Goal: Communication & Community: Answer question/provide support

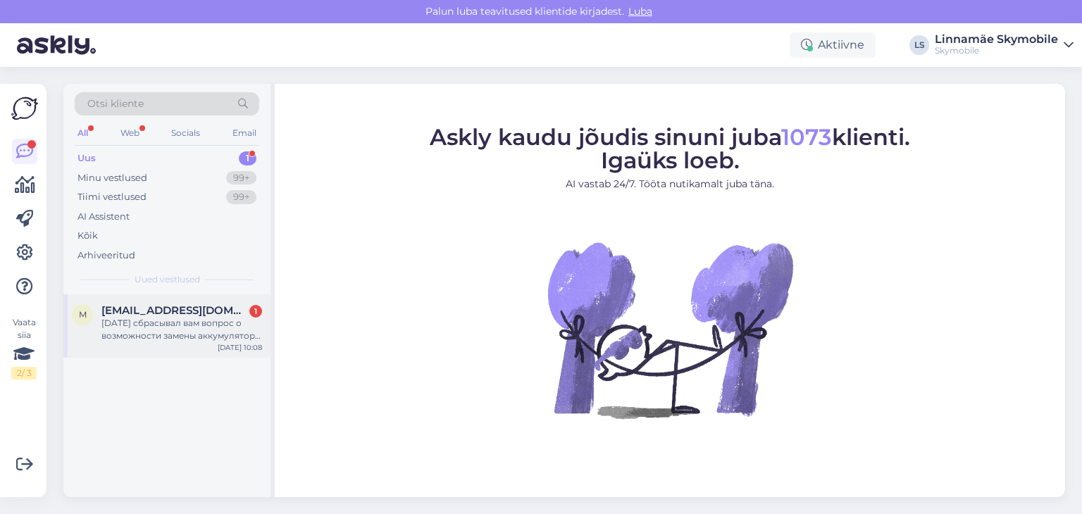
click at [165, 314] on span "[EMAIL_ADDRESS][DOMAIN_NAME]" at bounding box center [174, 310] width 147 height 13
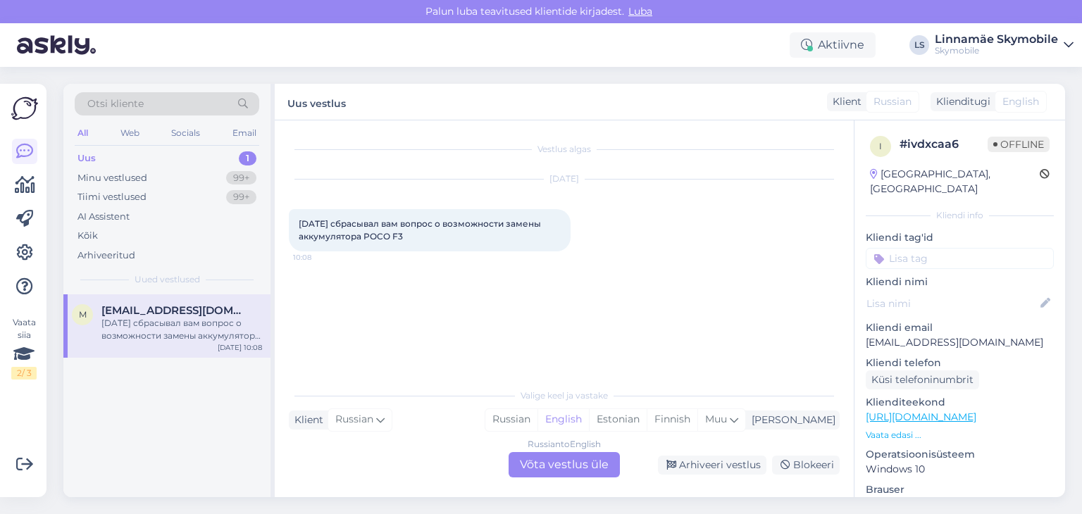
click at [106, 160] on div "Uus 1" at bounding box center [167, 159] width 185 height 20
click at [104, 178] on div "Minu vestlused" at bounding box center [112, 178] width 70 height 14
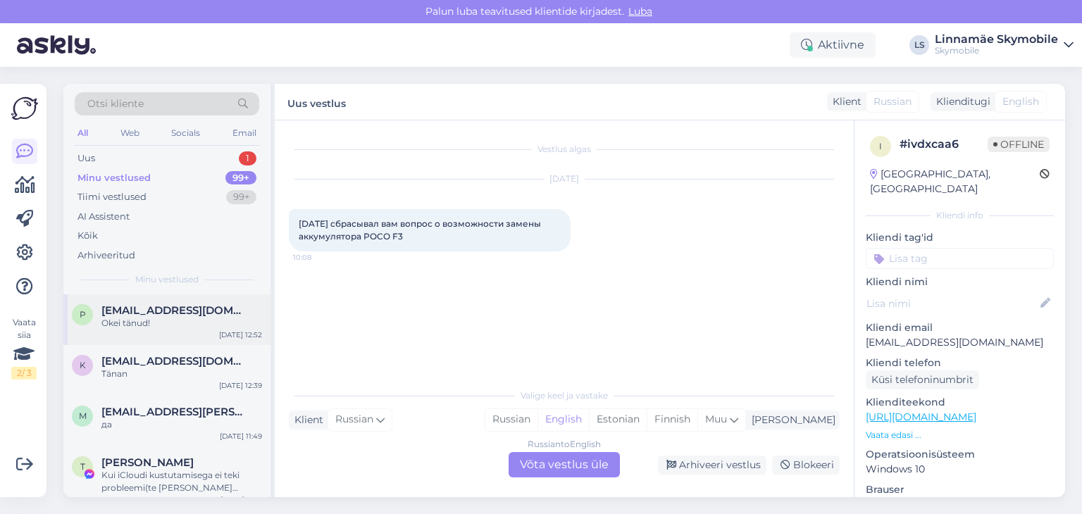
click at [147, 313] on span "[EMAIL_ADDRESS][DOMAIN_NAME]" at bounding box center [174, 310] width 147 height 13
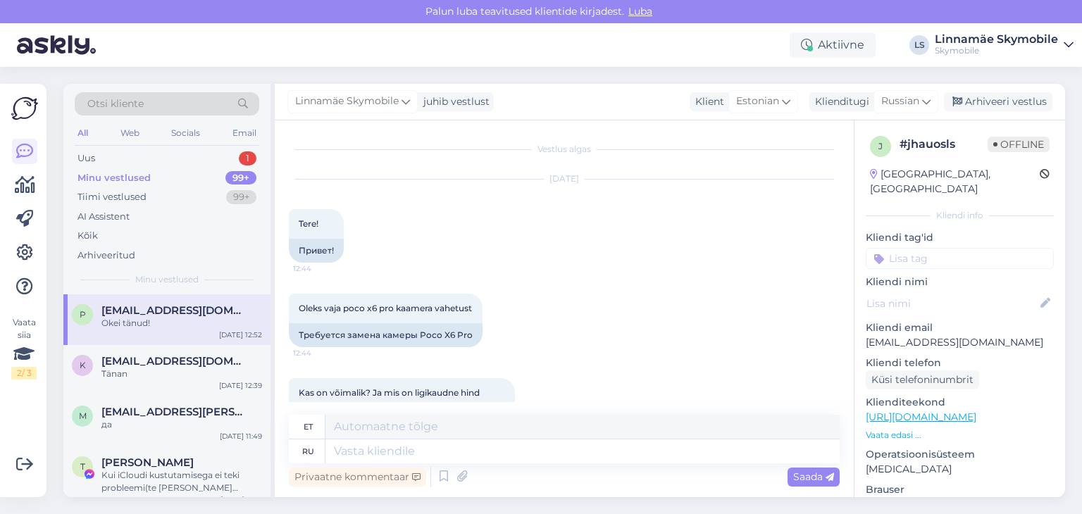
scroll to position [303, 0]
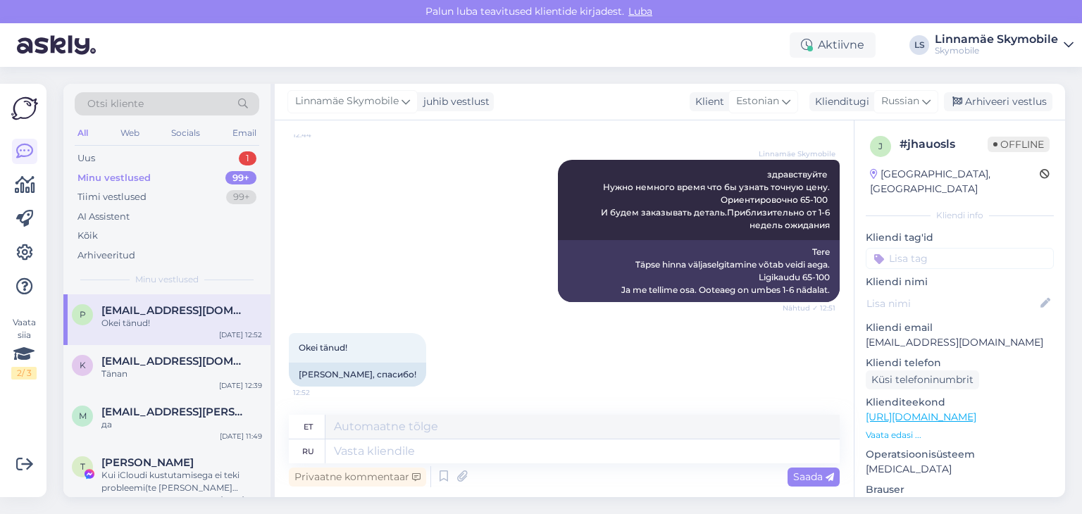
click at [932, 248] on input at bounding box center [960, 258] width 188 height 21
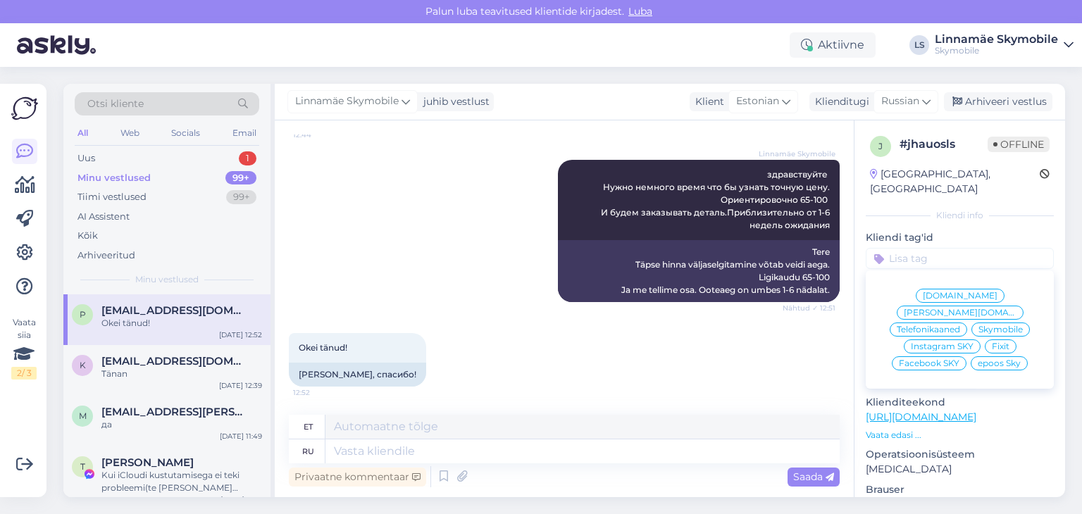
click at [993, 325] on span "Skymobile" at bounding box center [1001, 329] width 44 height 8
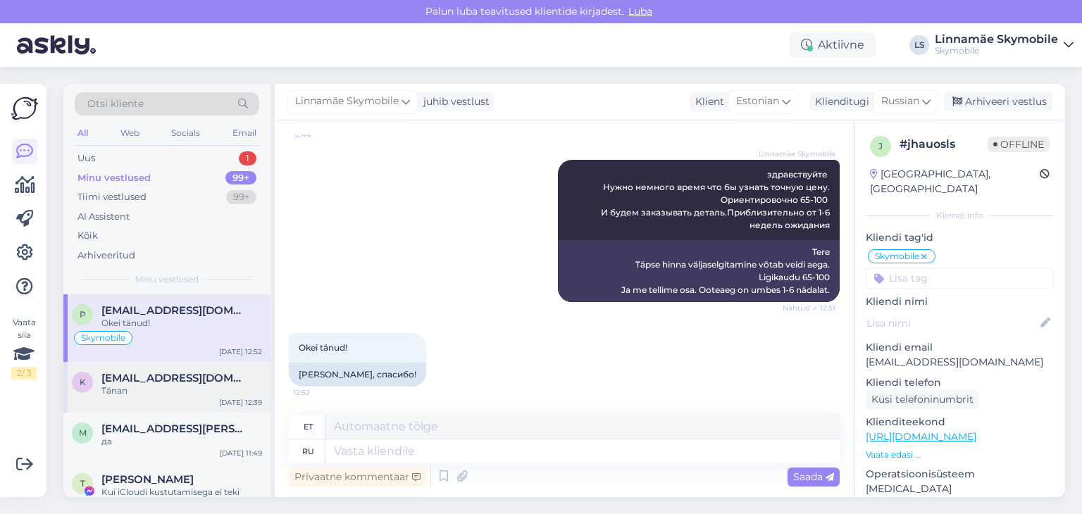
click at [151, 390] on div "Tänan" at bounding box center [181, 391] width 161 height 13
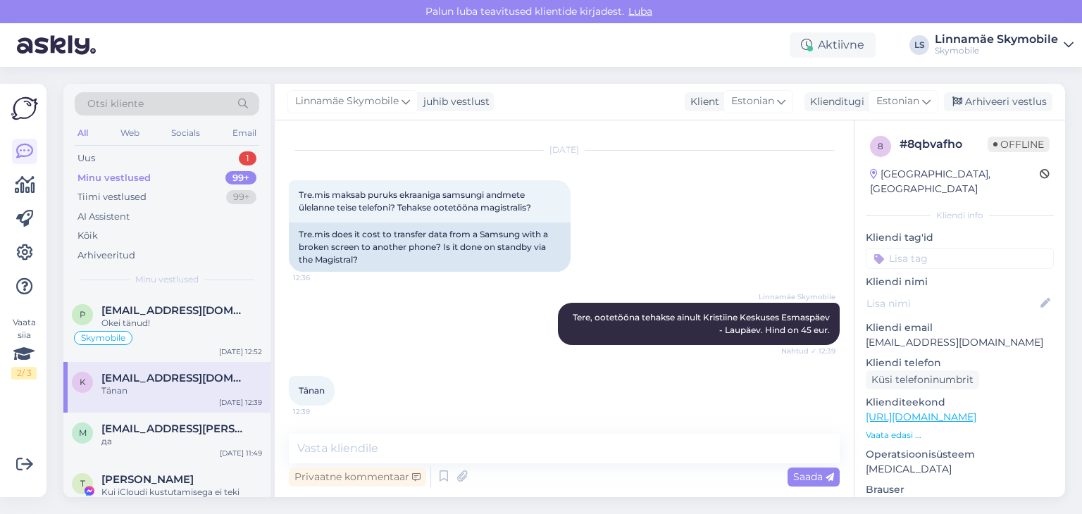
click at [929, 248] on input at bounding box center [960, 258] width 188 height 21
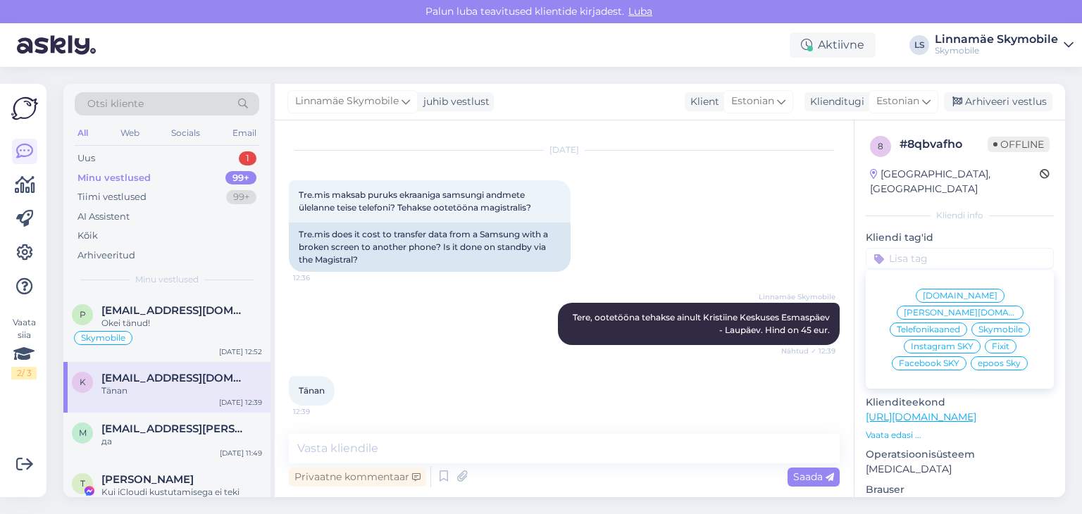
click at [991, 323] on div "Skymobile" at bounding box center [1001, 330] width 58 height 14
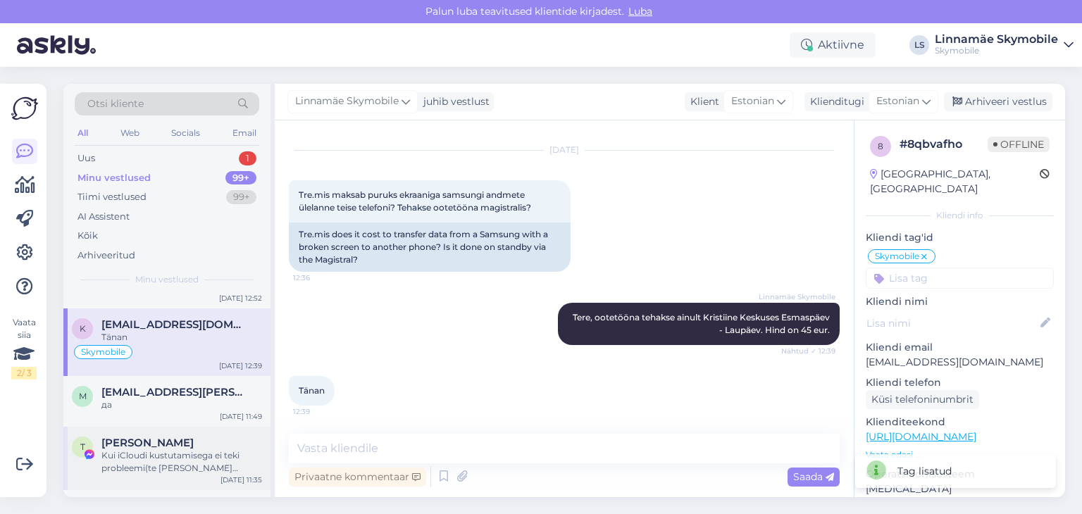
scroll to position [141, 0]
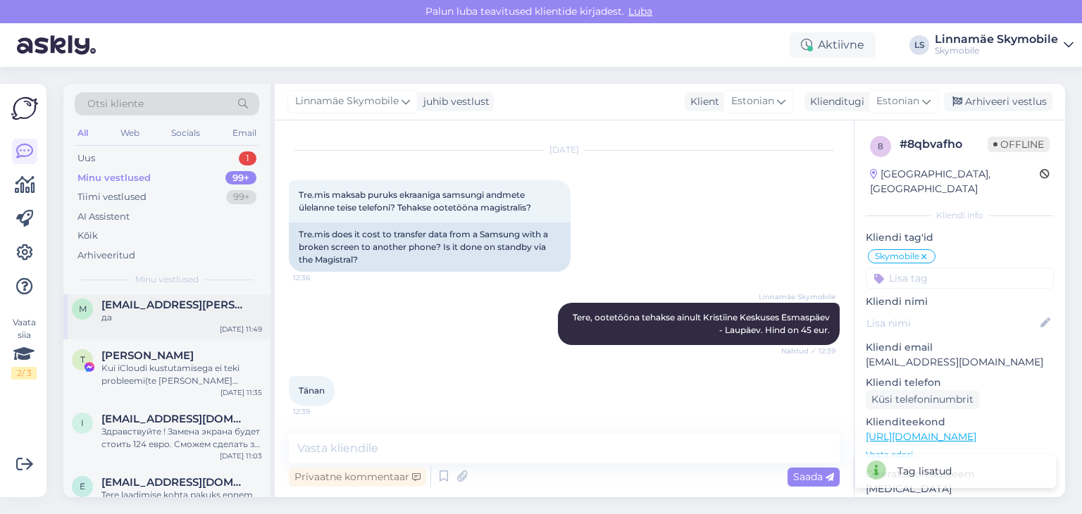
click at [172, 320] on div "да" at bounding box center [181, 317] width 161 height 13
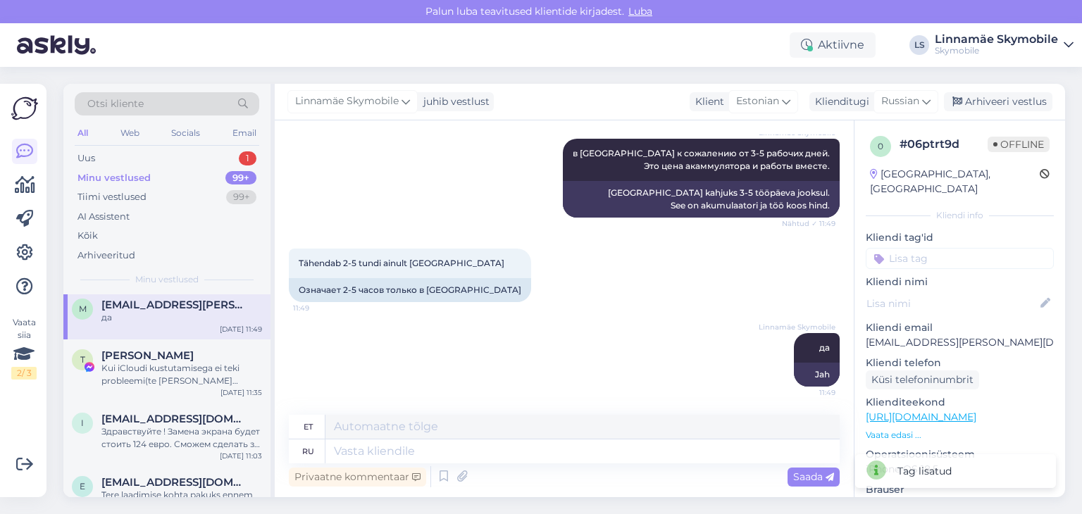
click at [951, 248] on input at bounding box center [960, 258] width 188 height 21
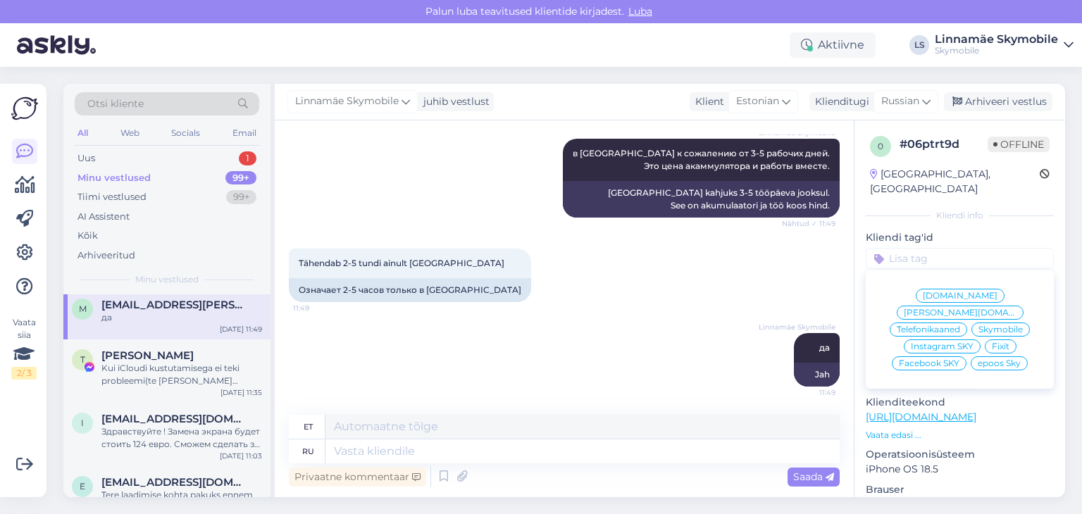
click at [999, 325] on span "Skymobile" at bounding box center [1001, 329] width 44 height 8
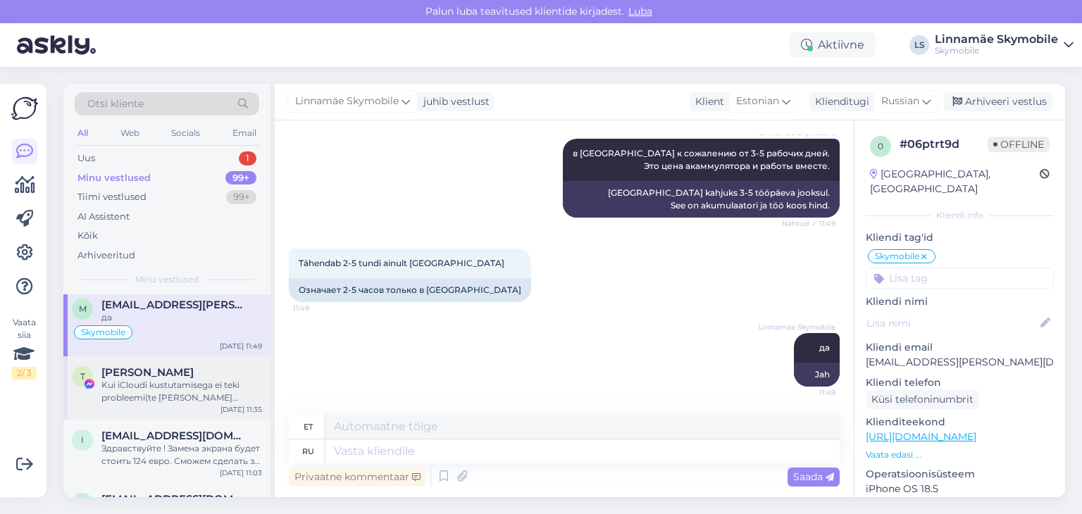
click at [181, 383] on div "Kui iCloudi kustutamisega ei teki probleemi(te [PERSON_NAME] parooli) siis ku s…" at bounding box center [181, 391] width 161 height 25
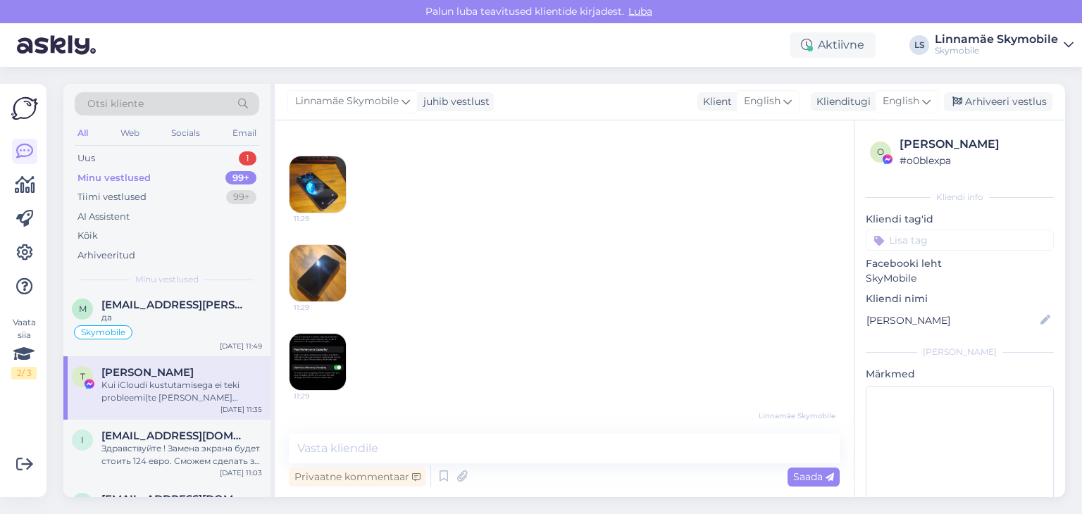
scroll to position [585, 0]
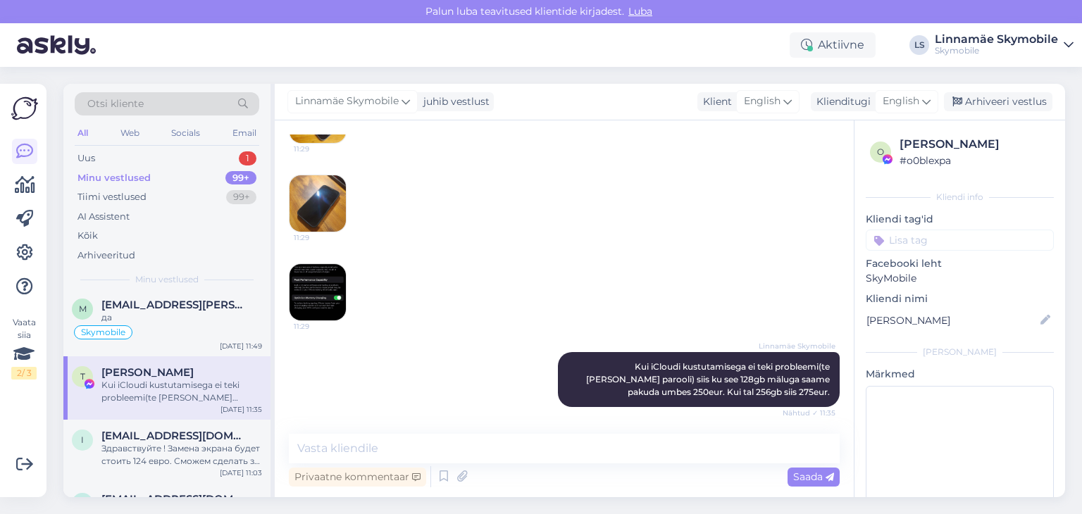
click at [923, 242] on input at bounding box center [960, 240] width 188 height 21
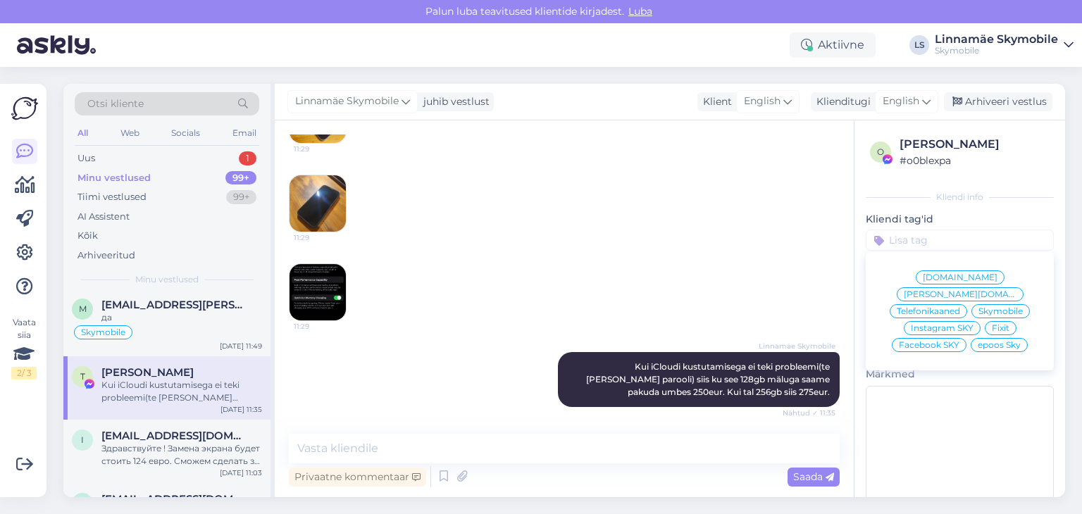
click at [922, 341] on span "Facebook SKY" at bounding box center [929, 345] width 61 height 8
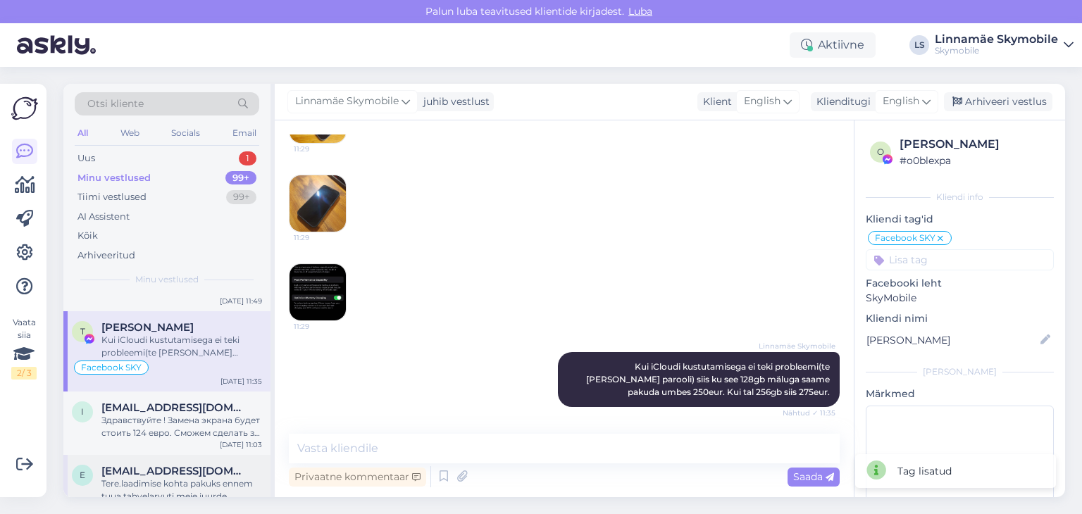
scroll to position [282, 0]
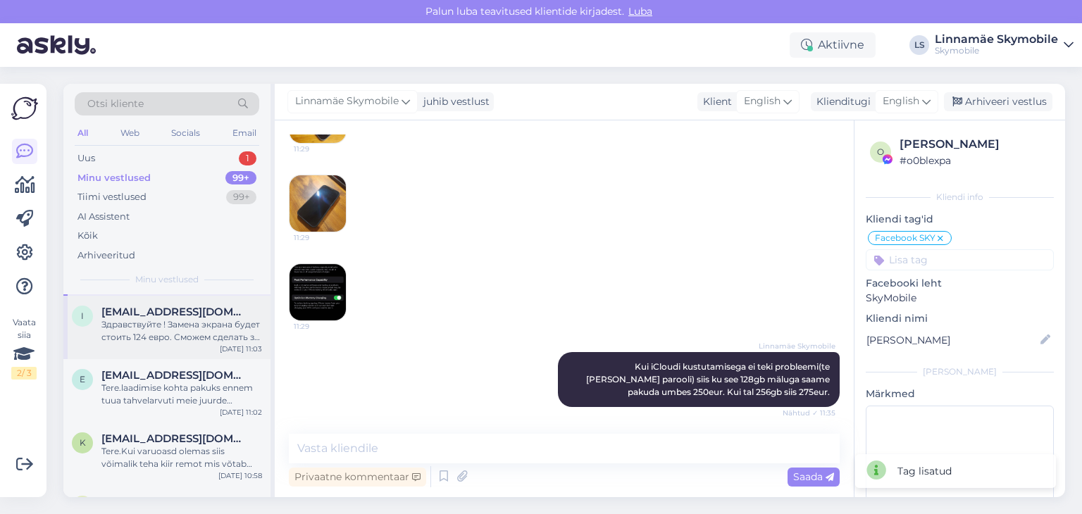
click at [153, 333] on div "Здравствуйте ! Замена экрана будет стоить 124 евро. Сможем сделать за 2-5 часов." at bounding box center [181, 330] width 161 height 25
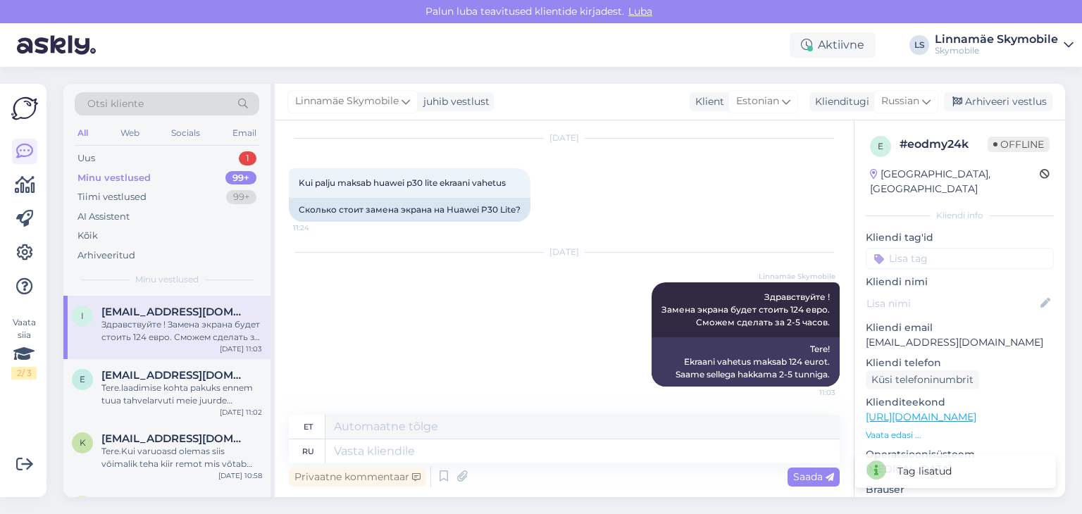
scroll to position [41, 0]
click at [933, 248] on input at bounding box center [960, 258] width 188 height 21
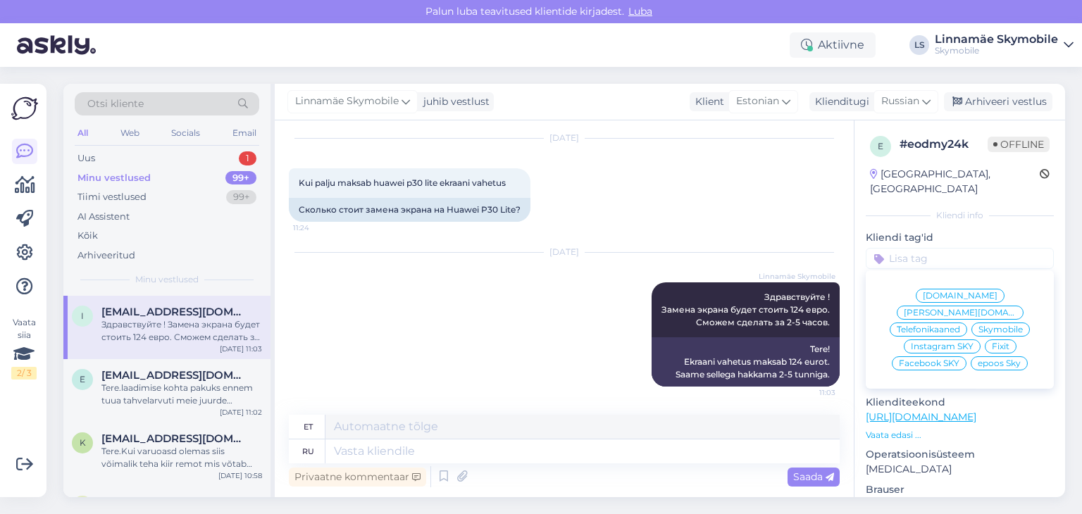
click at [996, 323] on div "Skymobile" at bounding box center [1001, 330] width 58 height 14
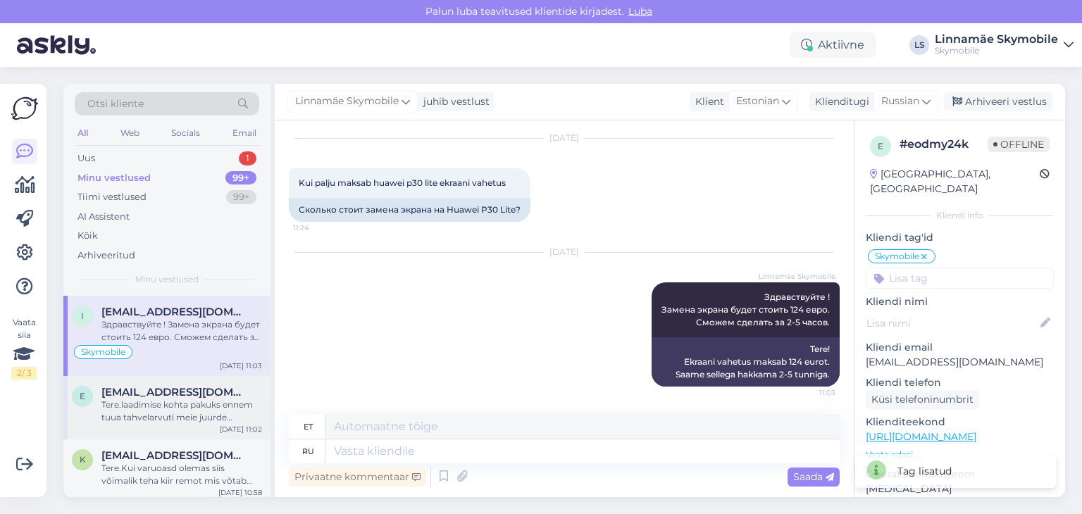
click at [187, 390] on span "[EMAIL_ADDRESS][DOMAIN_NAME]" at bounding box center [174, 392] width 147 height 13
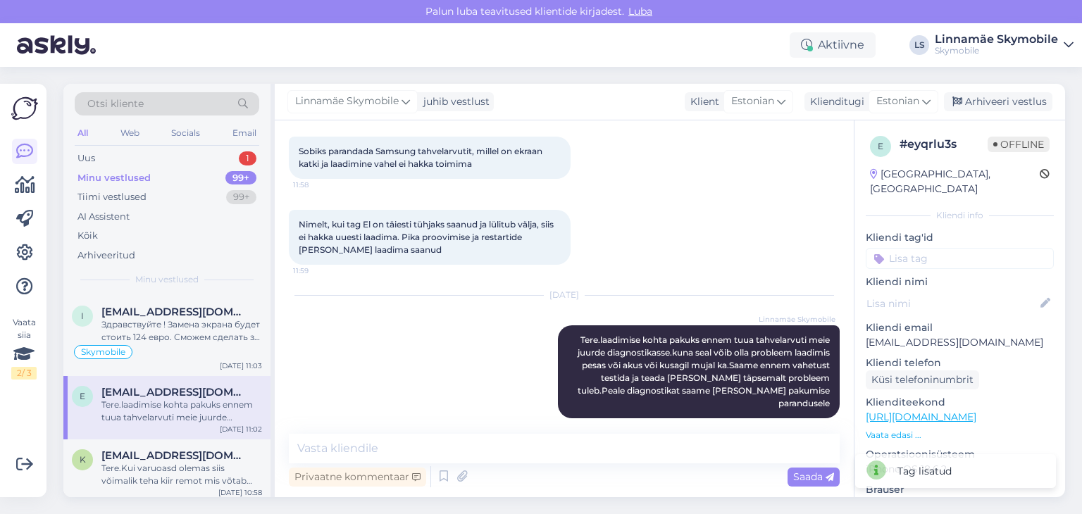
click at [921, 248] on input at bounding box center [960, 258] width 188 height 21
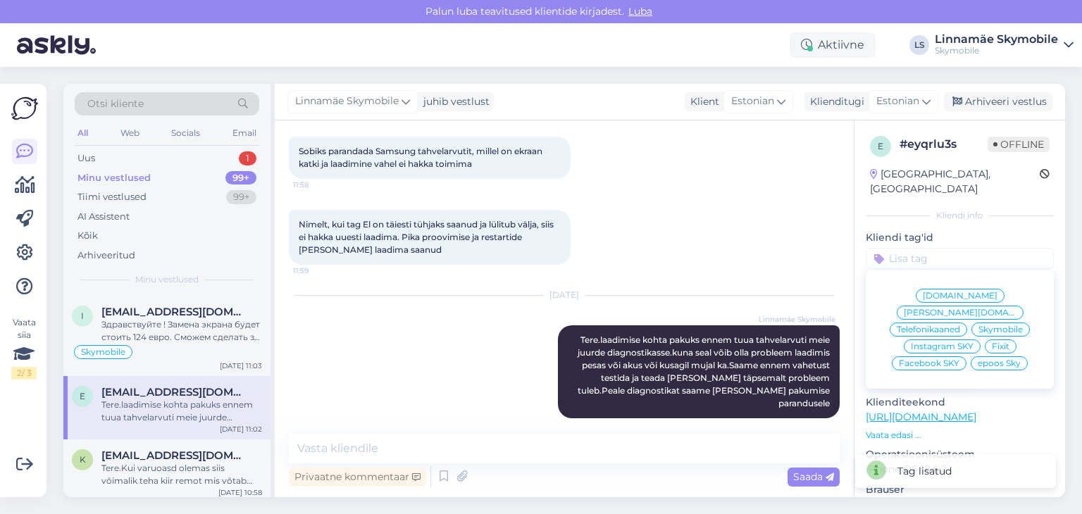
click at [984, 325] on span "Skymobile" at bounding box center [1001, 329] width 44 height 8
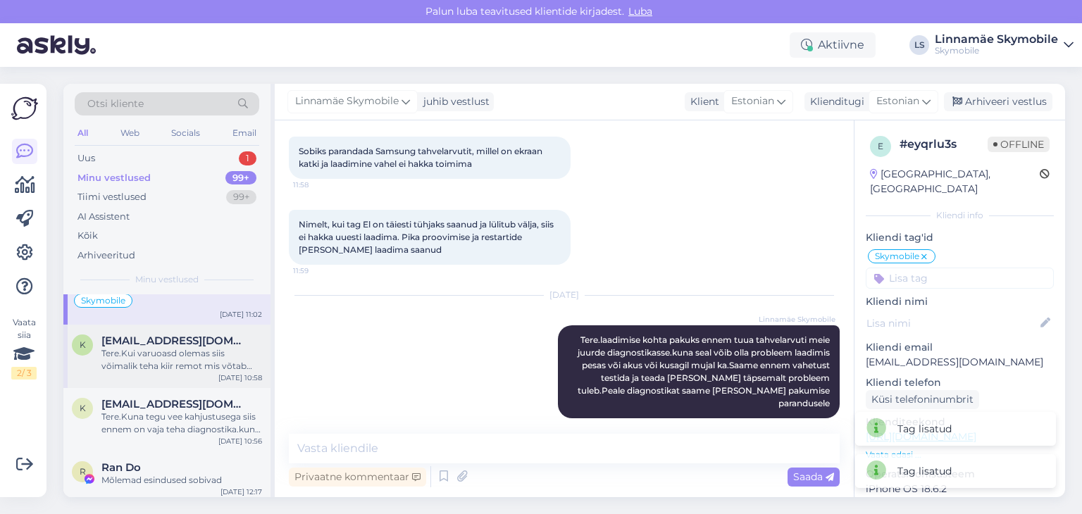
scroll to position [423, 0]
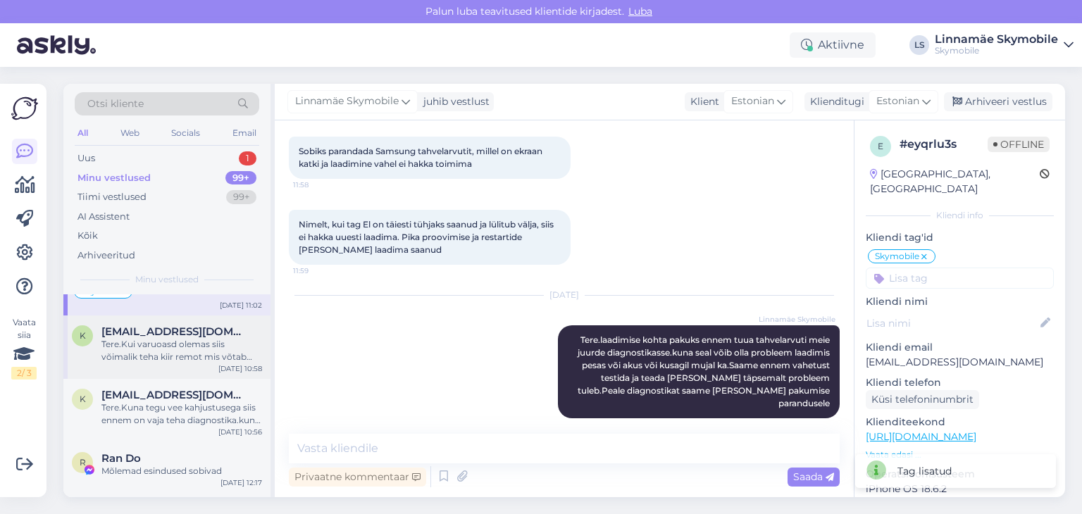
click at [178, 330] on span "[EMAIL_ADDRESS][DOMAIN_NAME]" at bounding box center [174, 331] width 147 height 13
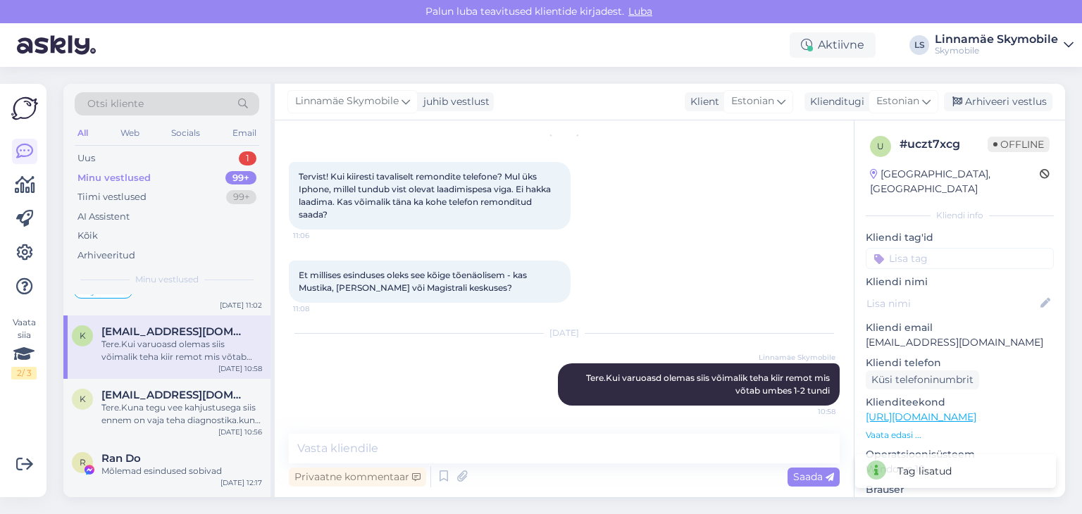
click at [927, 248] on input at bounding box center [960, 258] width 188 height 21
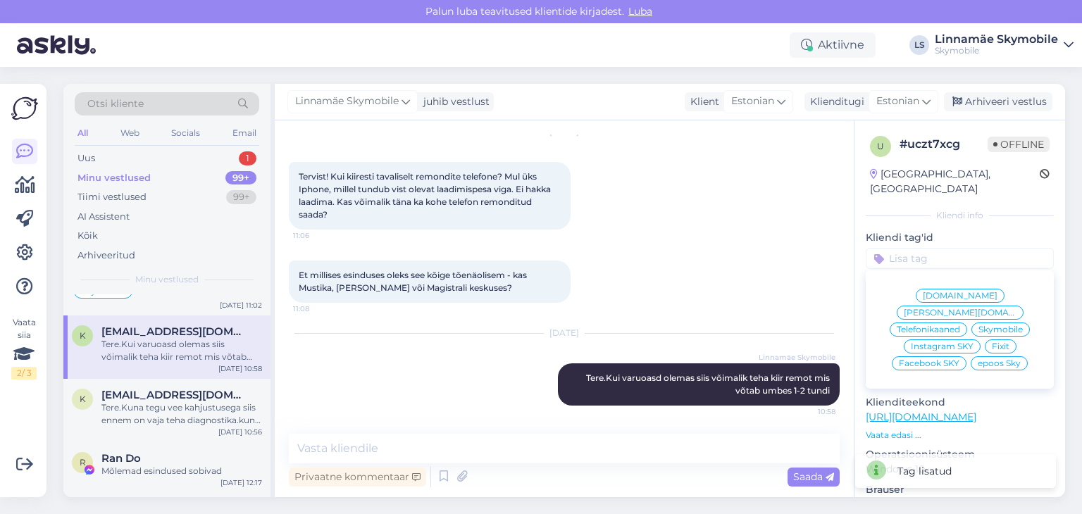
click at [1003, 325] on span "Skymobile" at bounding box center [1001, 329] width 44 height 8
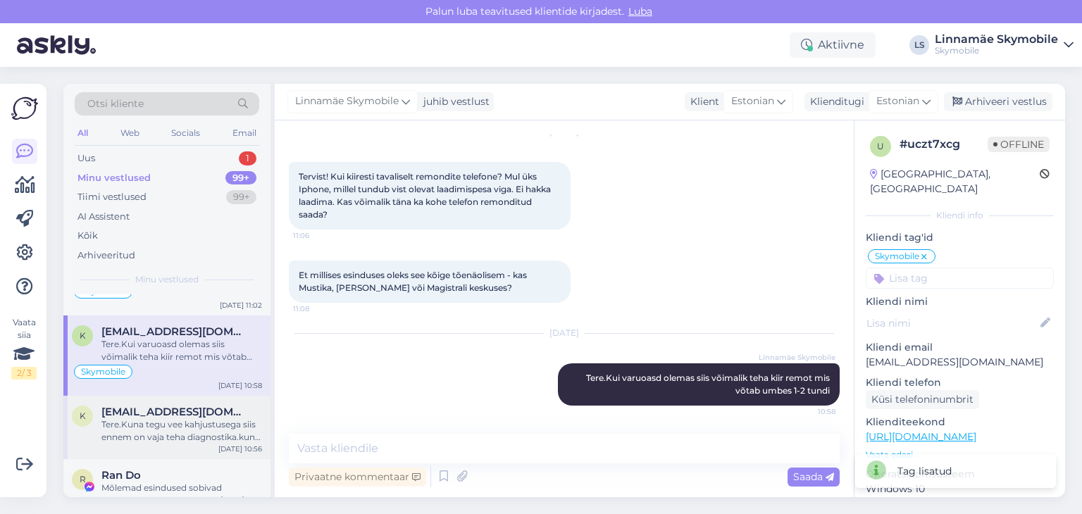
click at [125, 415] on span "[EMAIL_ADDRESS][DOMAIN_NAME]" at bounding box center [174, 412] width 147 height 13
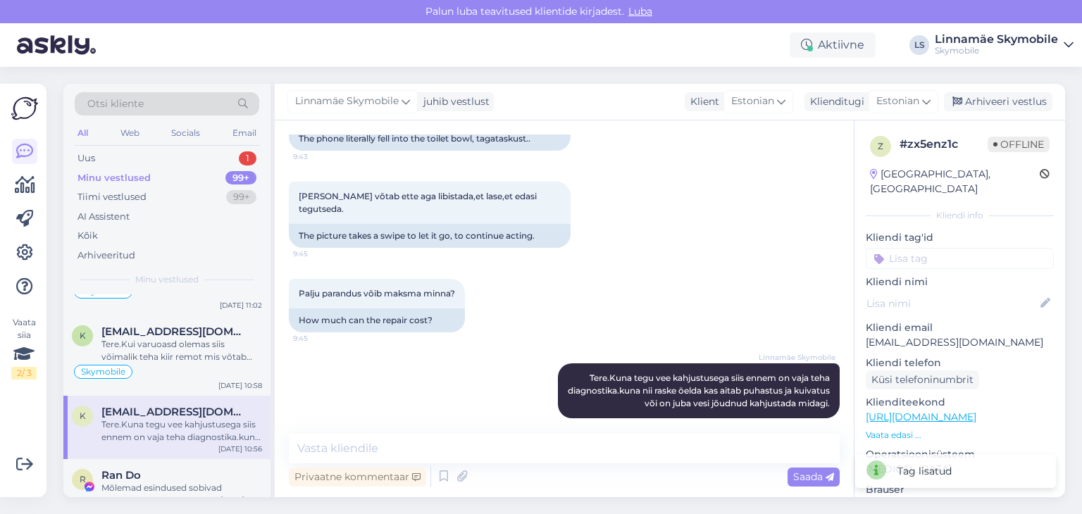
click at [918, 248] on input at bounding box center [960, 258] width 188 height 21
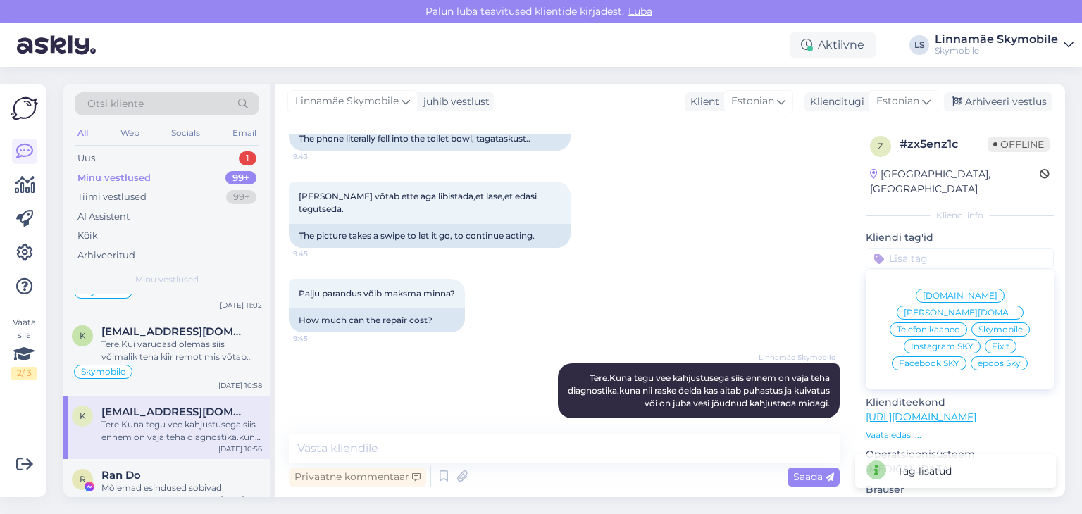
click at [987, 325] on span "Skymobile" at bounding box center [1001, 329] width 44 height 8
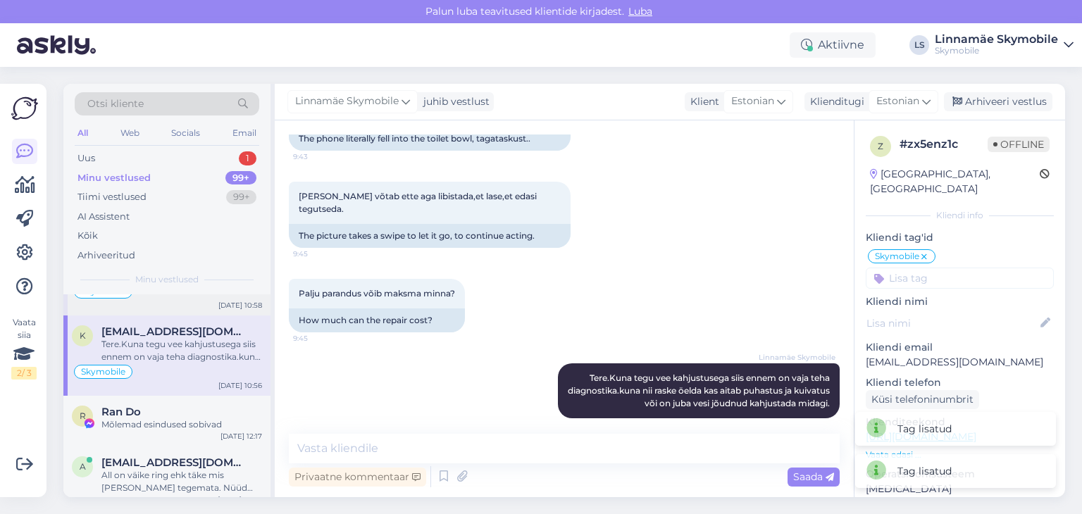
scroll to position [564, 0]
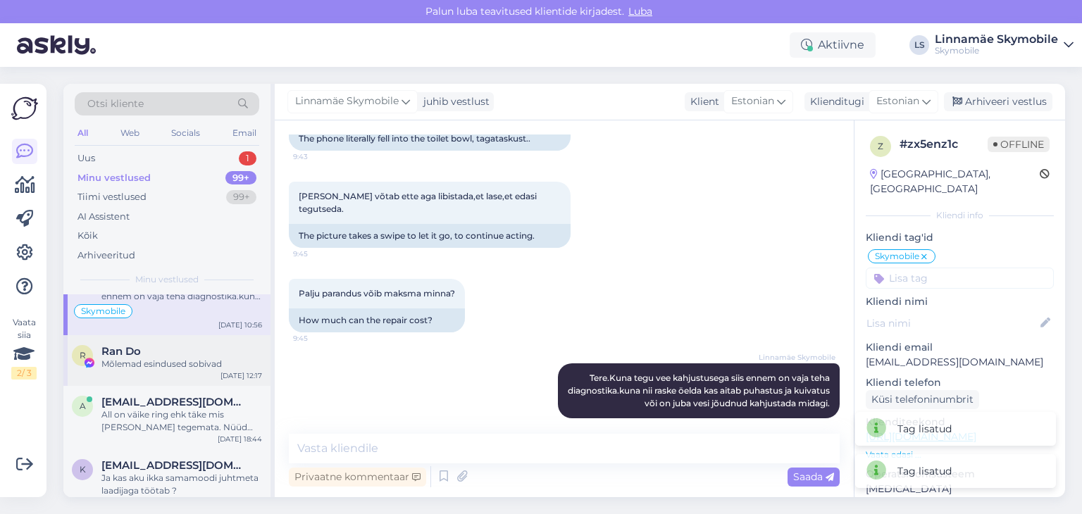
click at [155, 358] on div "Mõlemad esindused sobivad" at bounding box center [181, 364] width 161 height 13
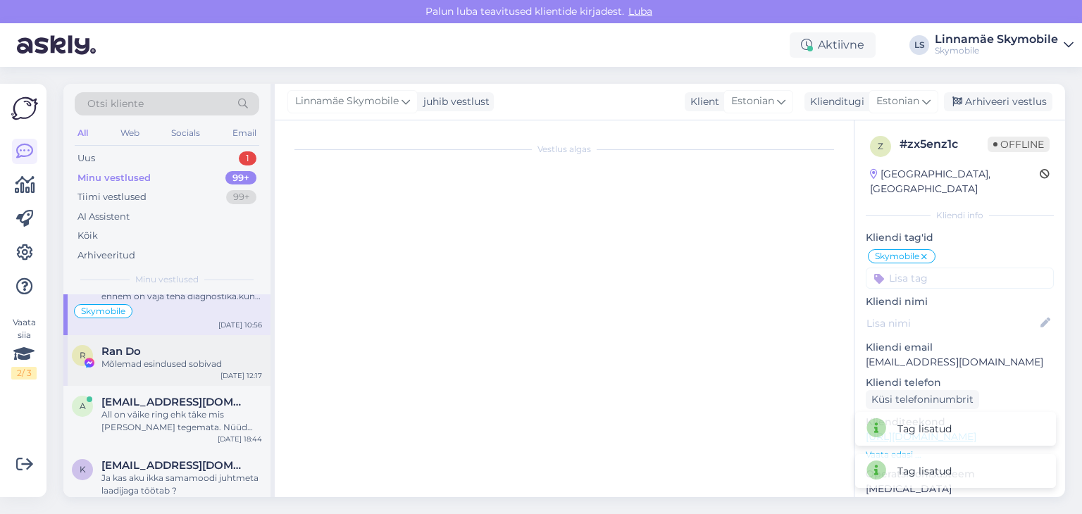
scroll to position [87, 0]
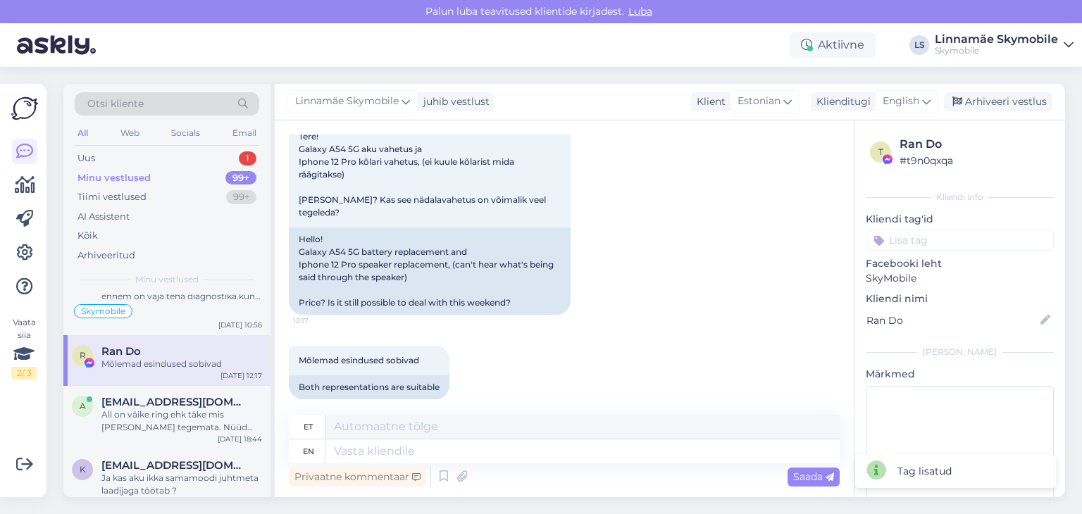
click at [934, 251] on div "t Ran Do # t9n0qxqa Kliendi info Kliendi tag'id [DOMAIN_NAME] [PERSON_NAME][DOM…" at bounding box center [960, 327] width 211 height 414
click at [940, 245] on input at bounding box center [960, 240] width 188 height 21
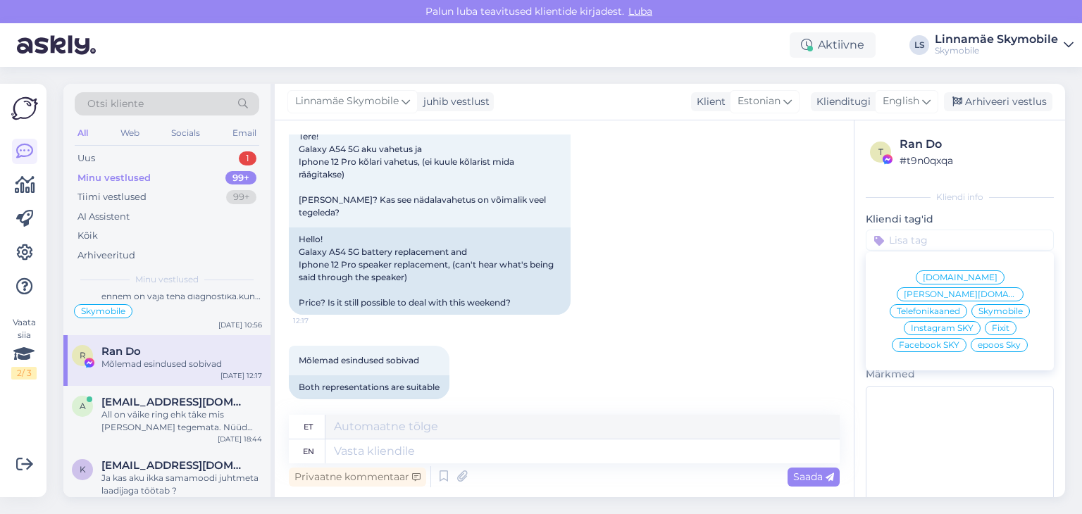
click at [929, 341] on span "Facebook SKY" at bounding box center [929, 345] width 61 height 8
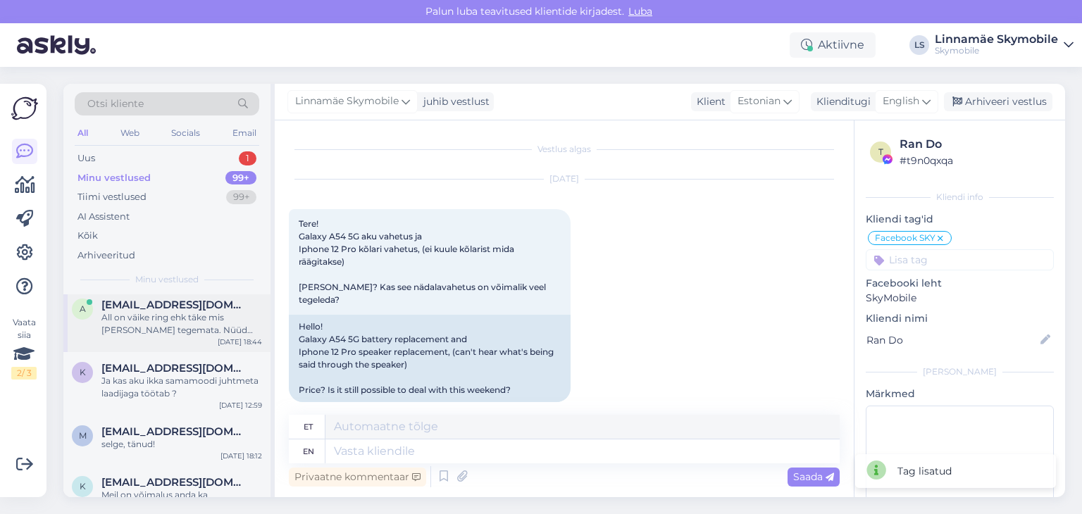
scroll to position [705, 0]
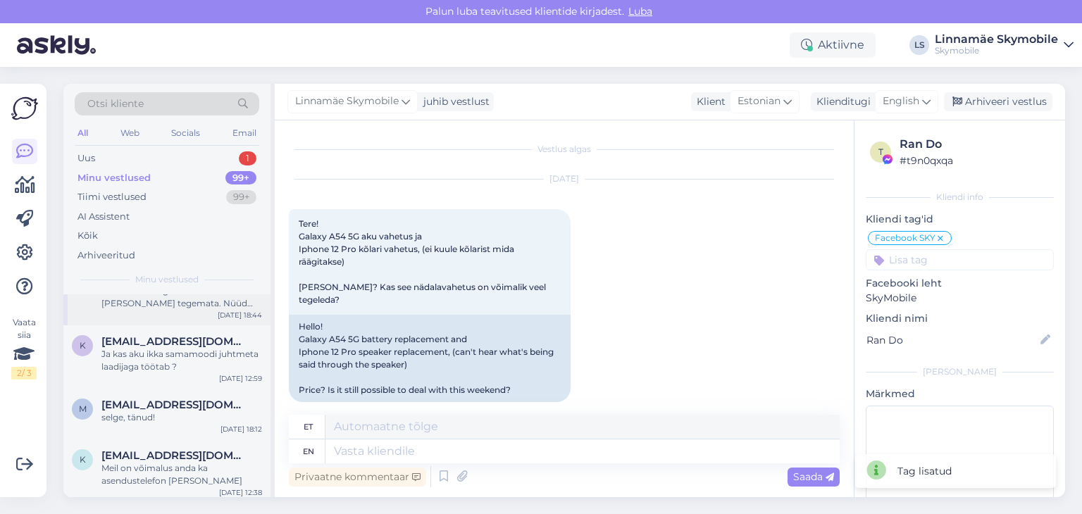
click at [178, 302] on div "All on väike ring ehk täke mis [PERSON_NAME] tegemata. Nüüd läks telefoni ekraa…" at bounding box center [181, 297] width 161 height 25
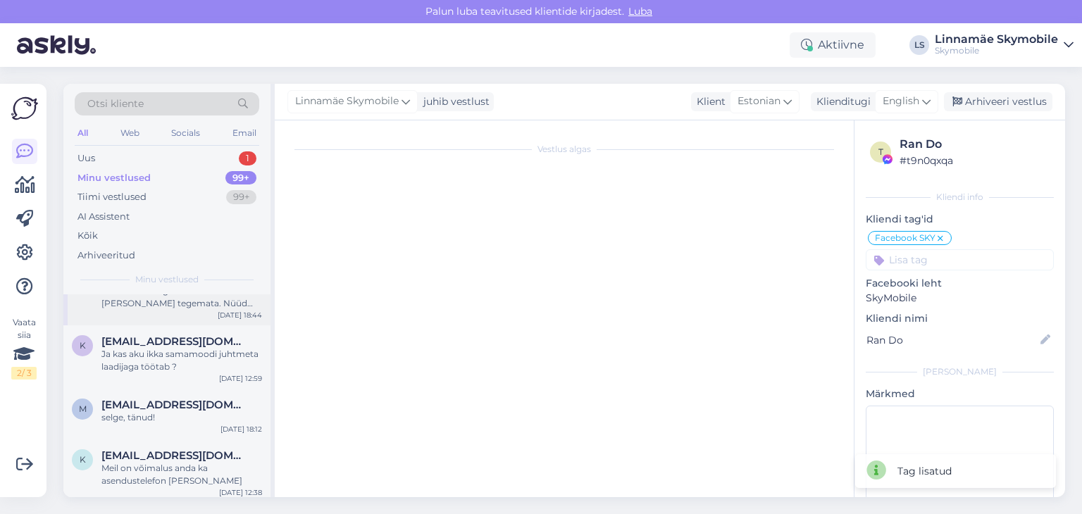
scroll to position [922, 0]
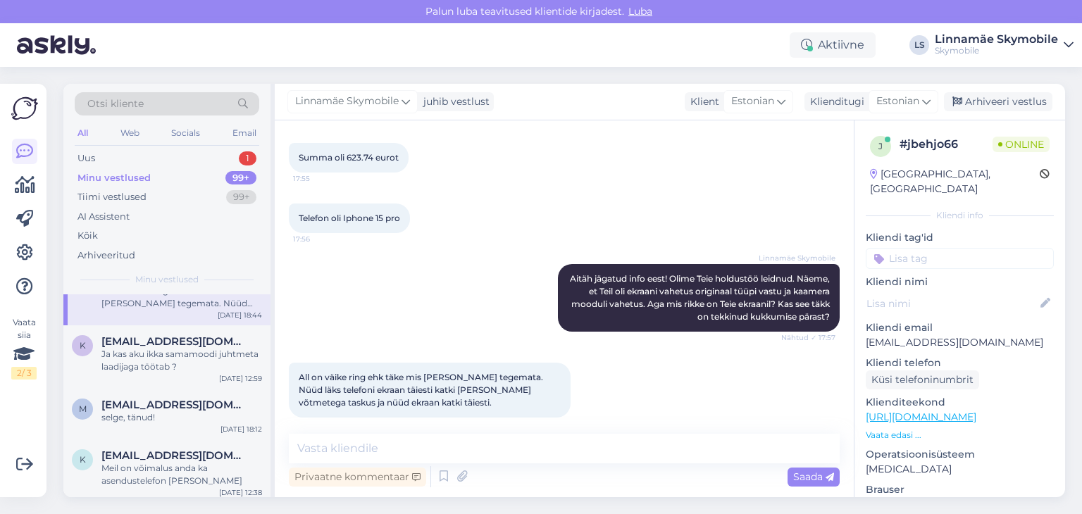
click at [926, 249] on input at bounding box center [960, 258] width 188 height 21
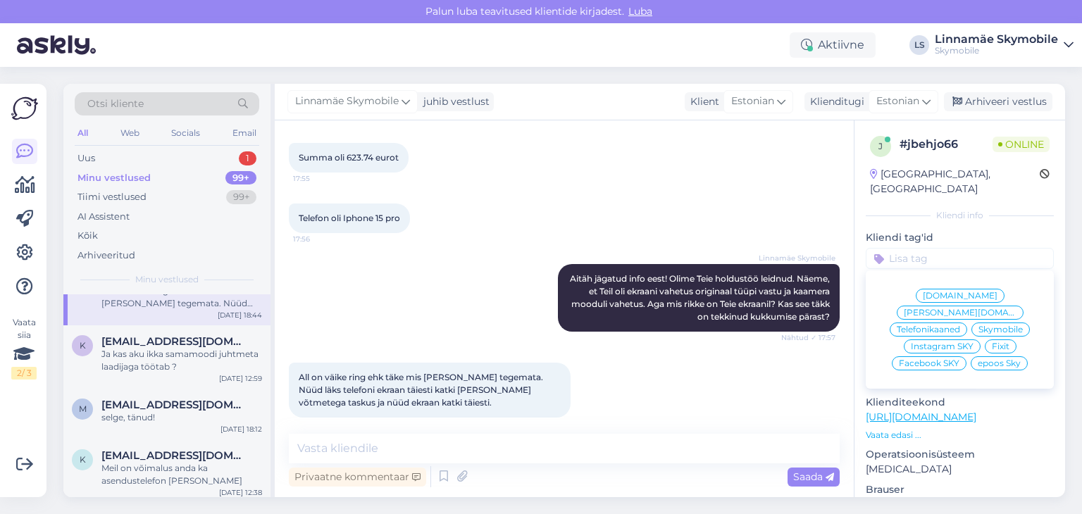
click at [923, 292] on span "[DOMAIN_NAME]" at bounding box center [960, 296] width 75 height 8
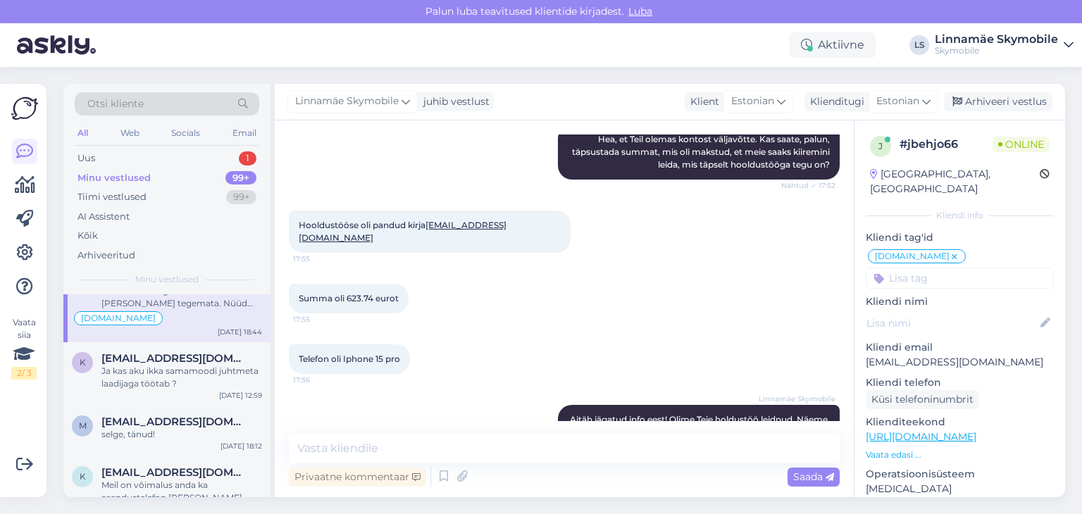
scroll to position [921, 0]
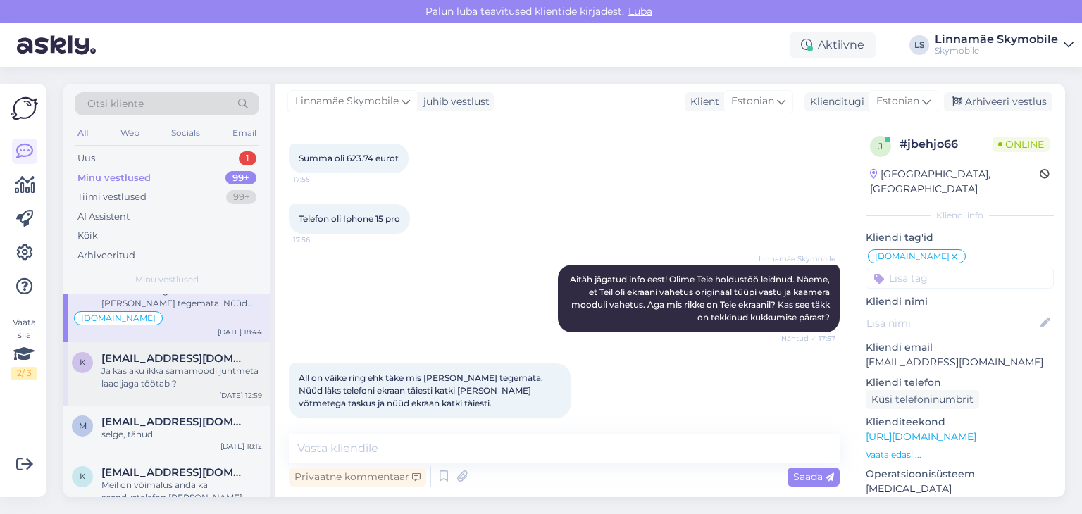
click at [164, 358] on span "[EMAIL_ADDRESS][DOMAIN_NAME]" at bounding box center [174, 358] width 147 height 13
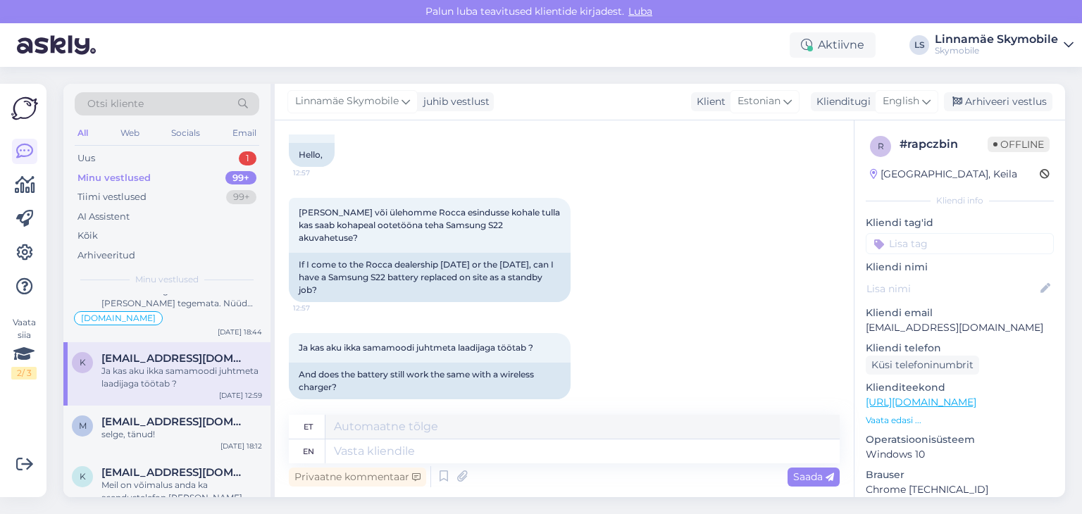
click at [941, 242] on input at bounding box center [960, 243] width 188 height 21
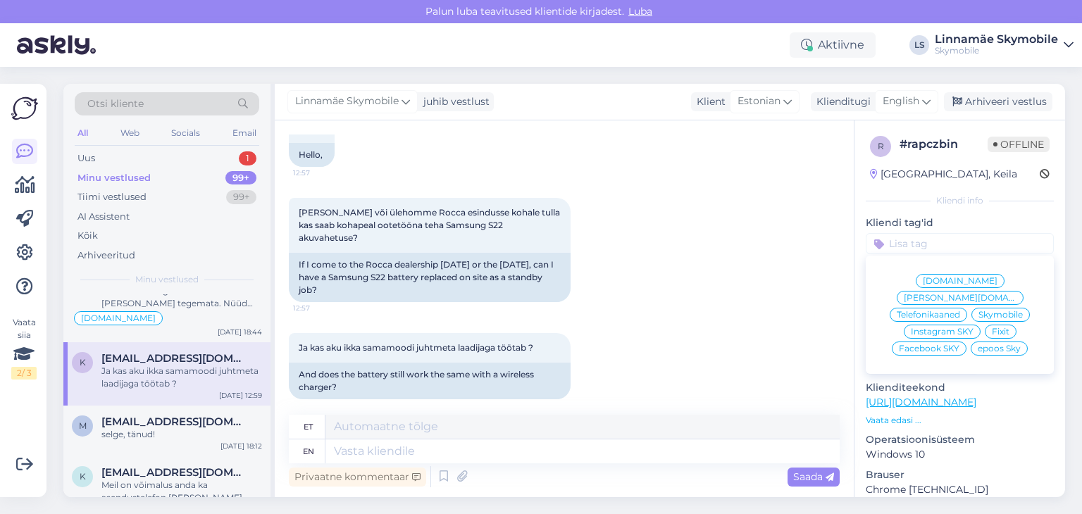
click at [981, 311] on span "Skymobile" at bounding box center [1001, 315] width 44 height 8
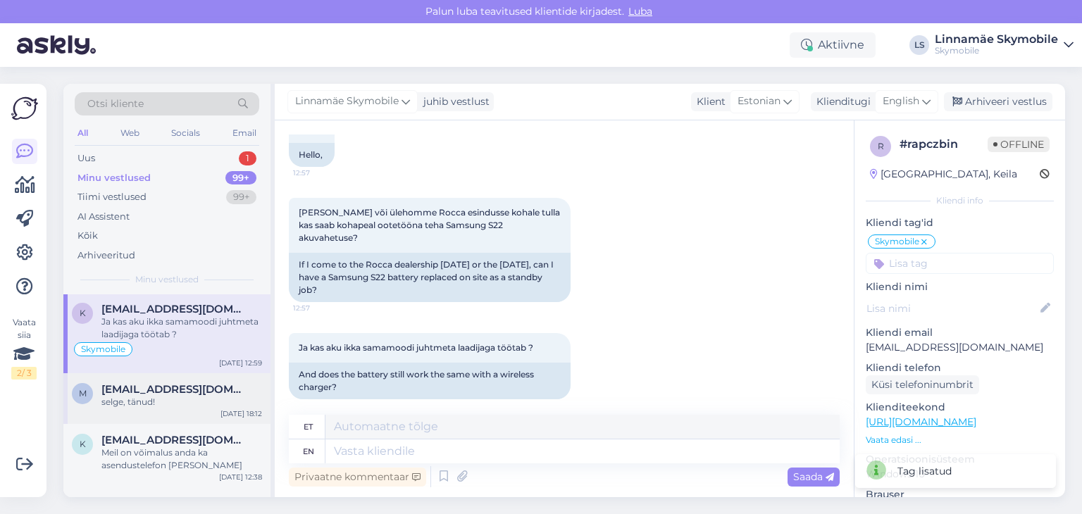
scroll to position [775, 0]
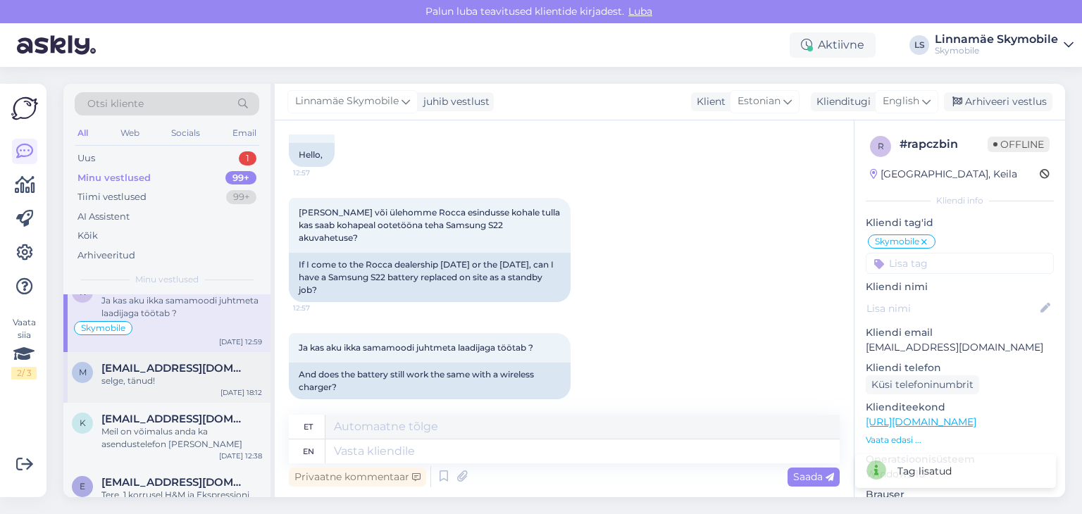
click at [133, 378] on div "selge, tänud!" at bounding box center [181, 381] width 161 height 13
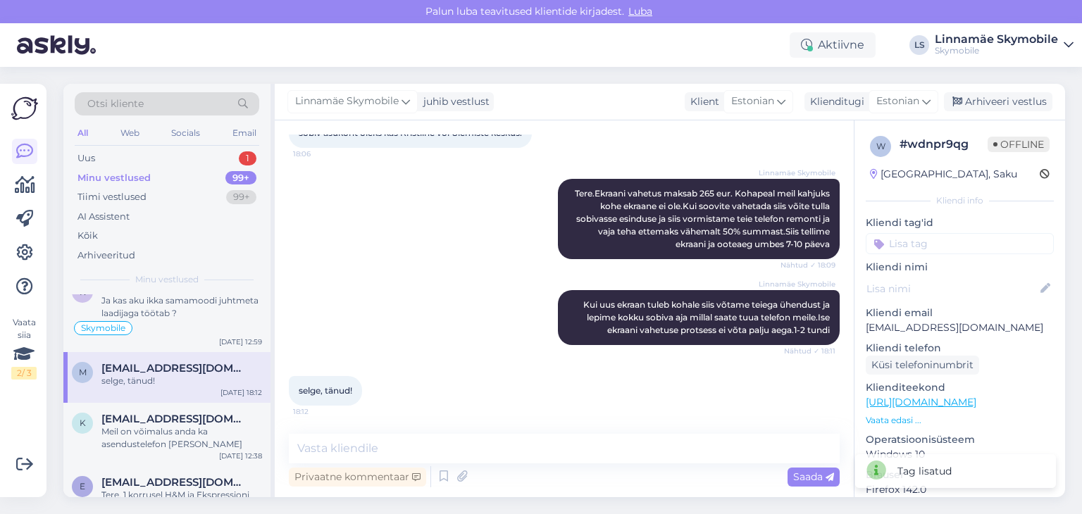
click at [919, 249] on input at bounding box center [960, 243] width 188 height 21
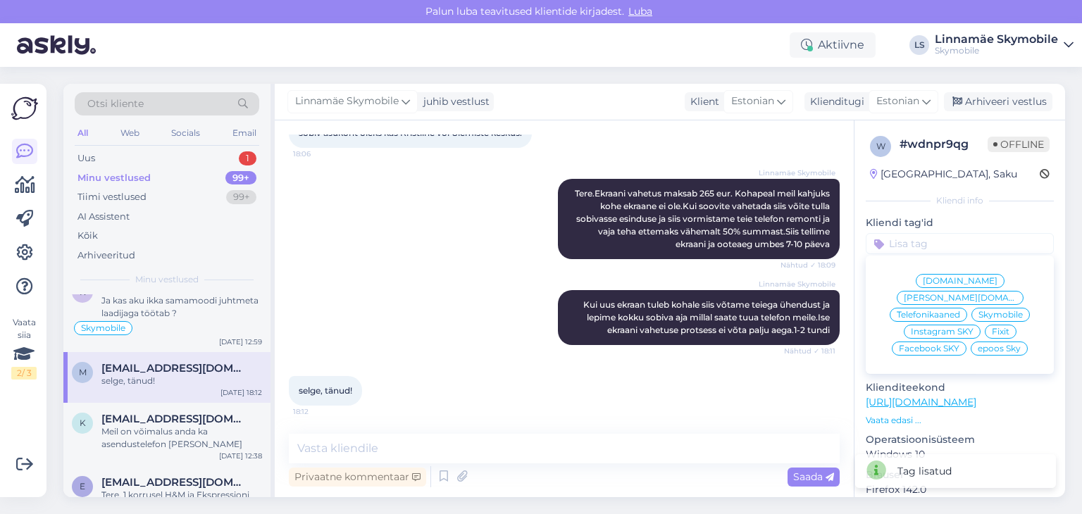
click at [979, 311] on span "Skymobile" at bounding box center [1001, 315] width 44 height 8
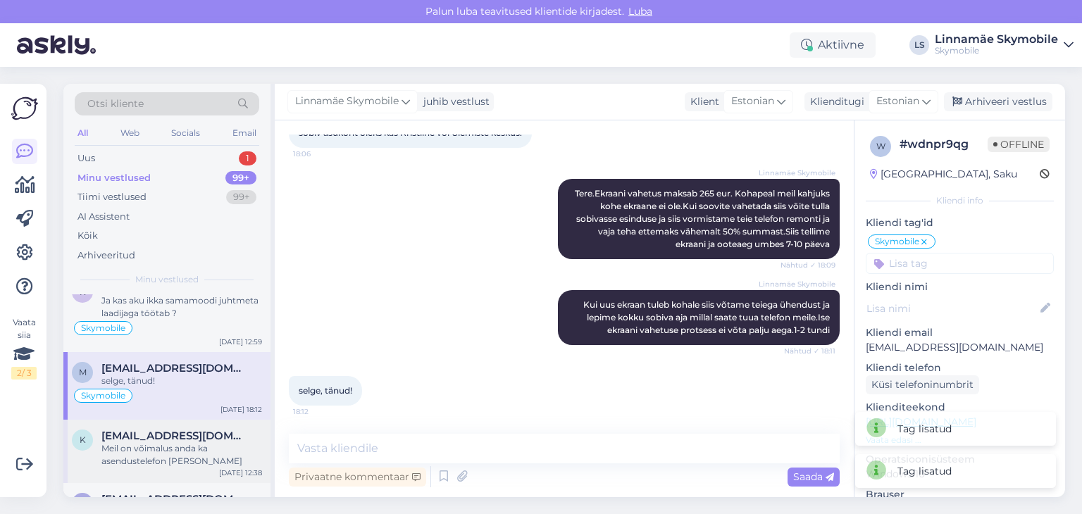
click at [139, 436] on span "[EMAIL_ADDRESS][DOMAIN_NAME]" at bounding box center [174, 436] width 147 height 13
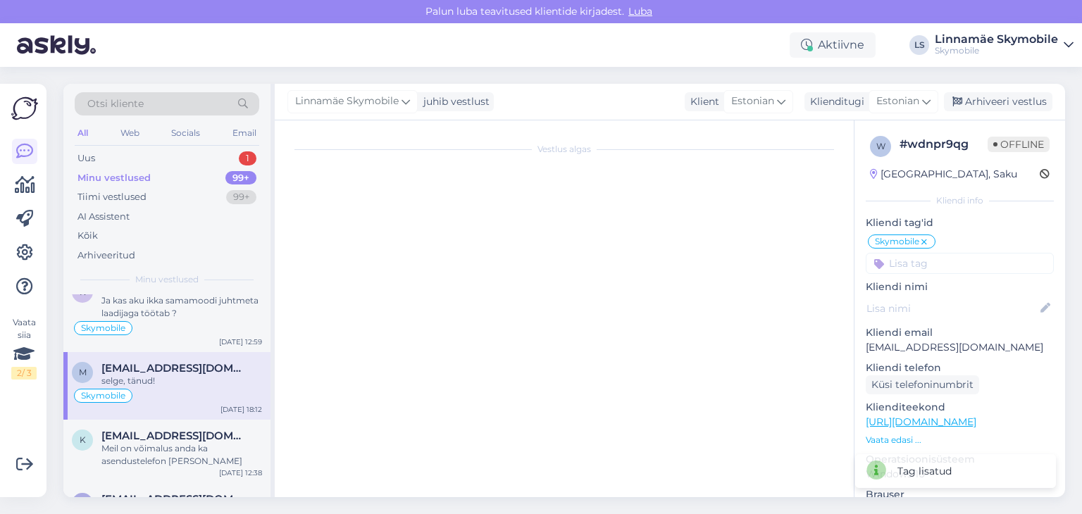
scroll to position [655, 0]
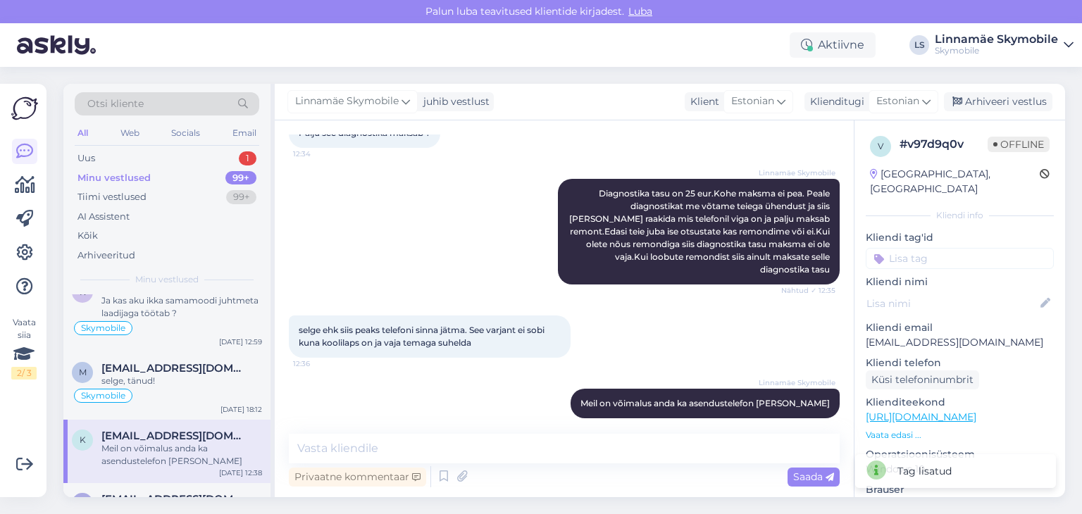
click at [922, 248] on input at bounding box center [960, 258] width 188 height 21
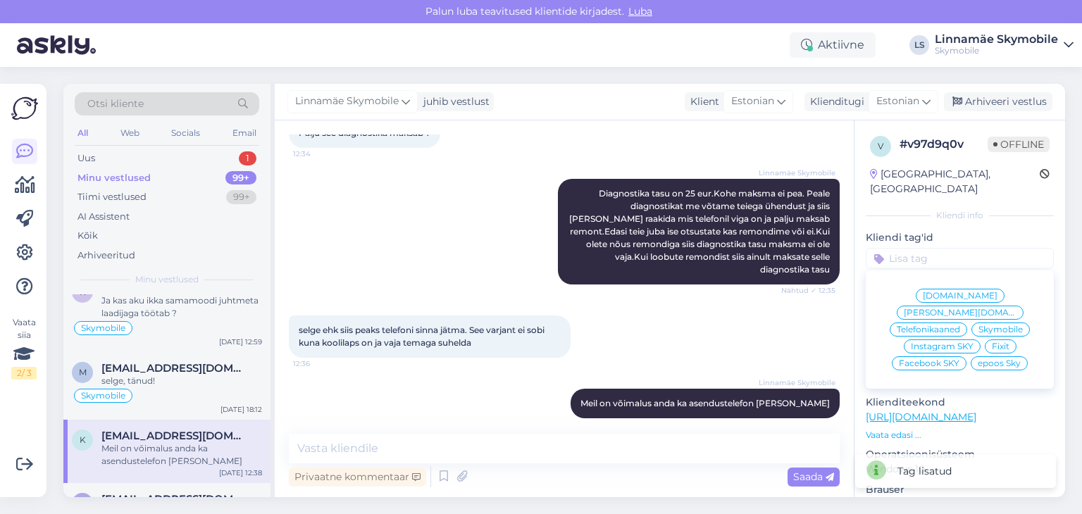
click at [979, 325] on span "Skymobile" at bounding box center [1001, 329] width 44 height 8
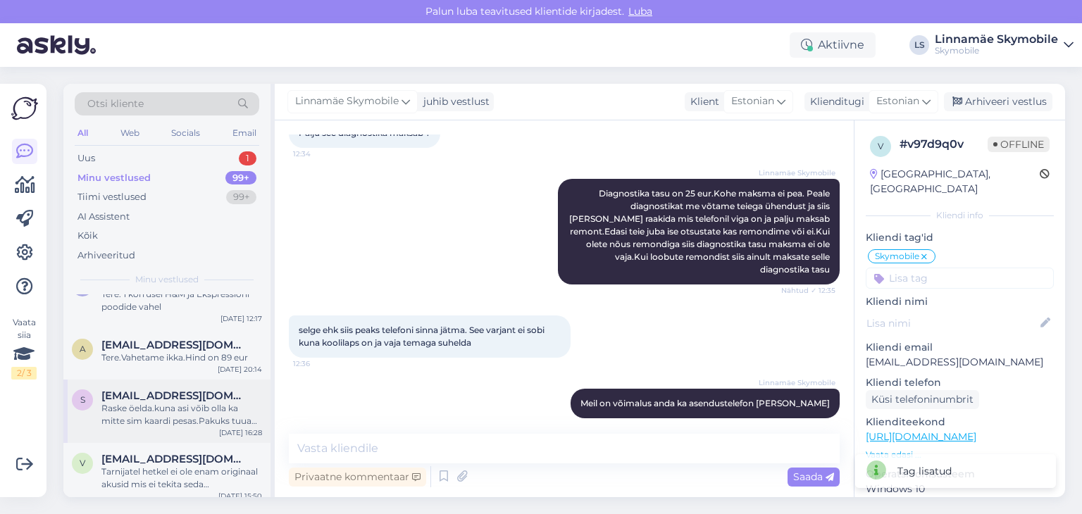
scroll to position [986, 0]
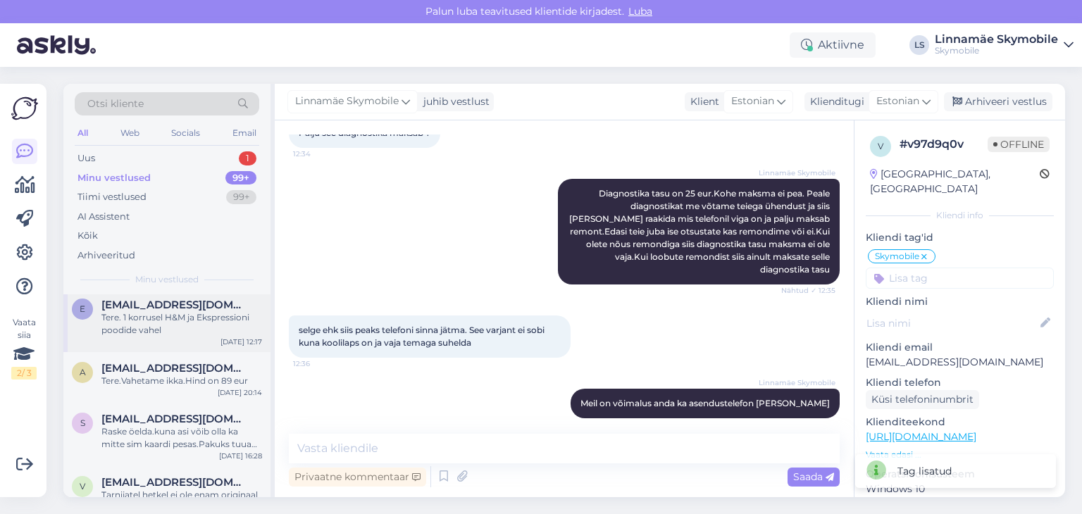
click at [179, 333] on div "e [EMAIL_ADDRESS][DOMAIN_NAME] Tere. 1 korrusel H&M ja Ekspressioni poodide vah…" at bounding box center [166, 320] width 207 height 63
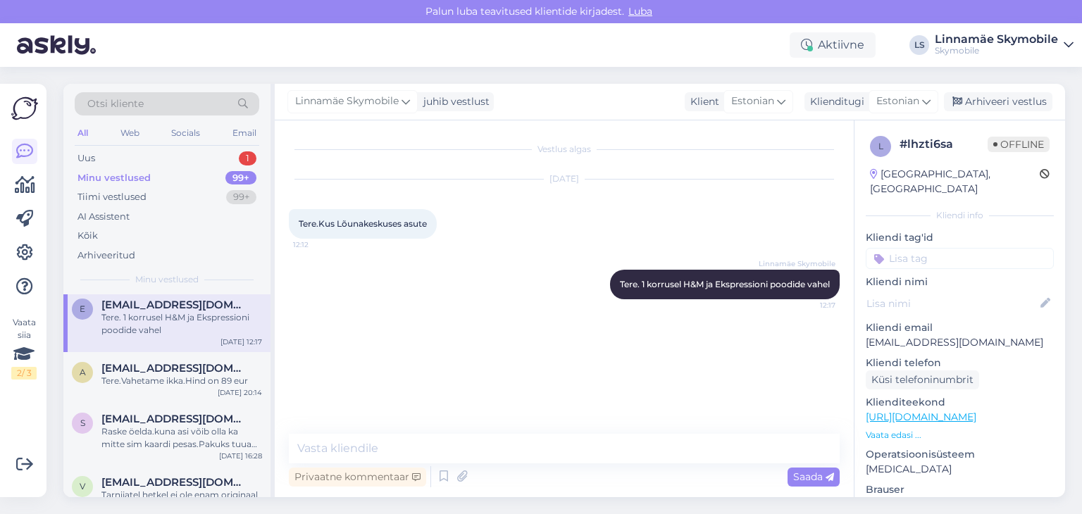
click at [941, 248] on input at bounding box center [960, 258] width 188 height 21
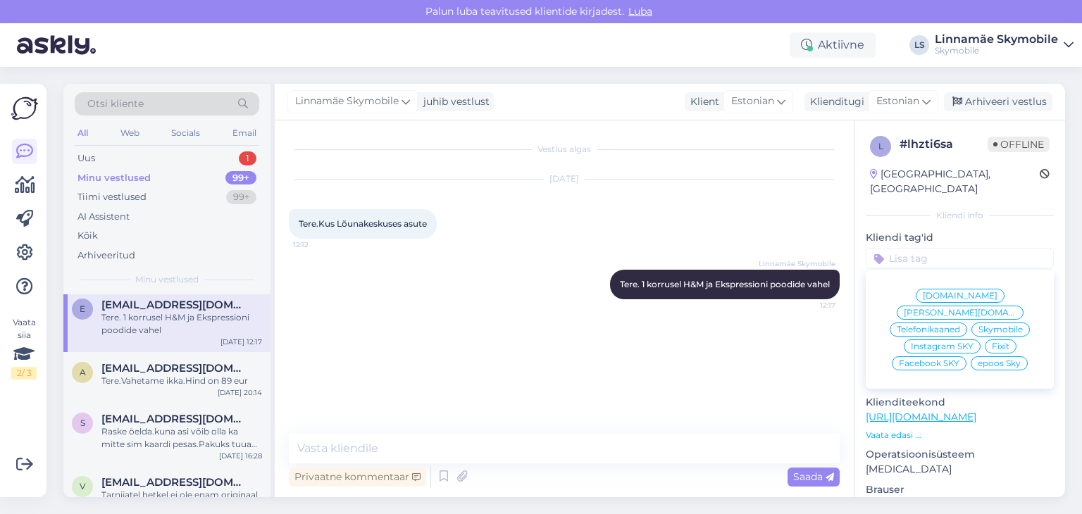
click at [983, 325] on span "Skymobile" at bounding box center [1001, 329] width 44 height 8
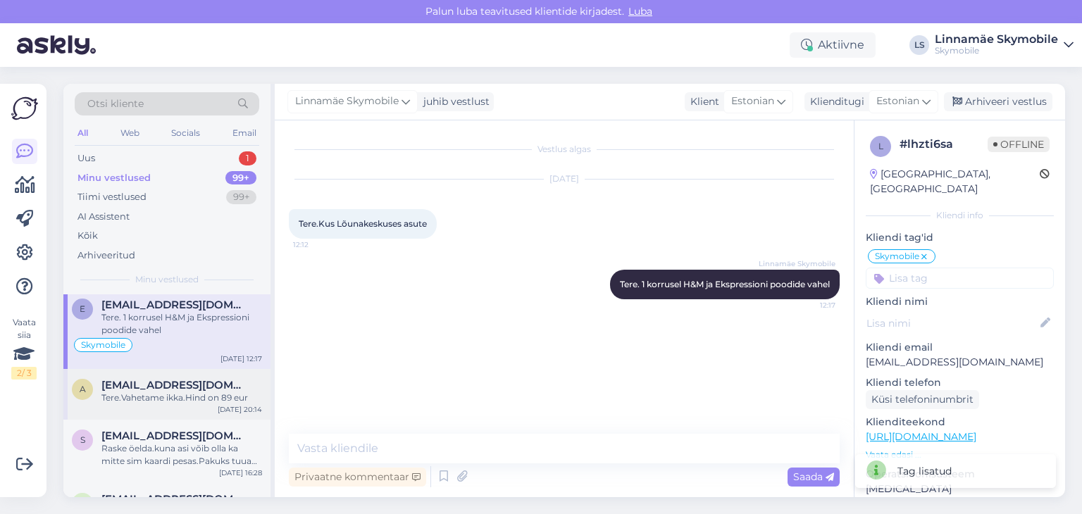
click at [182, 385] on span "[EMAIL_ADDRESS][DOMAIN_NAME]" at bounding box center [174, 385] width 147 height 13
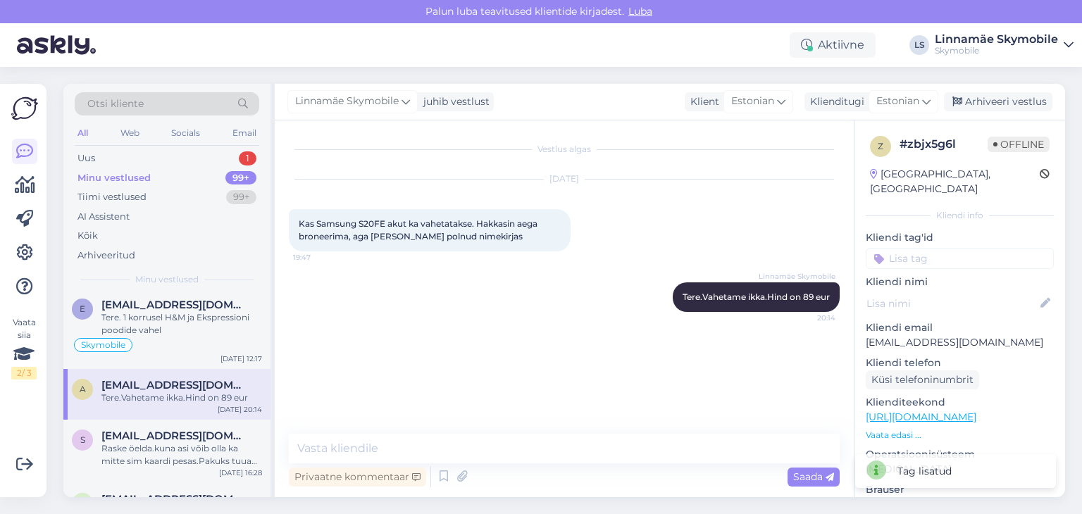
click at [910, 252] on input at bounding box center [960, 258] width 188 height 21
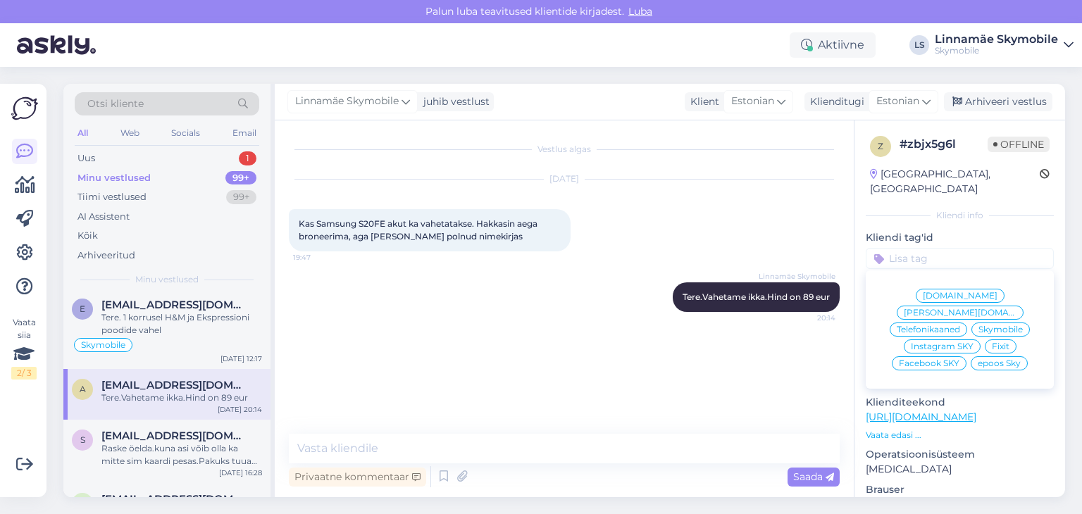
click at [986, 325] on span "Skymobile" at bounding box center [1001, 329] width 44 height 8
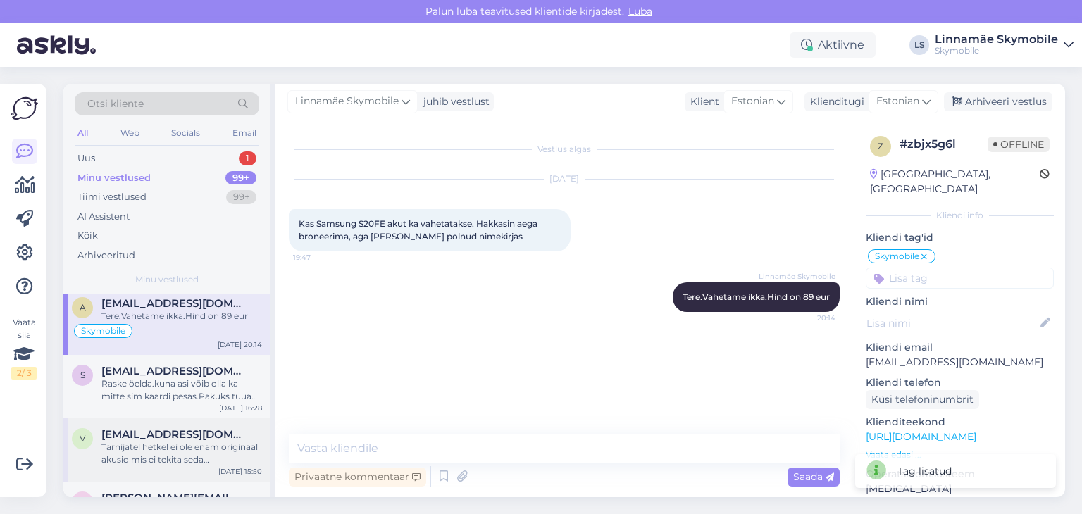
scroll to position [1127, 0]
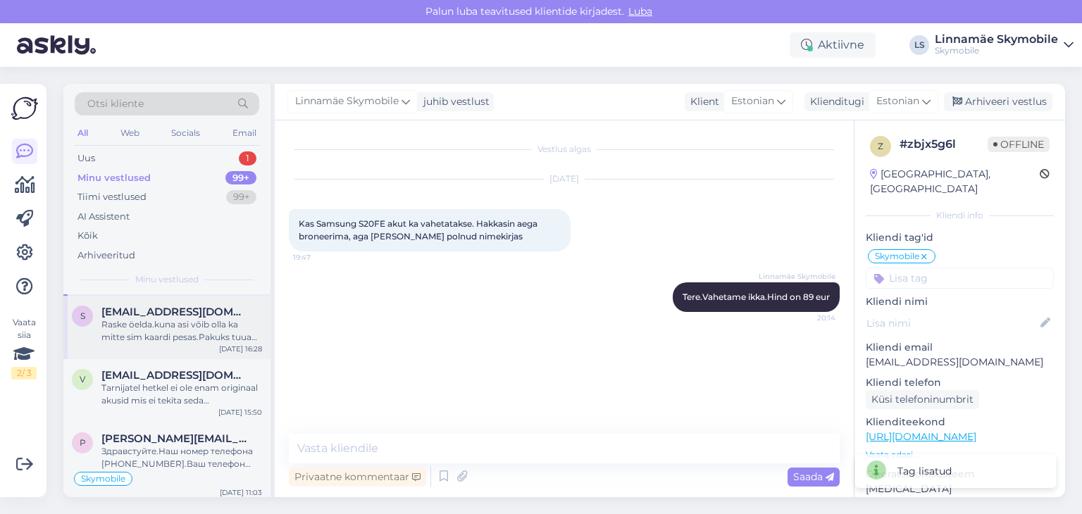
click at [153, 336] on div "Raske öelda.kuna asi võib olla ka mitte sim kaardi pesas.Pakuks tuua meile tuua…" at bounding box center [181, 330] width 161 height 25
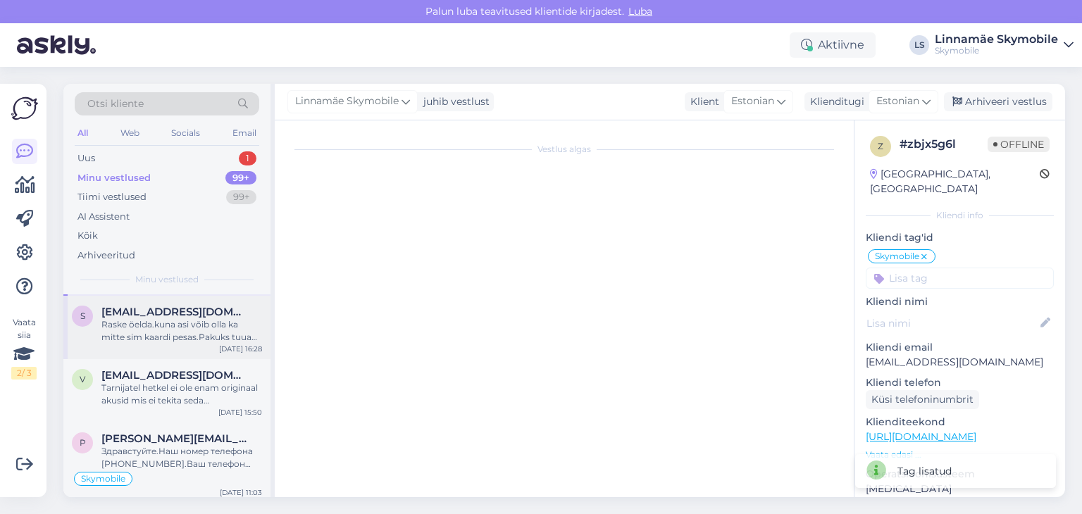
scroll to position [116, 0]
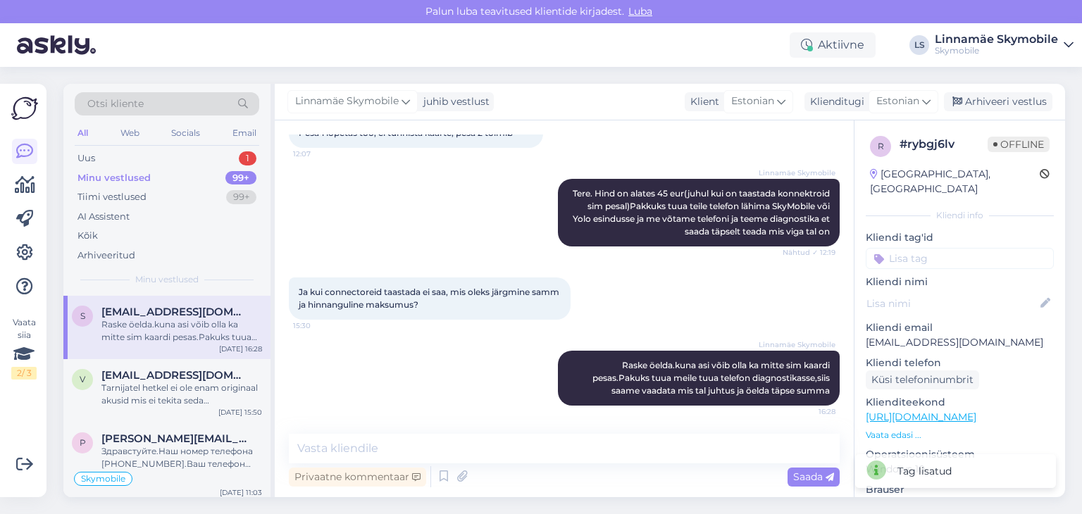
click at [948, 248] on input at bounding box center [960, 258] width 188 height 21
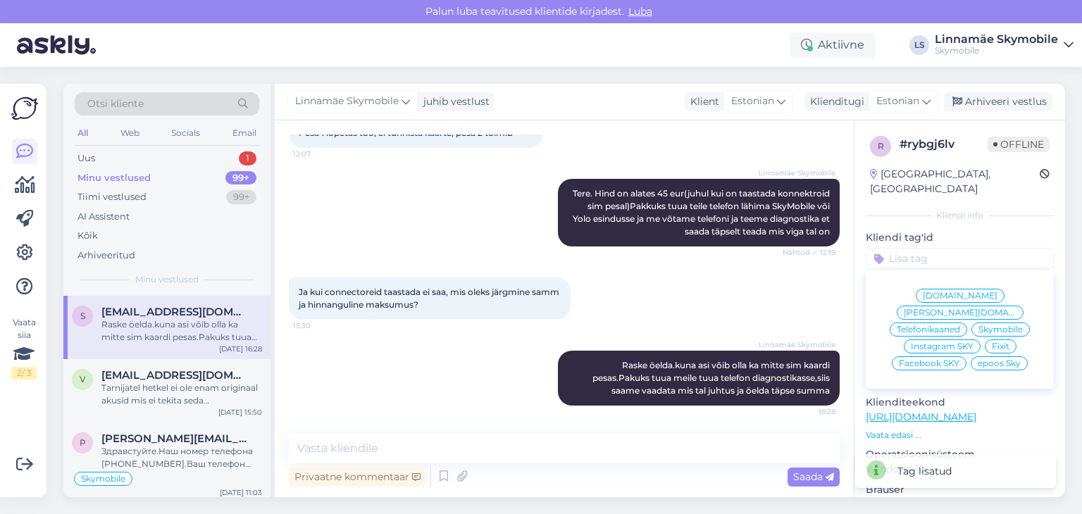
click at [984, 325] on span "Skymobile" at bounding box center [1001, 329] width 44 height 8
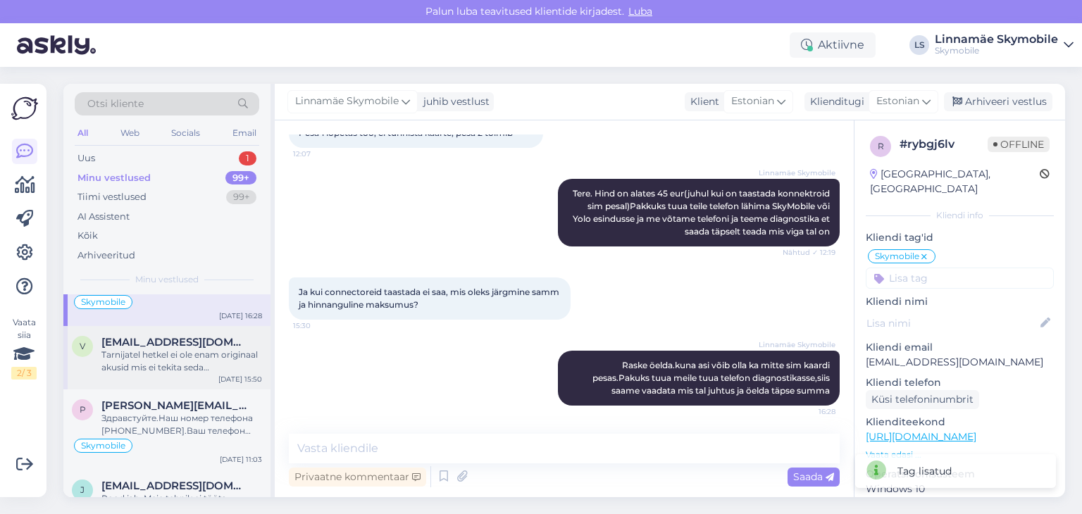
scroll to position [1198, 0]
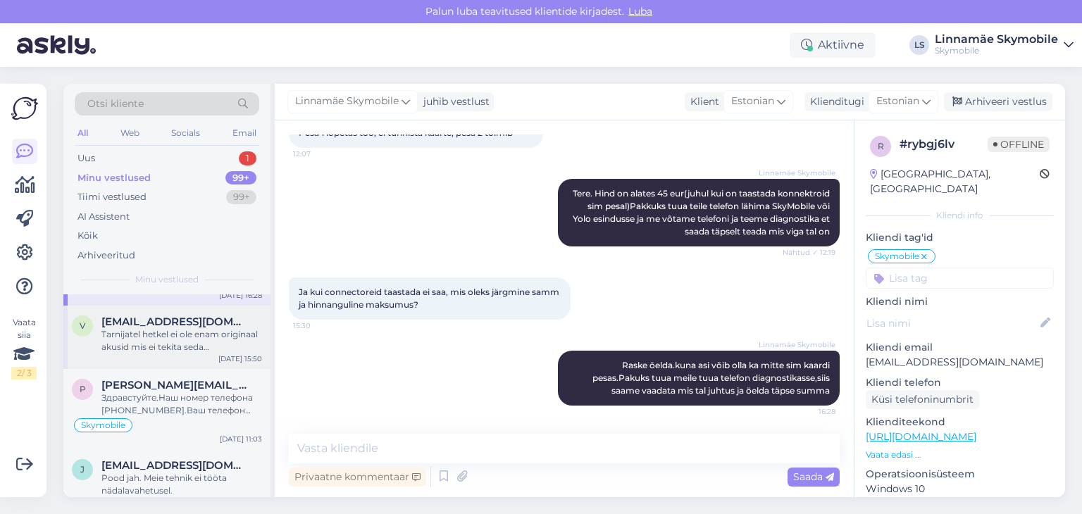
click at [180, 347] on div "Tarnijatel hetkel ei ole enam originaal akusid mis ei tekita seda veateadet.sel…" at bounding box center [181, 340] width 161 height 25
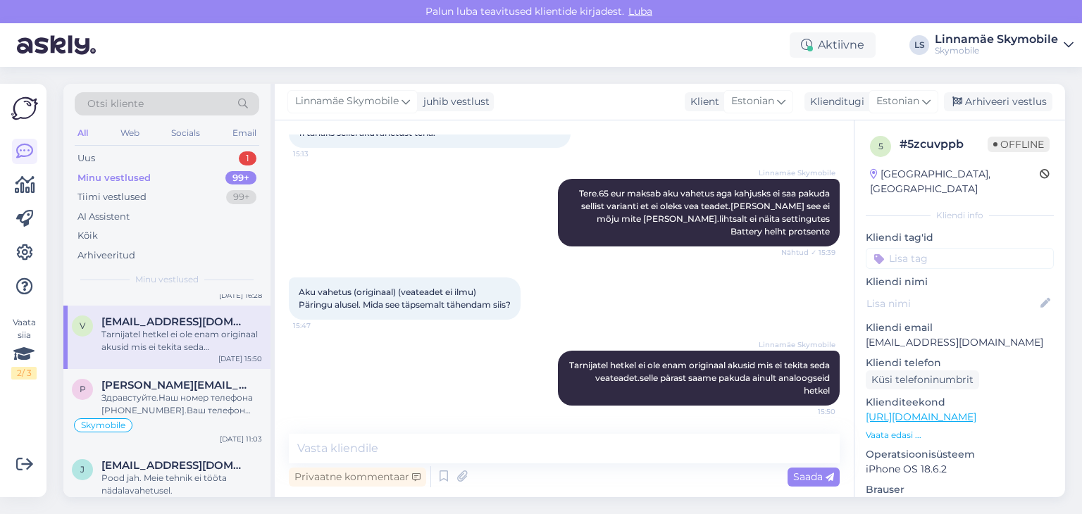
scroll to position [104, 0]
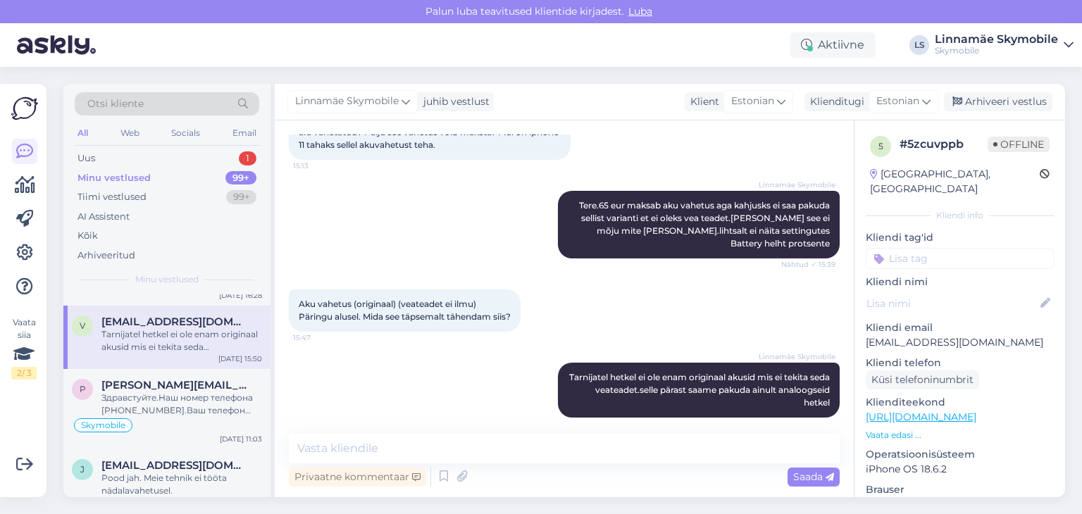
click at [950, 252] on input at bounding box center [960, 258] width 188 height 21
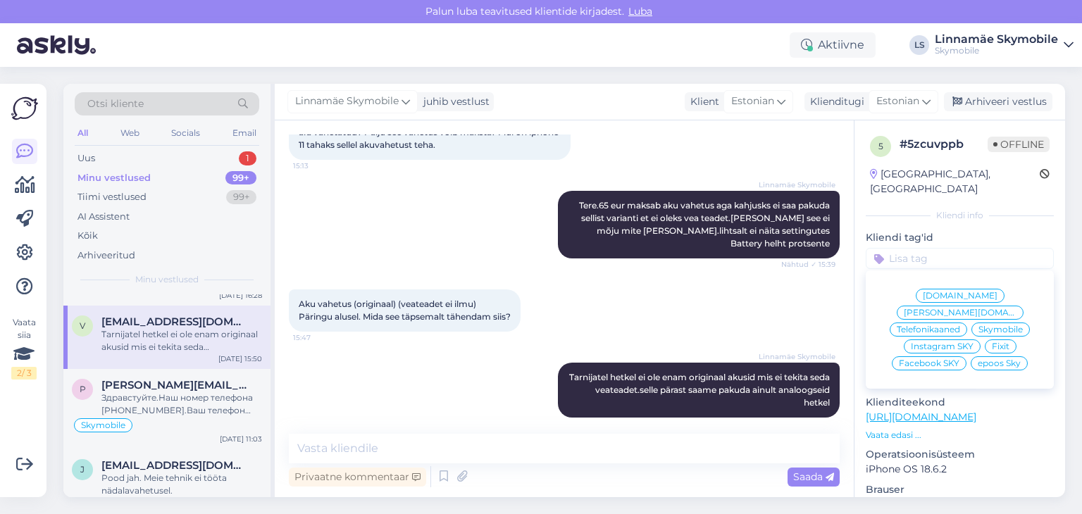
click at [992, 325] on span "Skymobile" at bounding box center [1001, 329] width 44 height 8
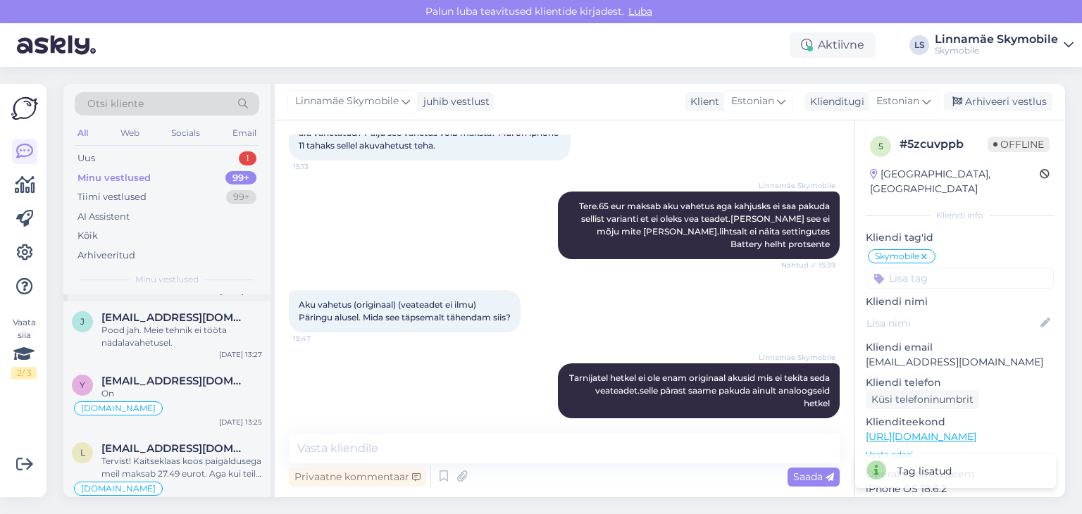
scroll to position [1268, 0]
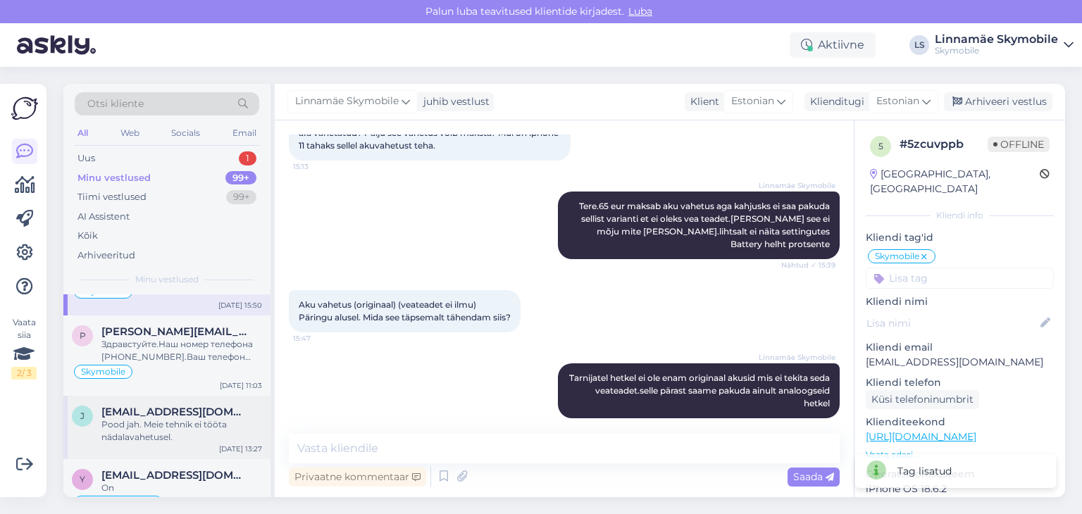
click at [150, 418] on div "Pood jah. Meie tehnik ei tööta nädalavahetusel." at bounding box center [181, 430] width 161 height 25
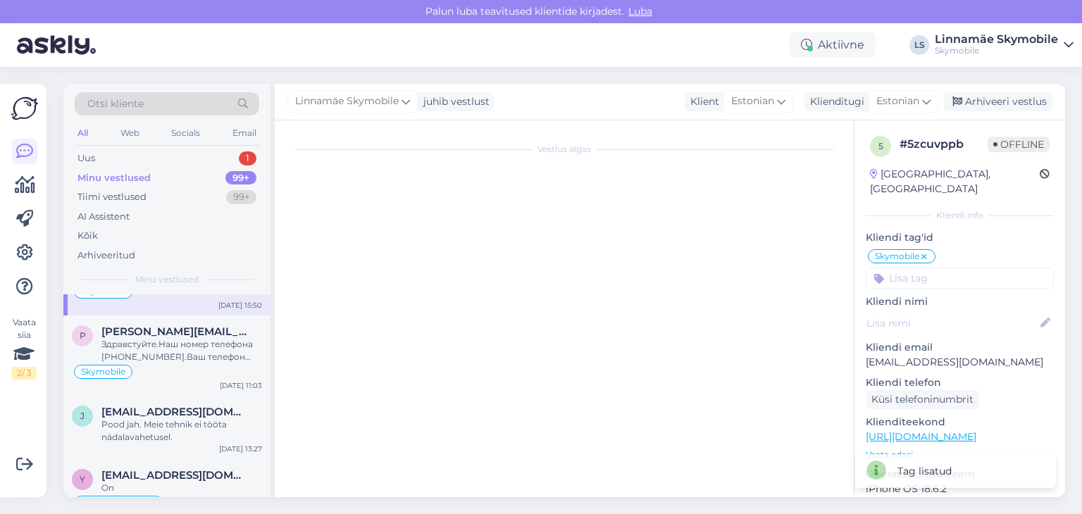
scroll to position [131, 0]
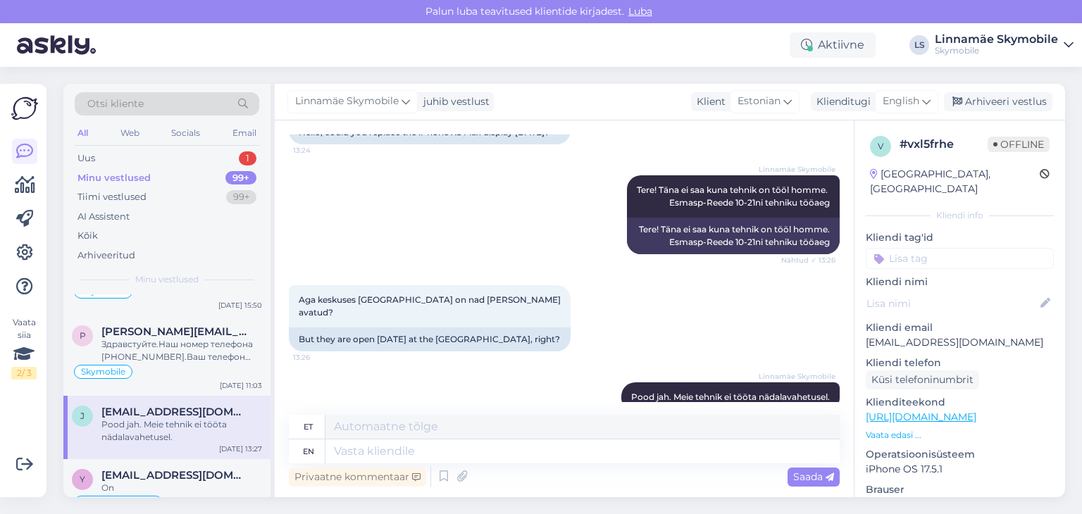
click at [971, 248] on input at bounding box center [960, 258] width 188 height 21
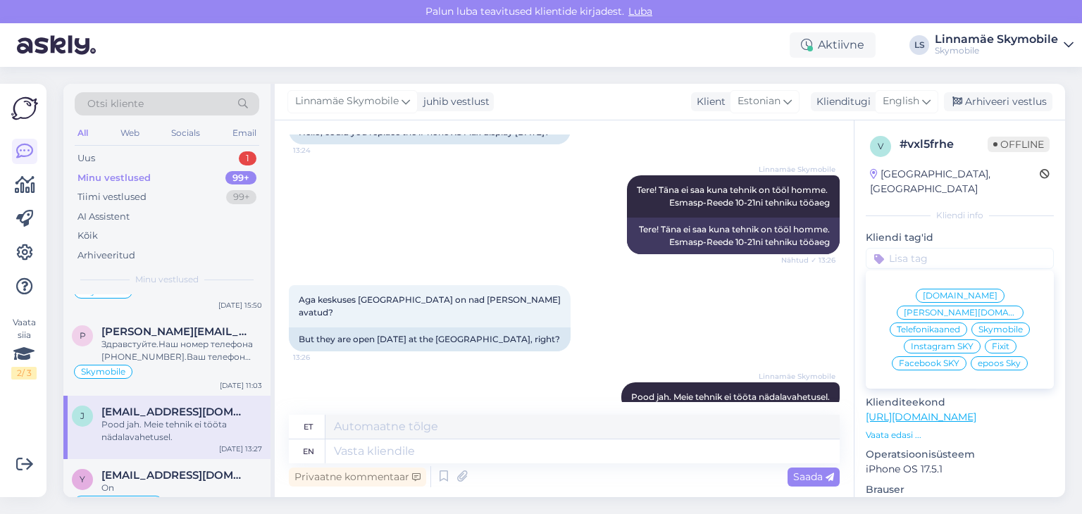
click at [981, 325] on span "Skymobile" at bounding box center [1001, 329] width 44 height 8
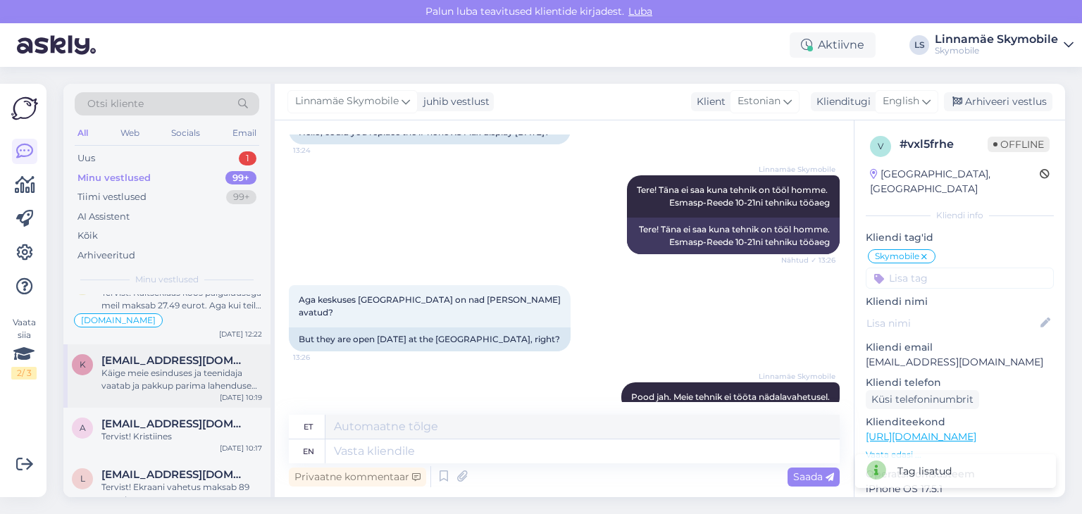
scroll to position [1550, 0]
click at [149, 376] on div "Käige meie esinduses ja teenidaja vaatab ja pakkup parima lahenduse teie jaoks" at bounding box center [181, 377] width 161 height 25
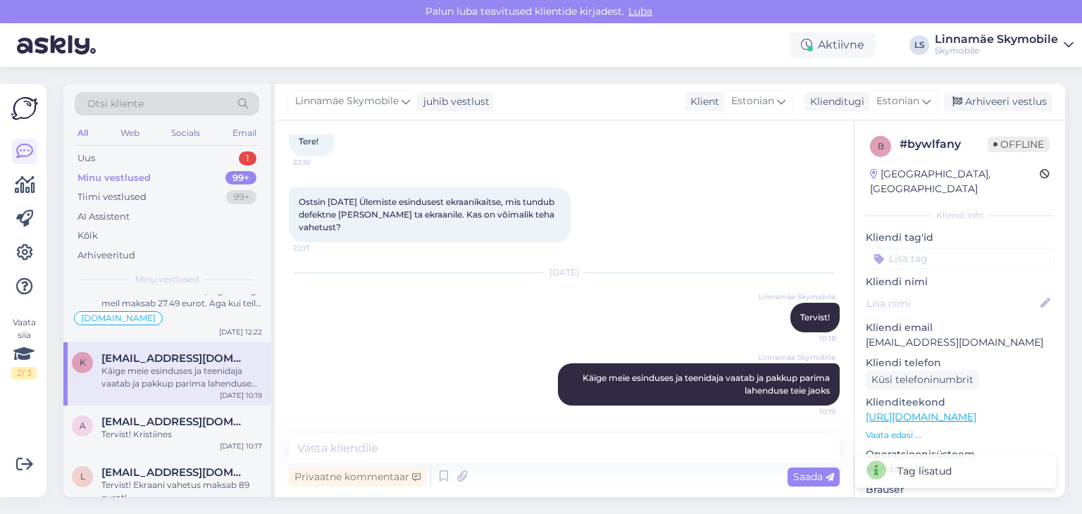
click at [939, 248] on input at bounding box center [960, 258] width 188 height 21
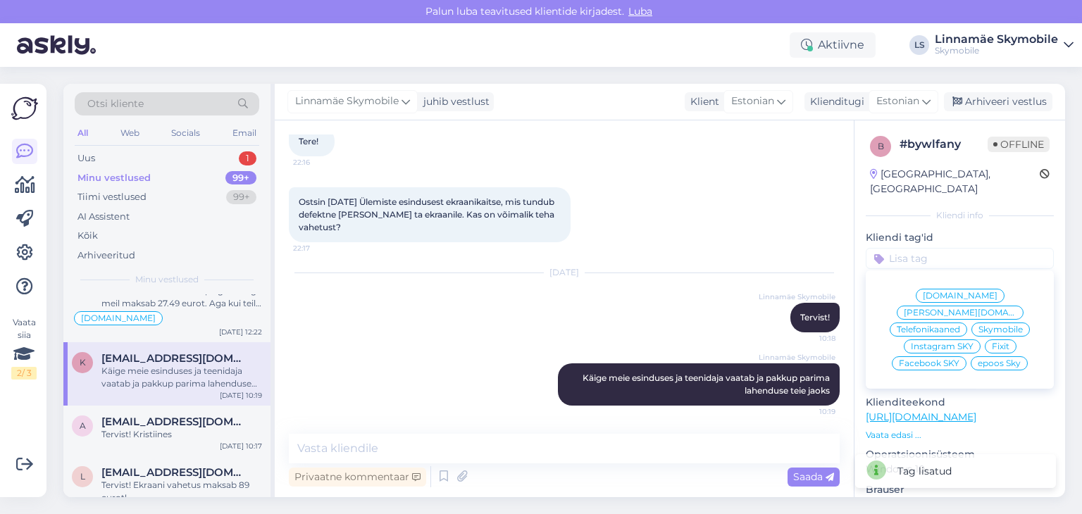
click at [923, 292] on span "[DOMAIN_NAME]" at bounding box center [960, 296] width 75 height 8
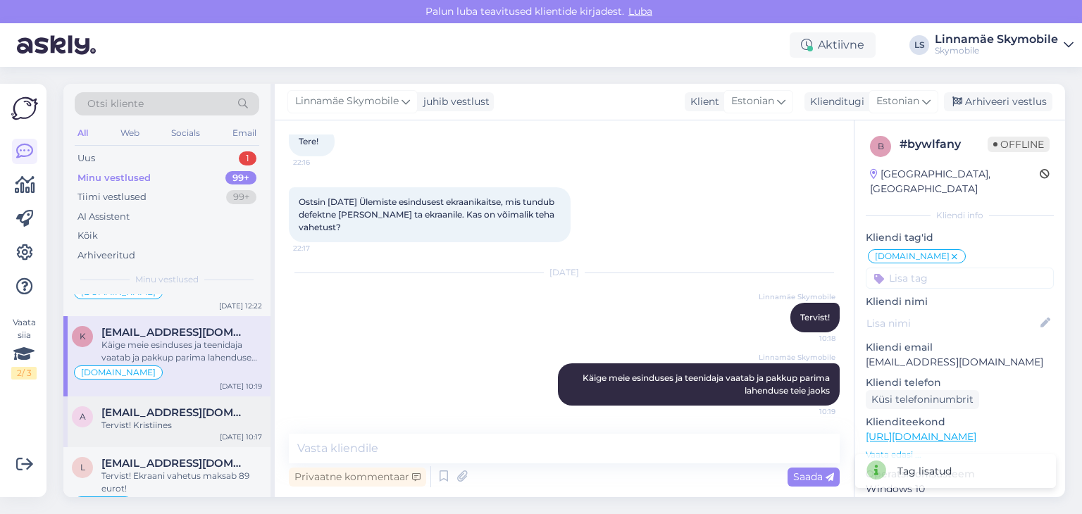
scroll to position [1620, 0]
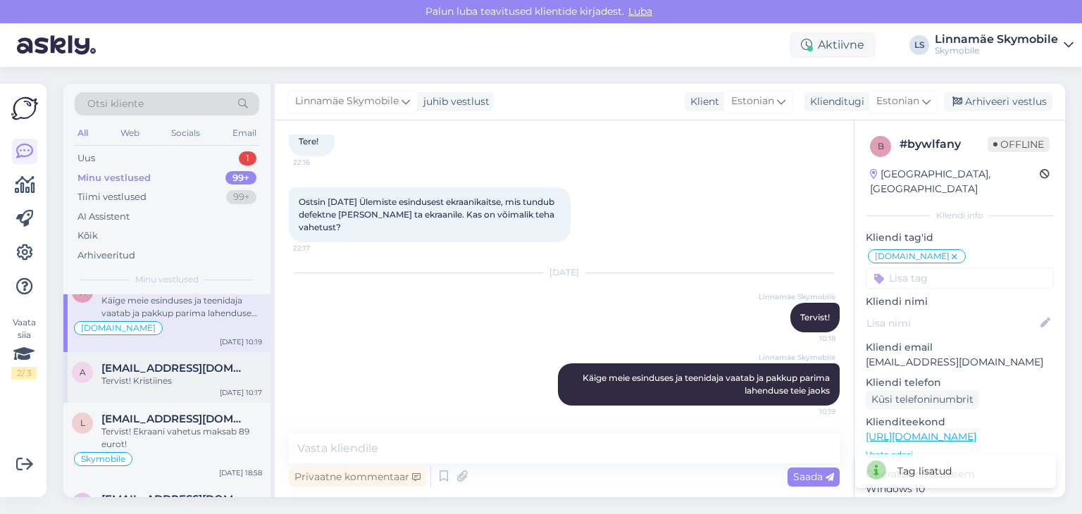
click at [172, 375] on div "Tervist! Kristiines" at bounding box center [181, 381] width 161 height 13
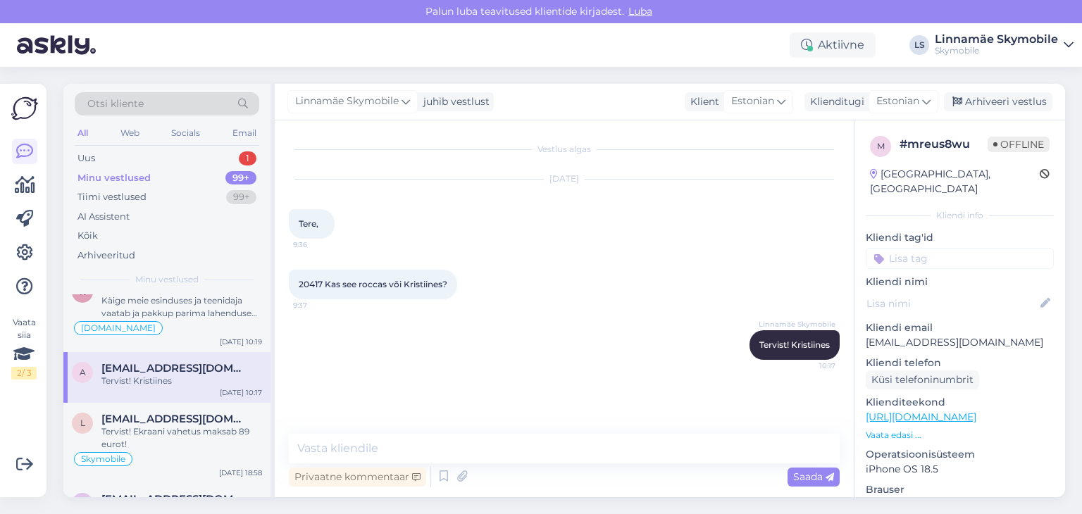
click at [910, 248] on input at bounding box center [960, 258] width 188 height 21
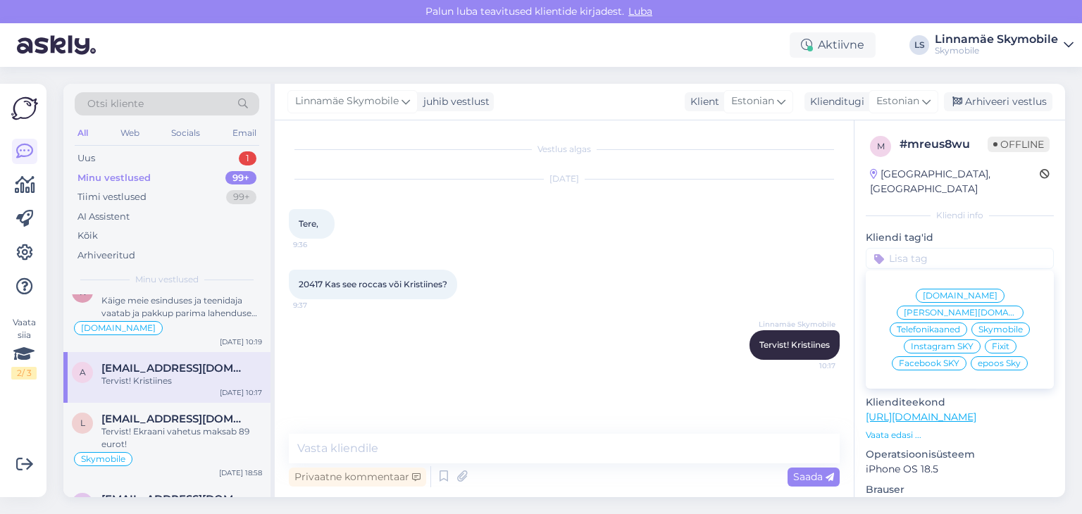
click at [972, 323] on div "Skymobile" at bounding box center [1001, 330] width 58 height 14
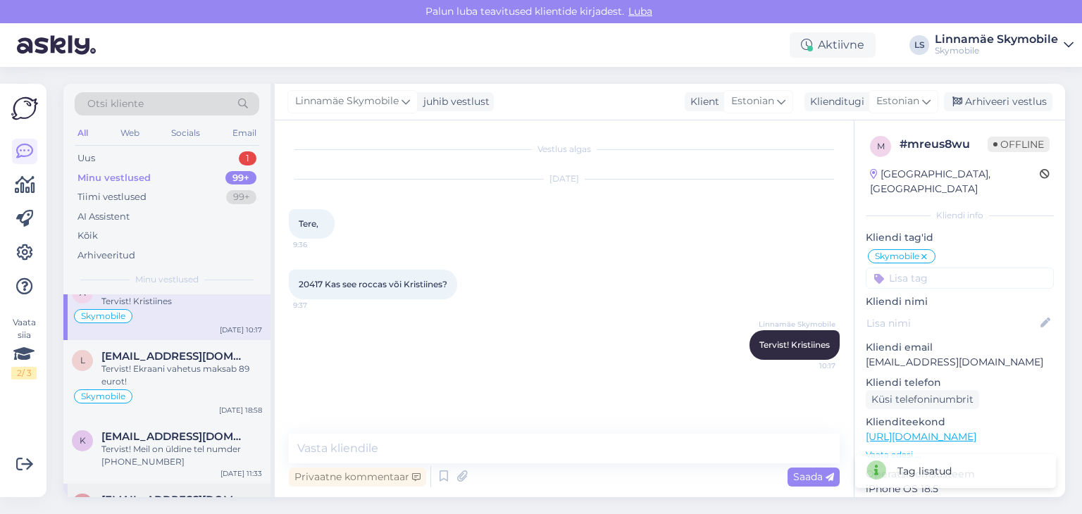
scroll to position [1761, 0]
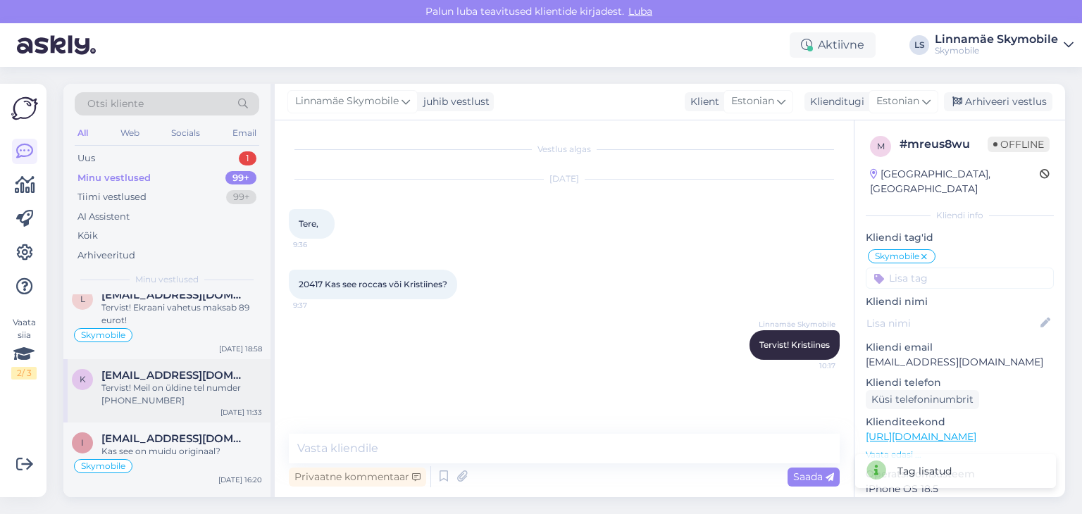
click at [117, 387] on div "Tervist! Meil on üldine tel numder [PHONE_NUMBER]" at bounding box center [181, 394] width 161 height 25
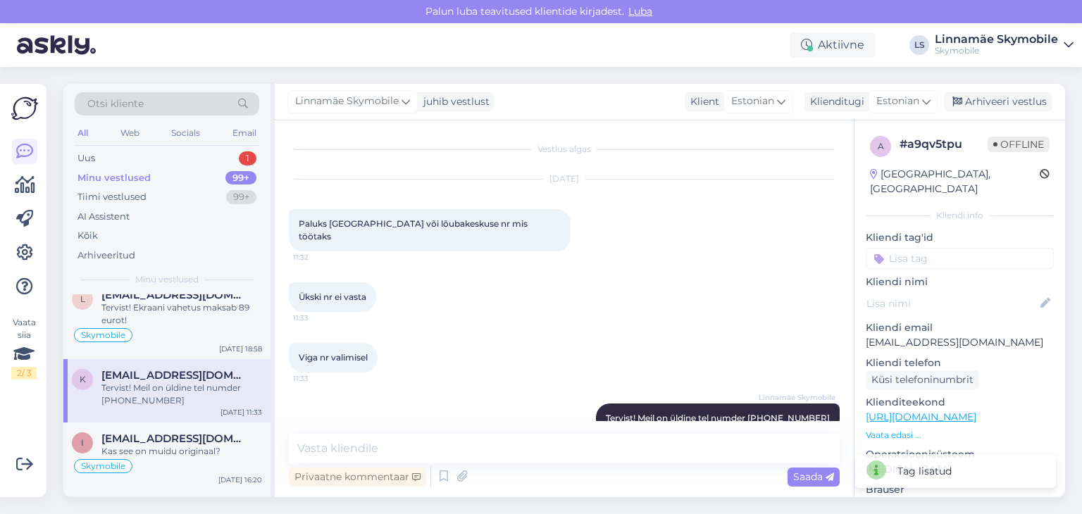
scroll to position [15, 0]
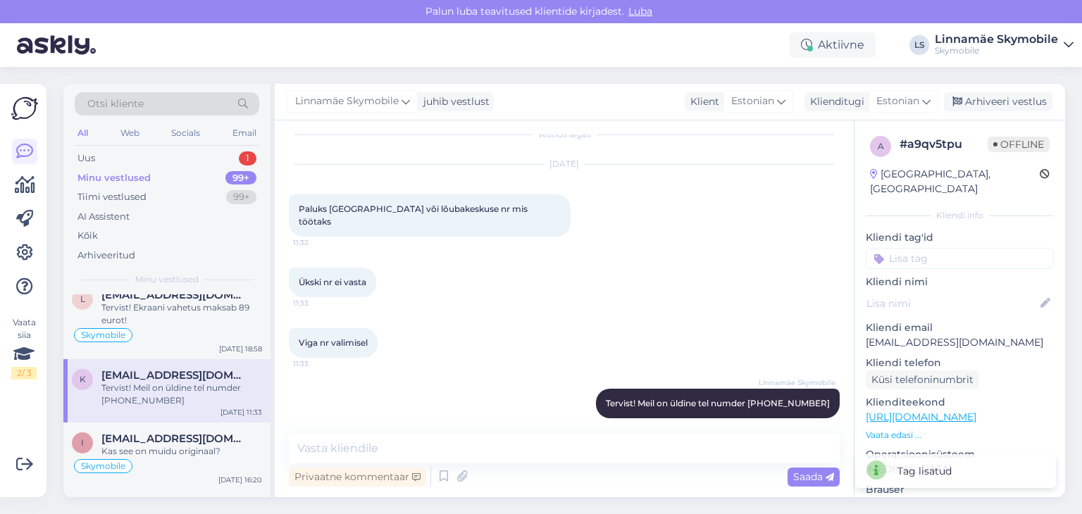
click at [916, 248] on input at bounding box center [960, 258] width 188 height 21
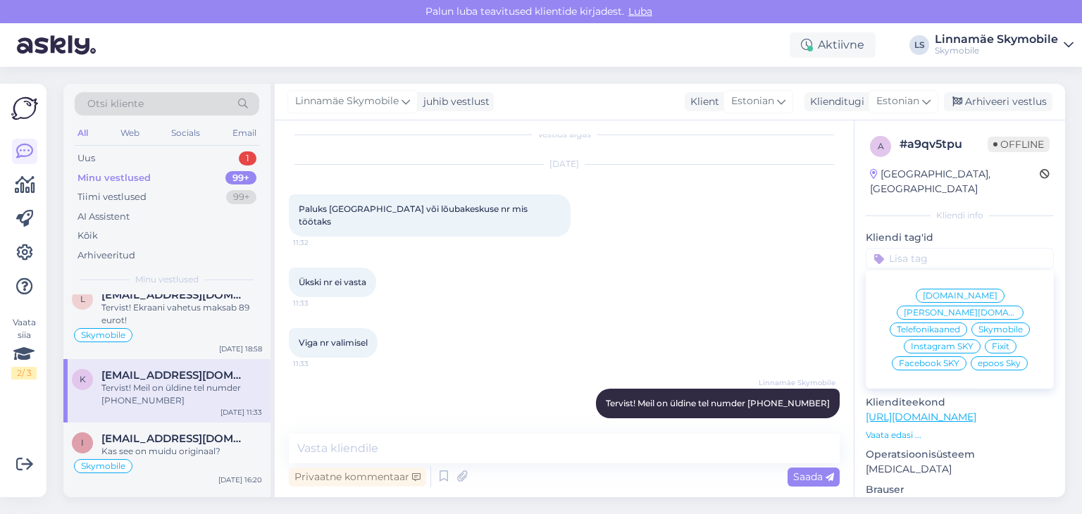
click at [931, 292] on span "[DOMAIN_NAME]" at bounding box center [960, 296] width 75 height 8
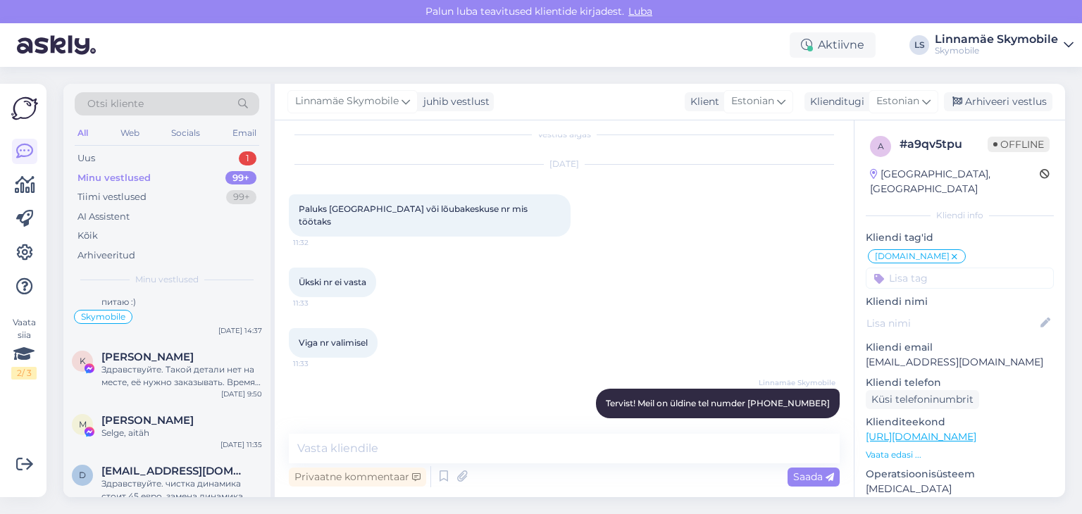
scroll to position [2114, 0]
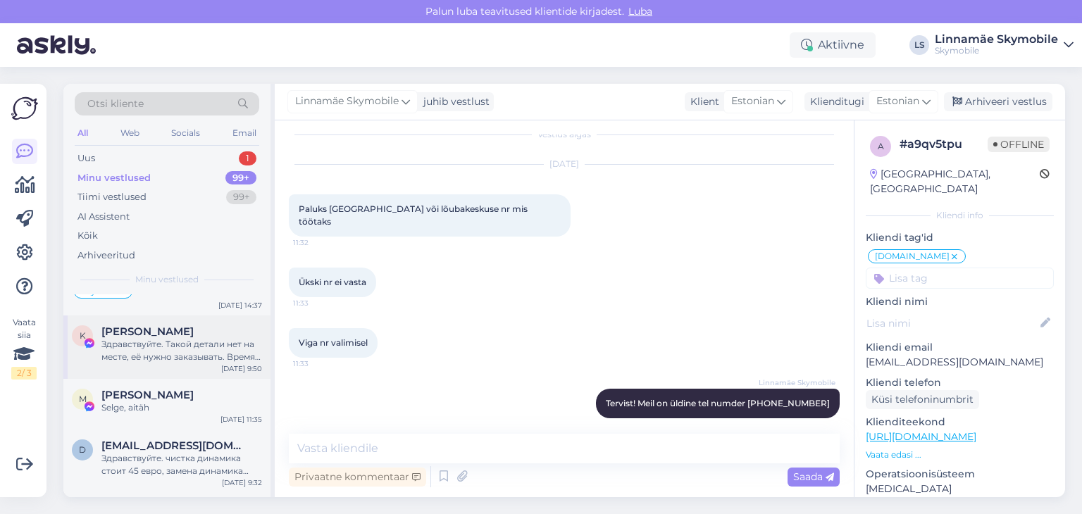
click at [163, 353] on div "Здравствуйте. Такой детали нет на месте, её нужно заказывать. Время ожидания за…" at bounding box center [181, 350] width 161 height 25
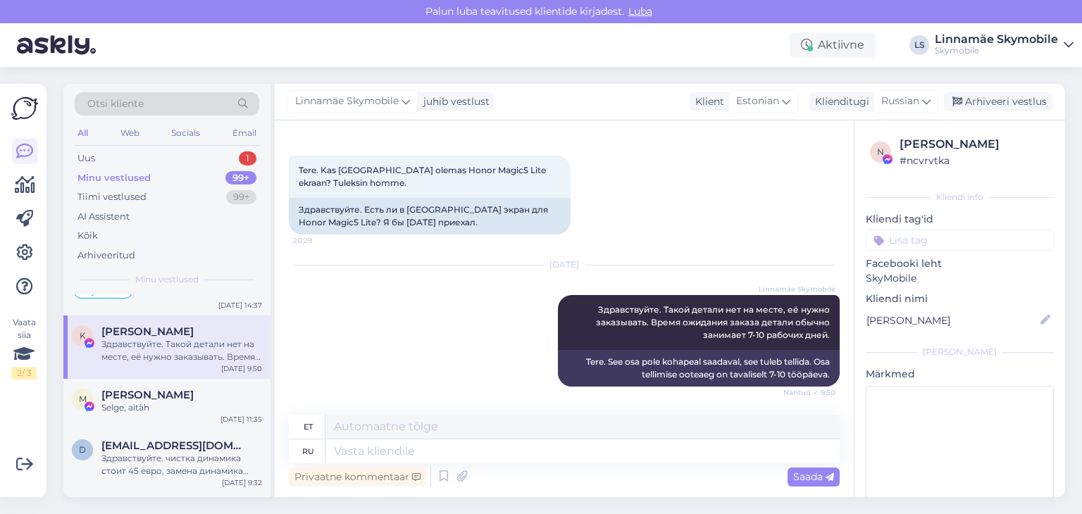
click at [920, 237] on input at bounding box center [960, 240] width 188 height 21
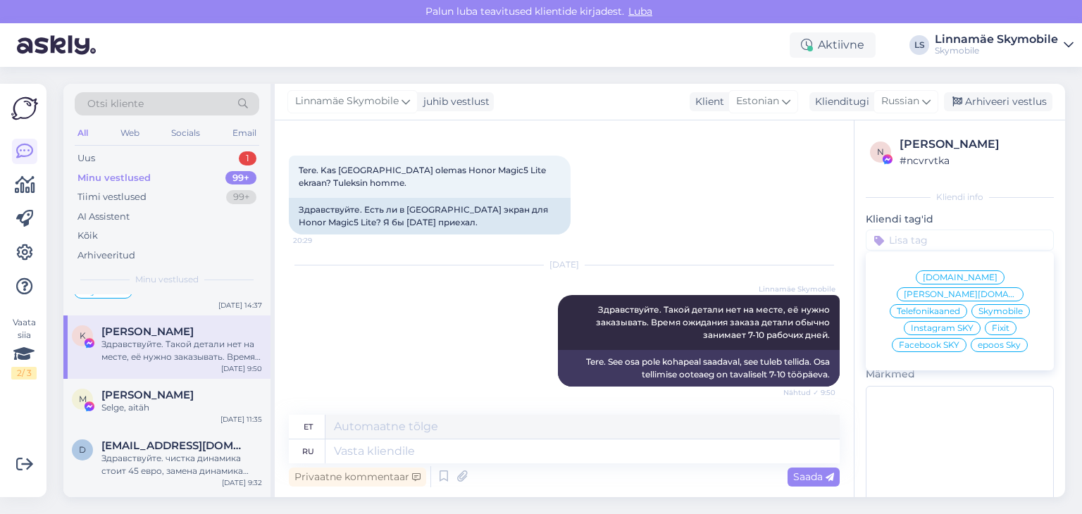
click at [922, 341] on span "Facebook SKY" at bounding box center [929, 345] width 61 height 8
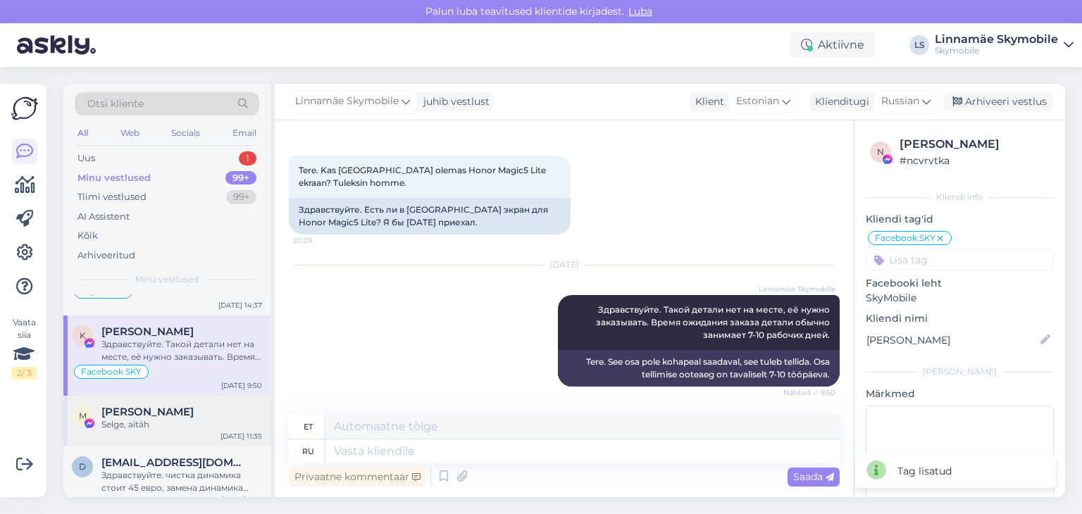
click at [83, 421] on img at bounding box center [89, 423] width 13 height 13
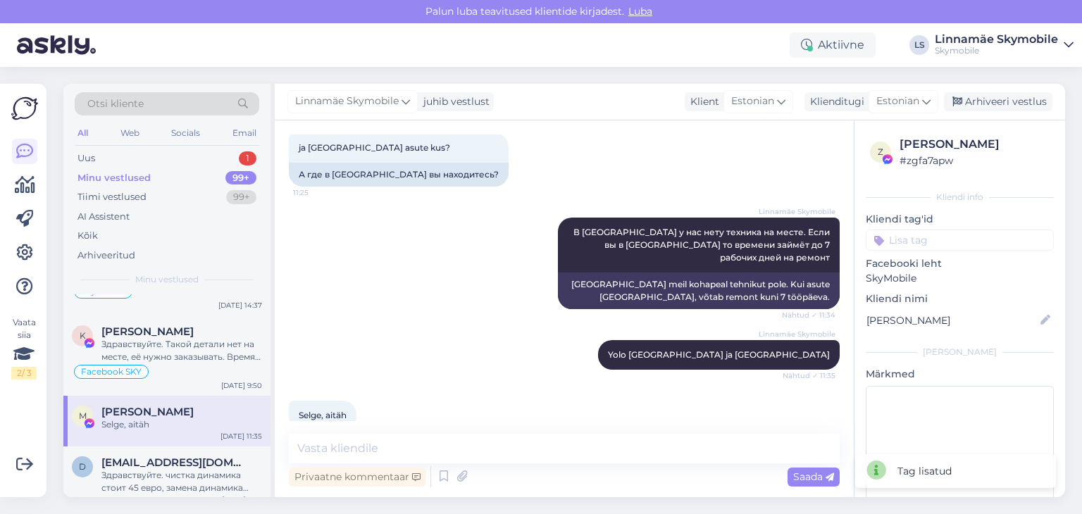
click at [916, 242] on input at bounding box center [960, 240] width 188 height 21
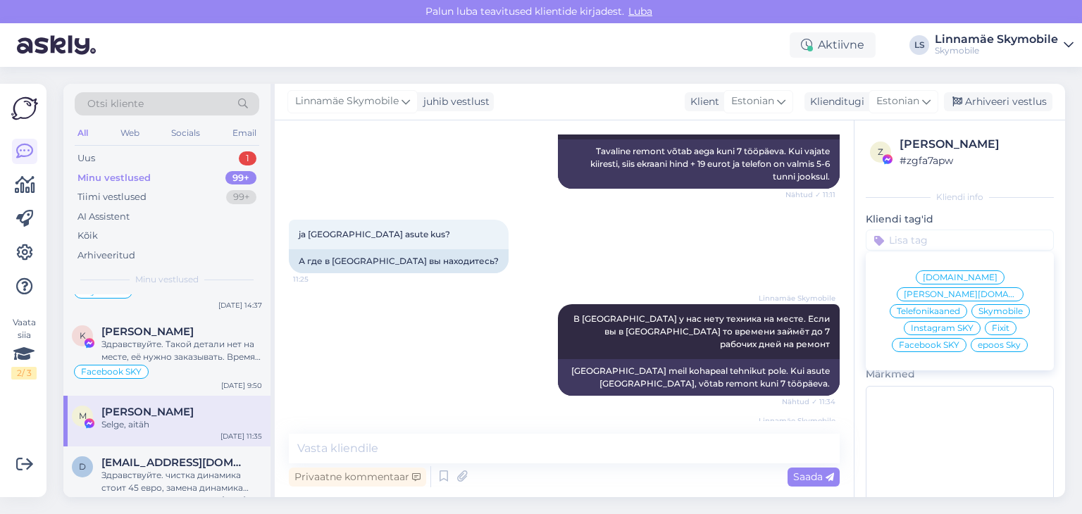
scroll to position [904, 0]
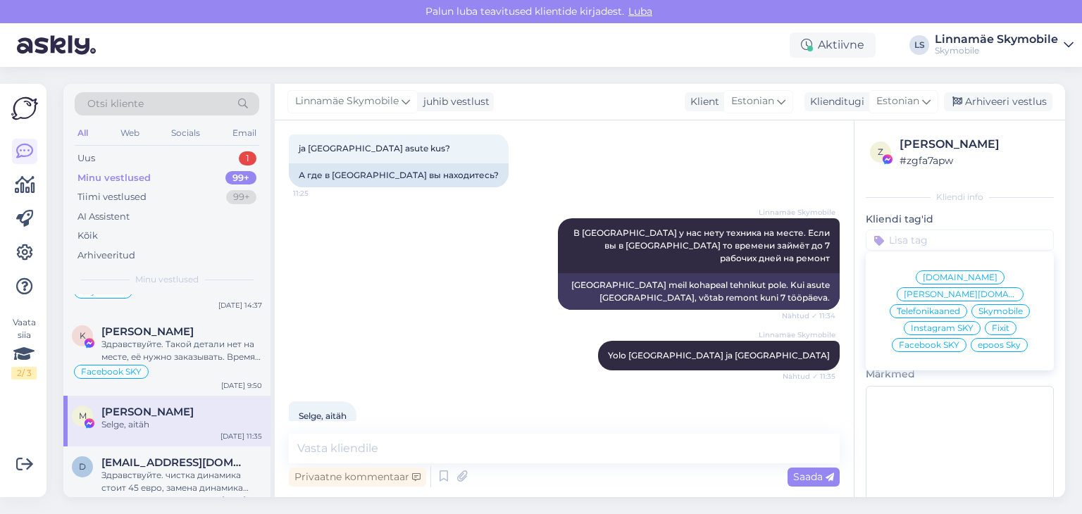
click at [923, 278] on span "[DOMAIN_NAME]" at bounding box center [960, 277] width 75 height 8
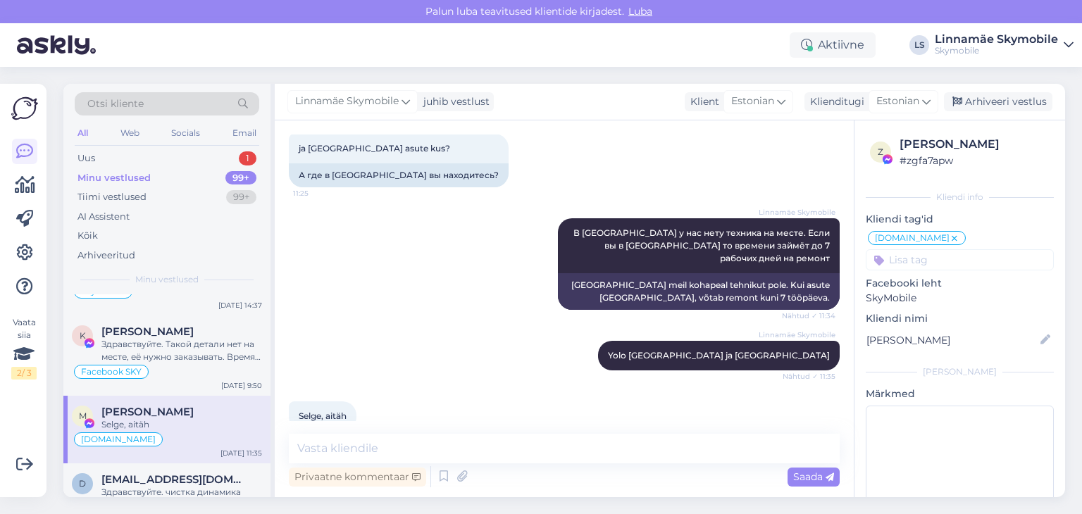
click at [950, 238] on icon at bounding box center [954, 238] width 8 height 11
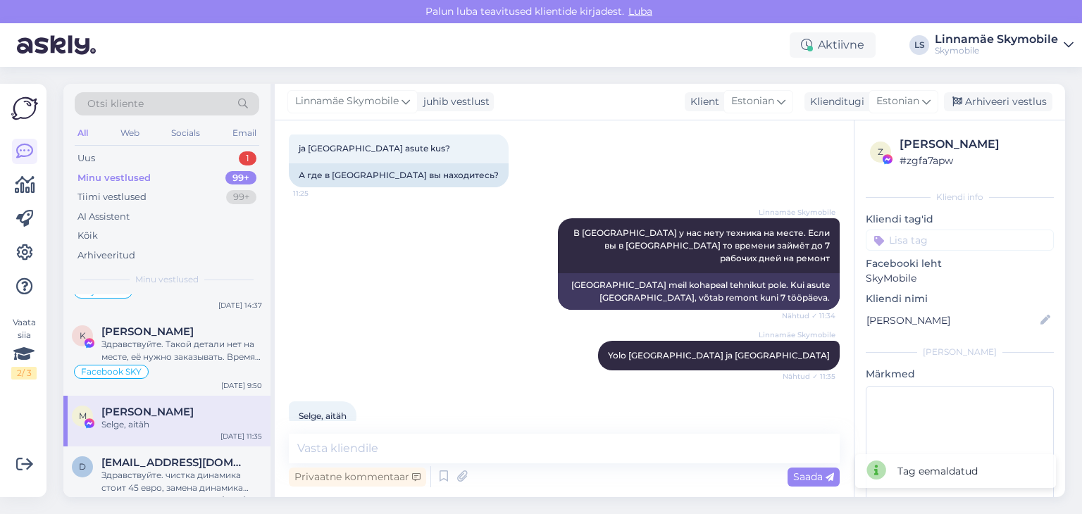
click at [919, 233] on input at bounding box center [960, 240] width 188 height 21
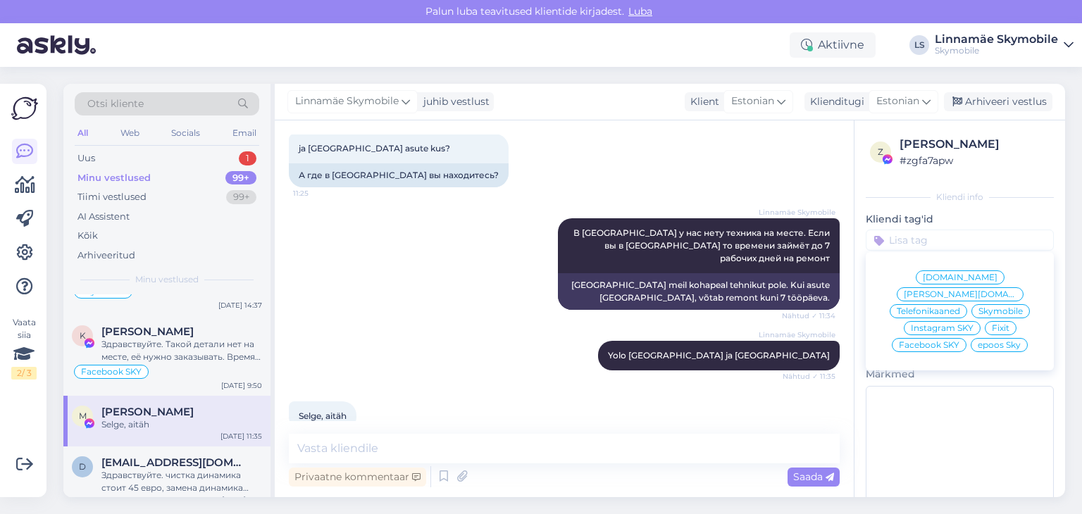
drag, startPoint x: 931, startPoint y: 325, endPoint x: 869, endPoint y: 340, distance: 63.6
click at [930, 341] on span "Facebook SKY" at bounding box center [929, 345] width 61 height 8
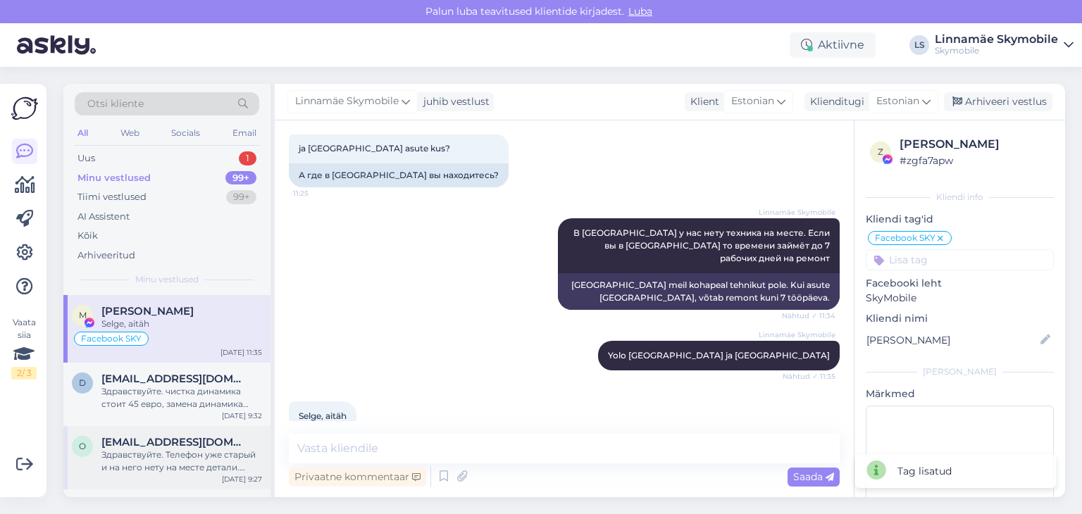
scroll to position [2254, 0]
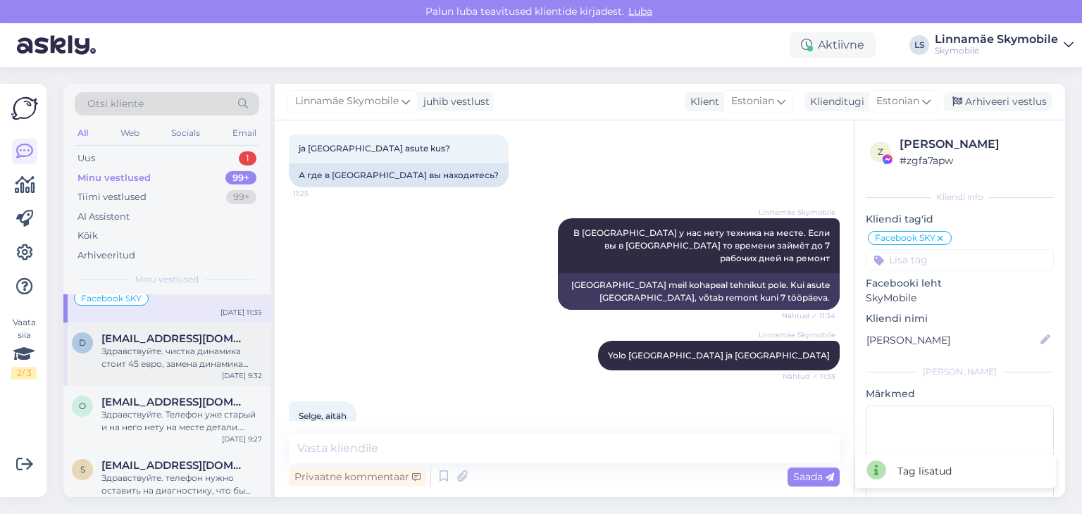
click at [168, 349] on div "Здравствуйте. чистка динамика стоит 45 евро, замена динамика стоит 85 евро. Чис…" at bounding box center [181, 357] width 161 height 25
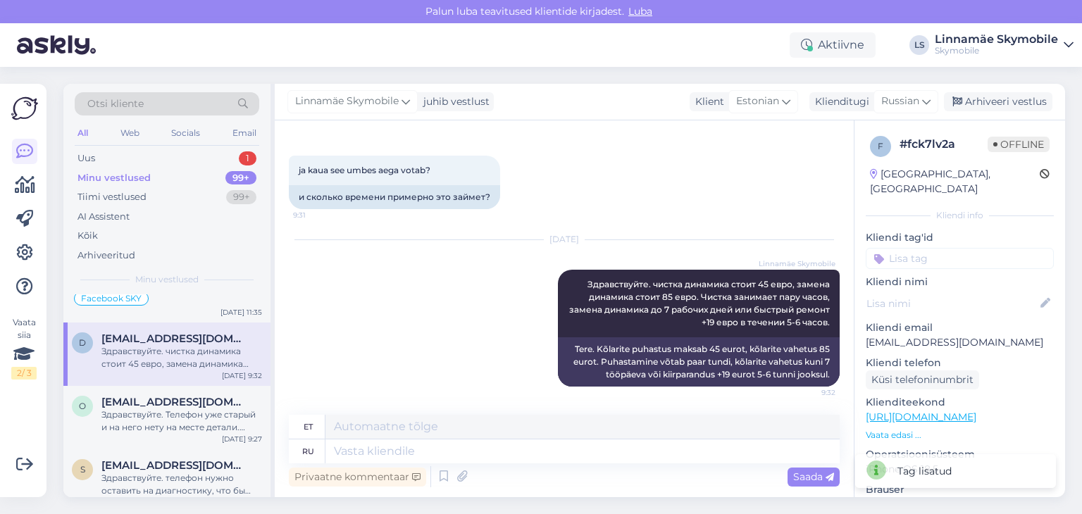
click at [910, 248] on input at bounding box center [960, 258] width 188 height 21
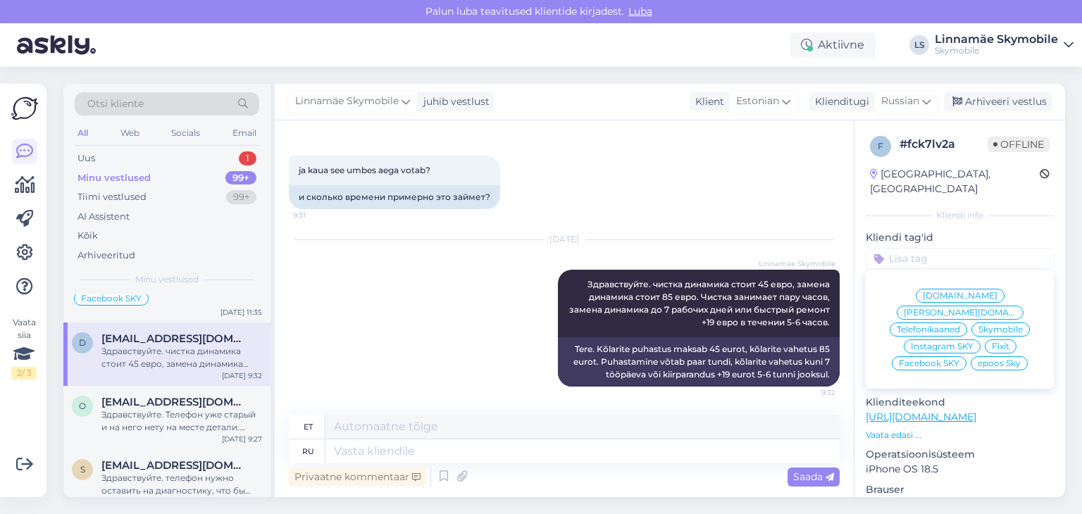
click at [986, 325] on span "Skymobile" at bounding box center [1001, 329] width 44 height 8
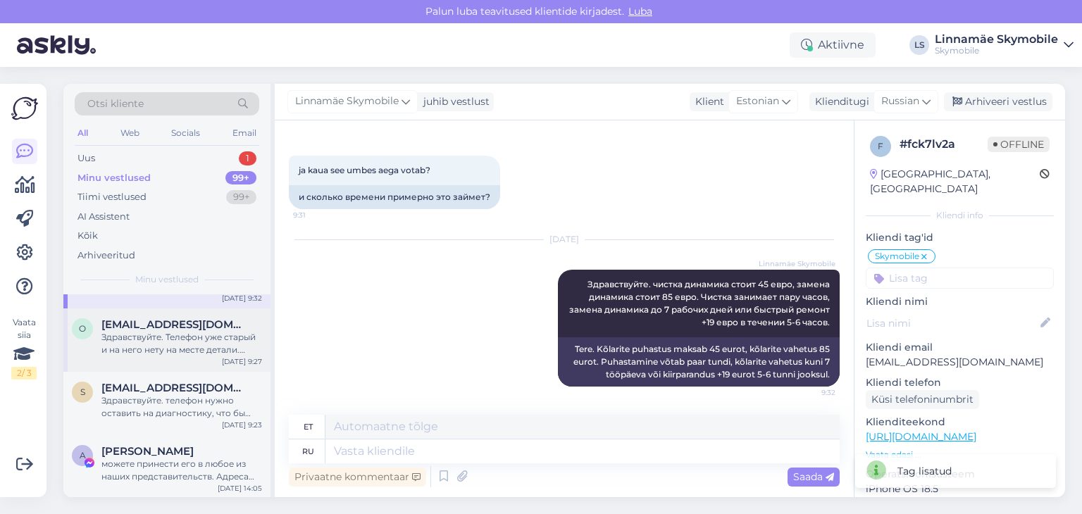
scroll to position [2325, 0]
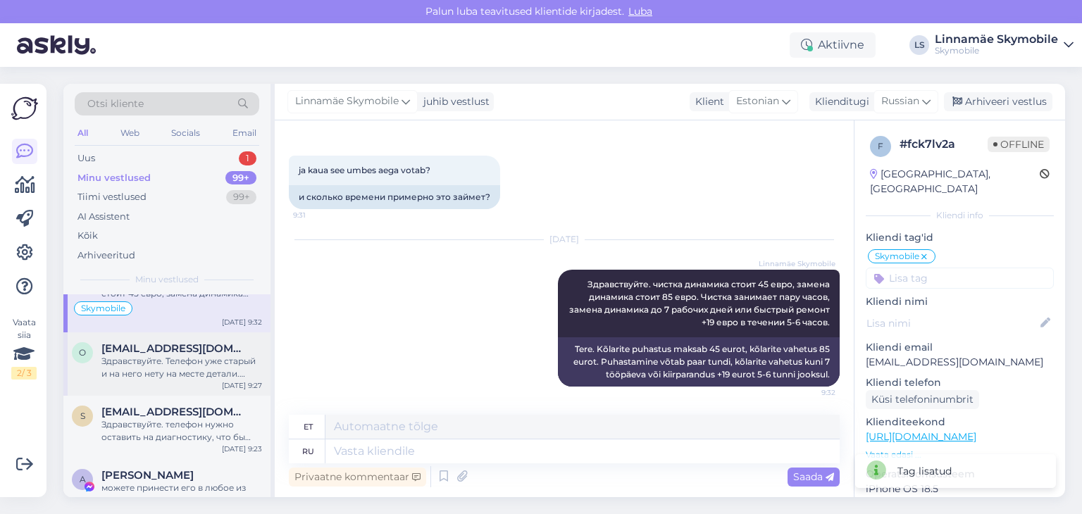
click at [155, 355] on div "Здравствуйте. Телефон уже старый и на него нету на месте детали. Обычно у наших…" at bounding box center [181, 367] width 161 height 25
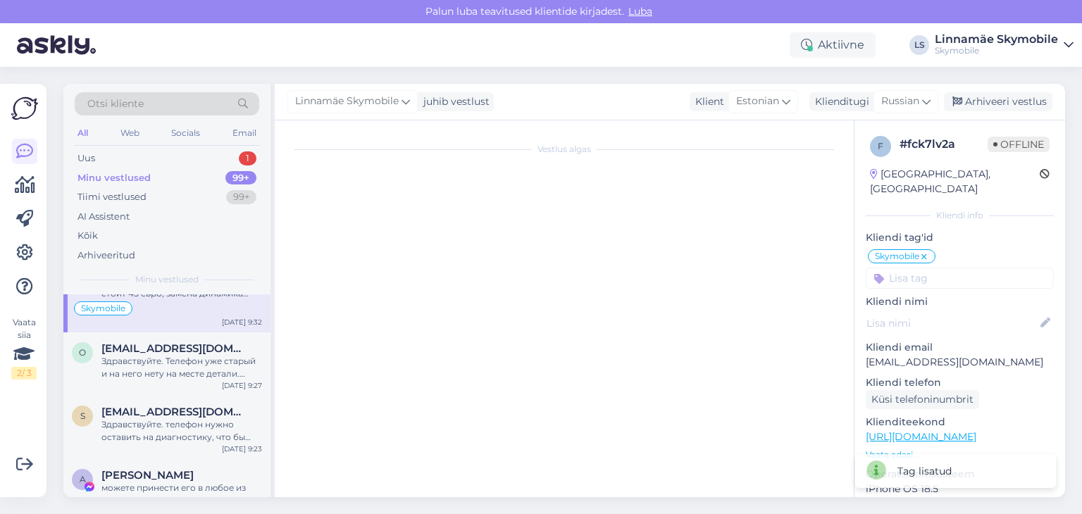
scroll to position [82, 0]
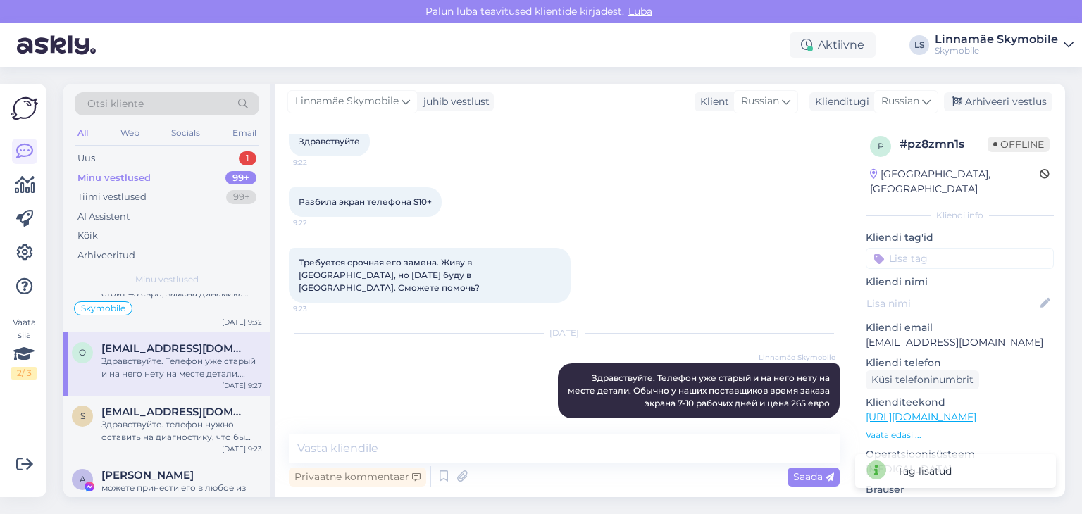
click at [931, 252] on input at bounding box center [960, 258] width 188 height 21
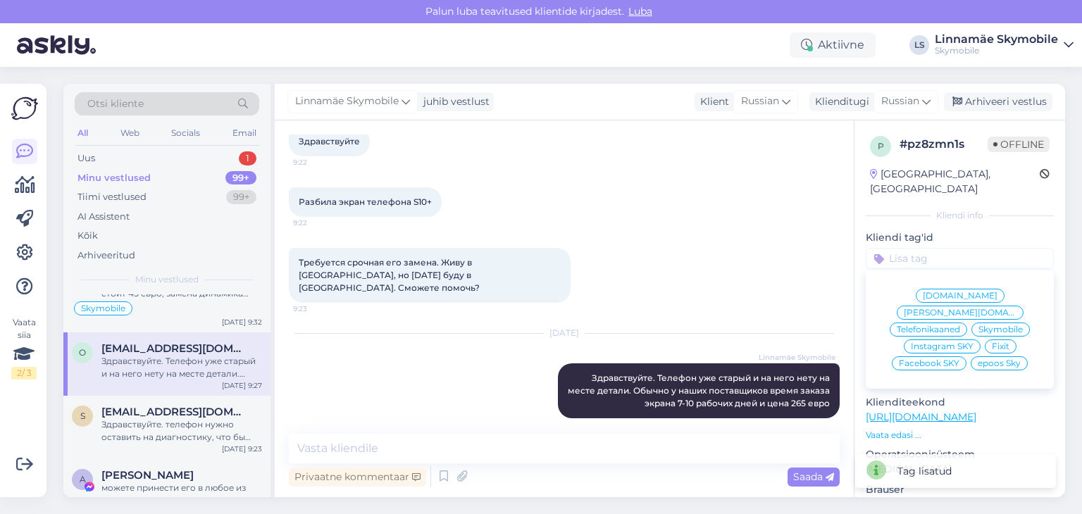
click at [984, 325] on span "Skymobile" at bounding box center [1001, 329] width 44 height 8
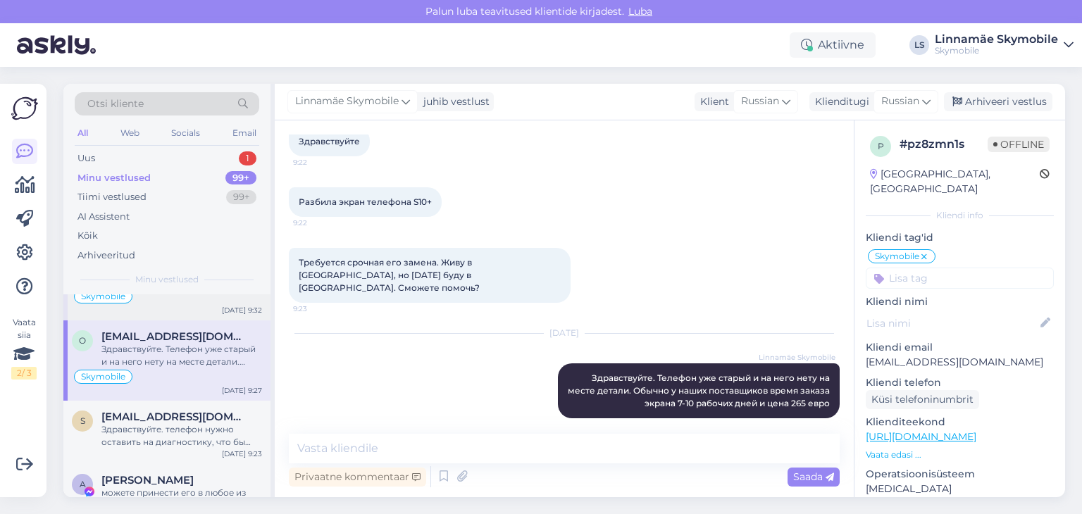
scroll to position [2395, 0]
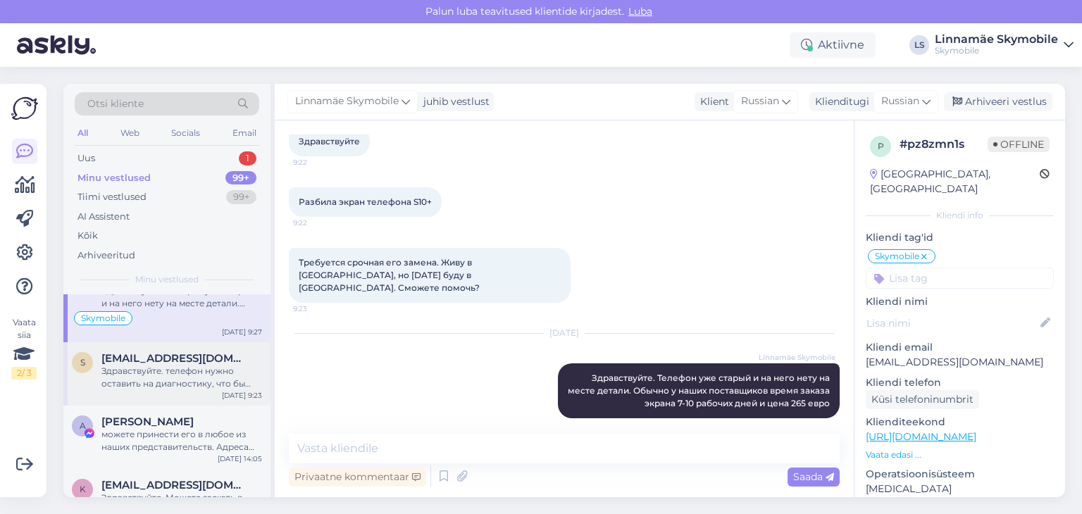
click at [168, 354] on span "[EMAIL_ADDRESS][DOMAIN_NAME]" at bounding box center [174, 358] width 147 height 13
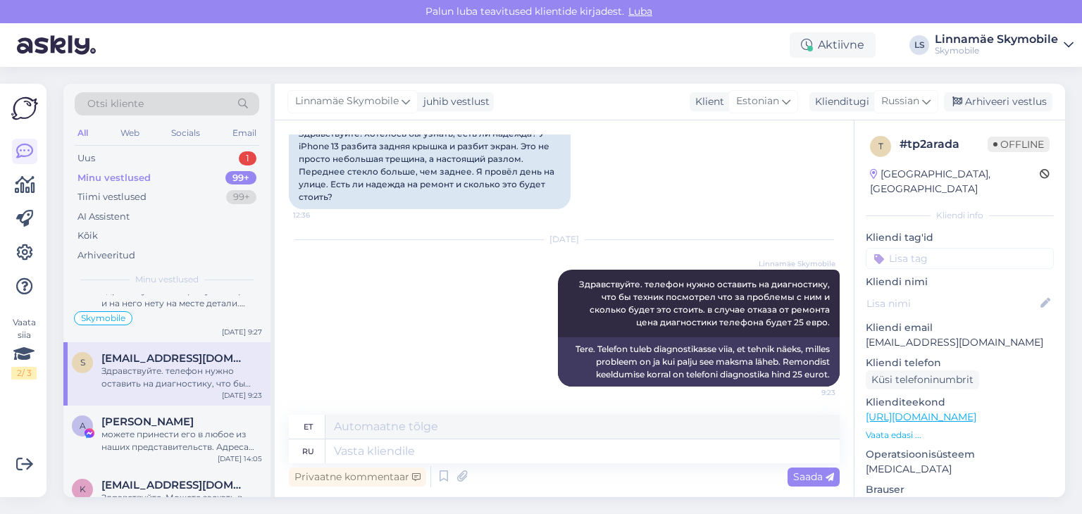
click at [984, 249] on input at bounding box center [960, 258] width 188 height 21
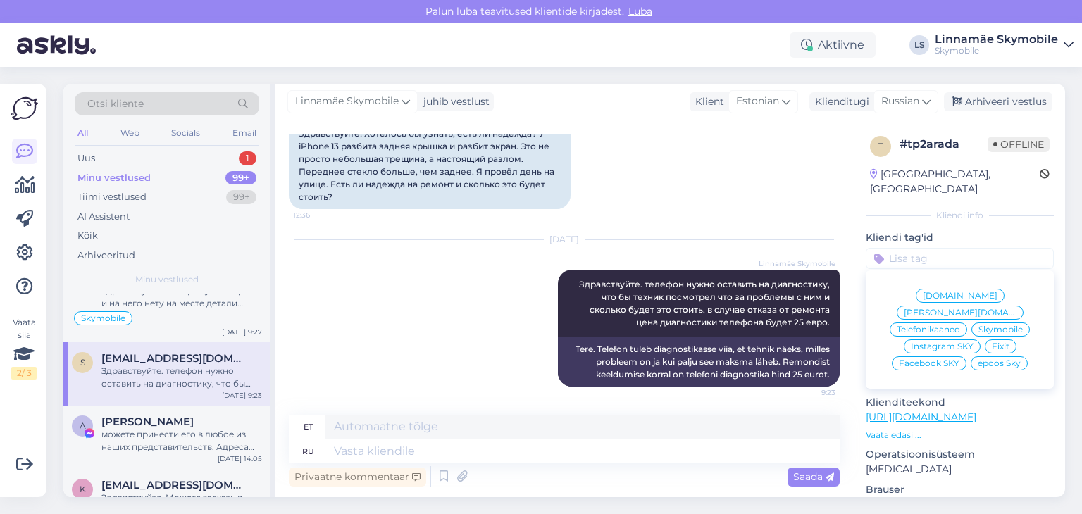
click at [982, 309] on span "[PERSON_NAME][DOMAIN_NAME]" at bounding box center [960, 313] width 113 height 8
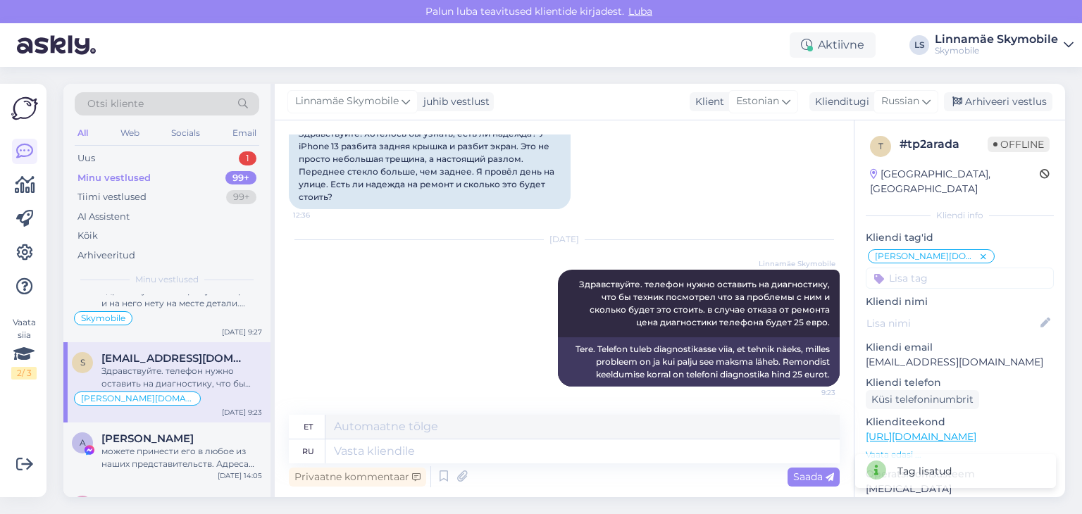
click at [979, 252] on icon at bounding box center [983, 257] width 8 height 11
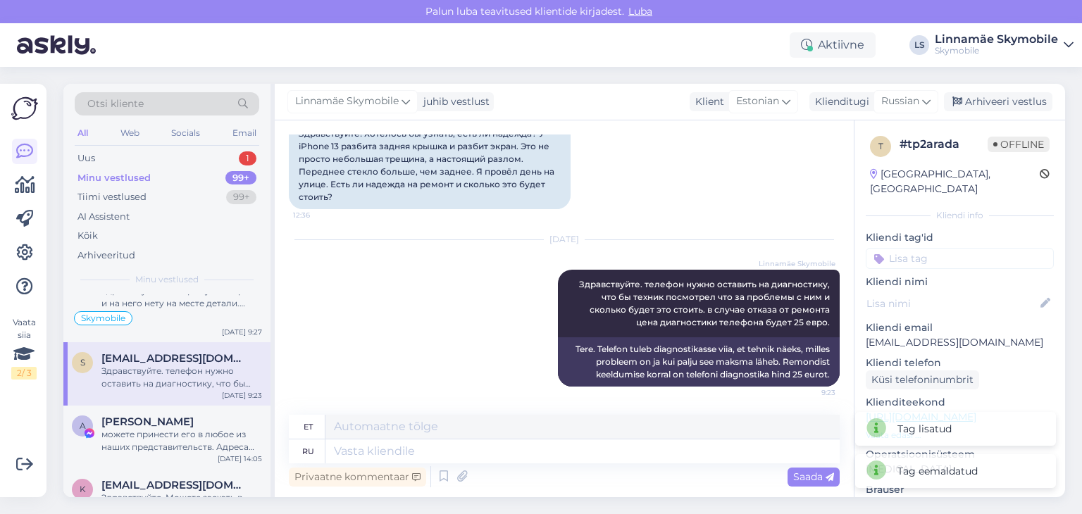
click at [932, 248] on input at bounding box center [960, 258] width 188 height 21
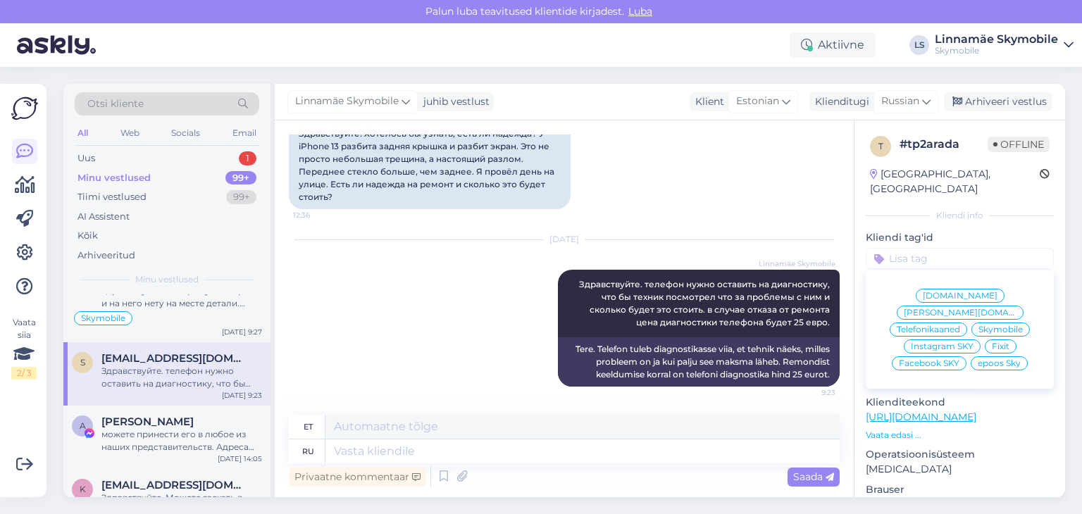
click at [979, 325] on span "Skymobile" at bounding box center [1001, 329] width 44 height 8
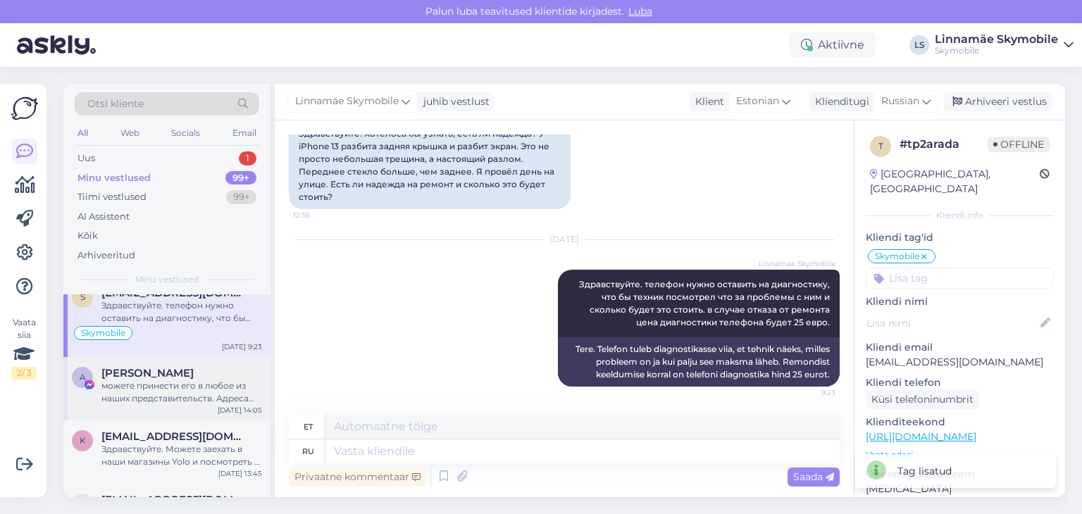
scroll to position [2536, 0]
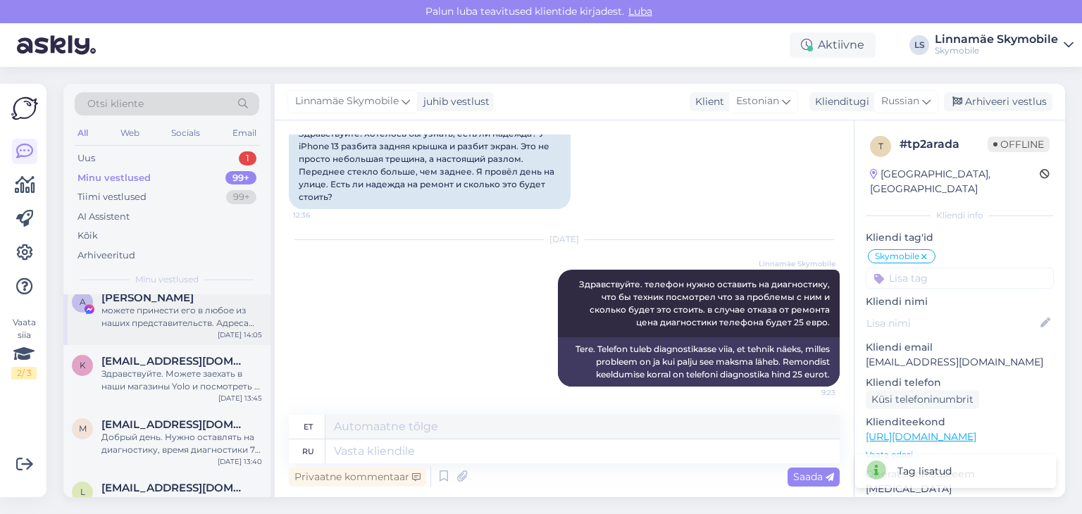
click at [149, 314] on div "можете принести его в любое из наших представительств. Адреса наших представите…" at bounding box center [181, 316] width 161 height 25
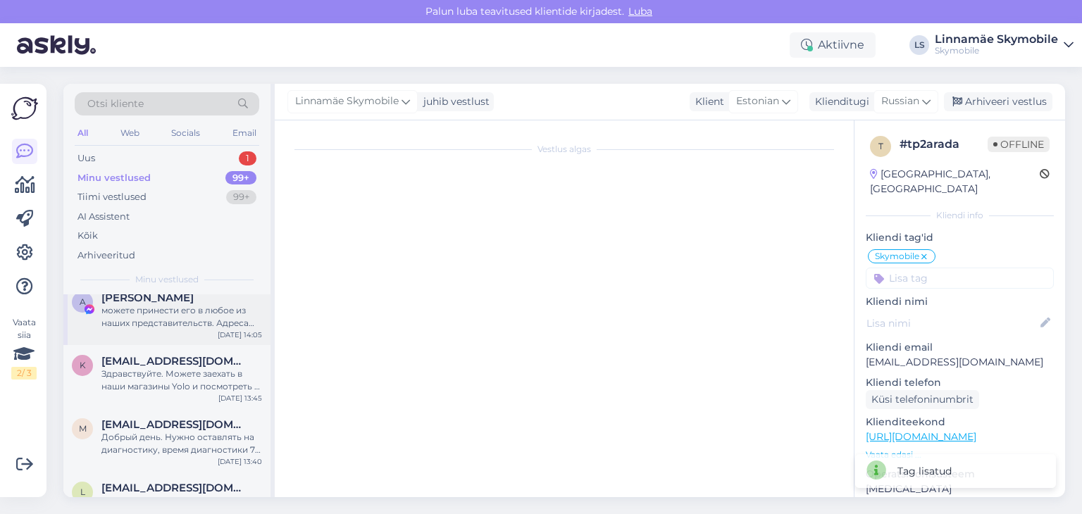
scroll to position [442, 0]
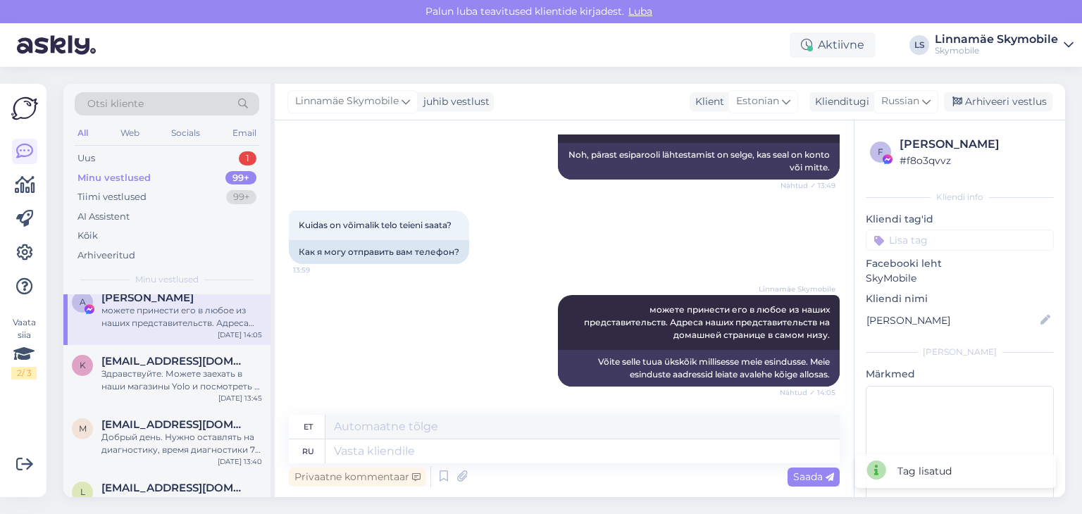
click at [909, 244] on input at bounding box center [960, 240] width 188 height 21
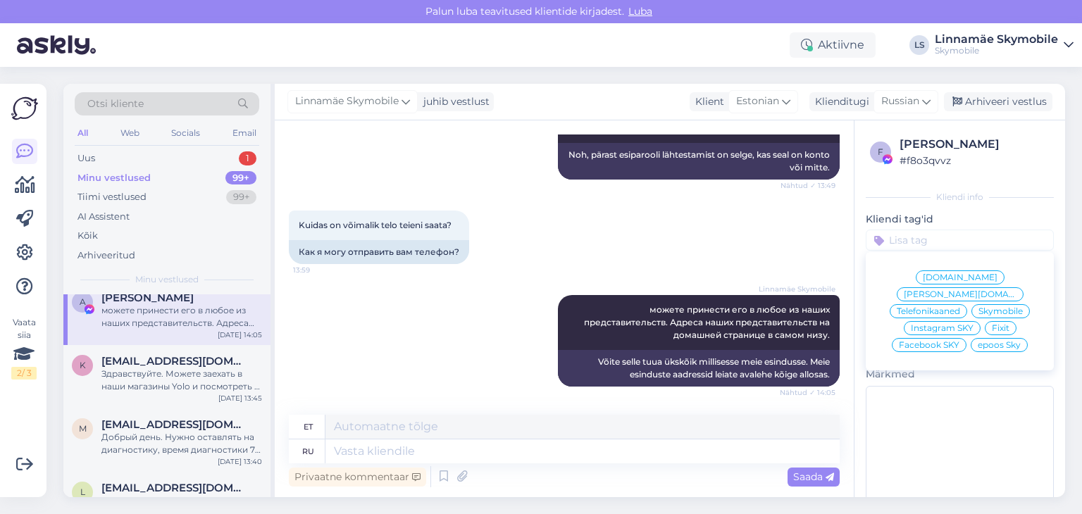
click at [933, 341] on span "Facebook SKY" at bounding box center [929, 345] width 61 height 8
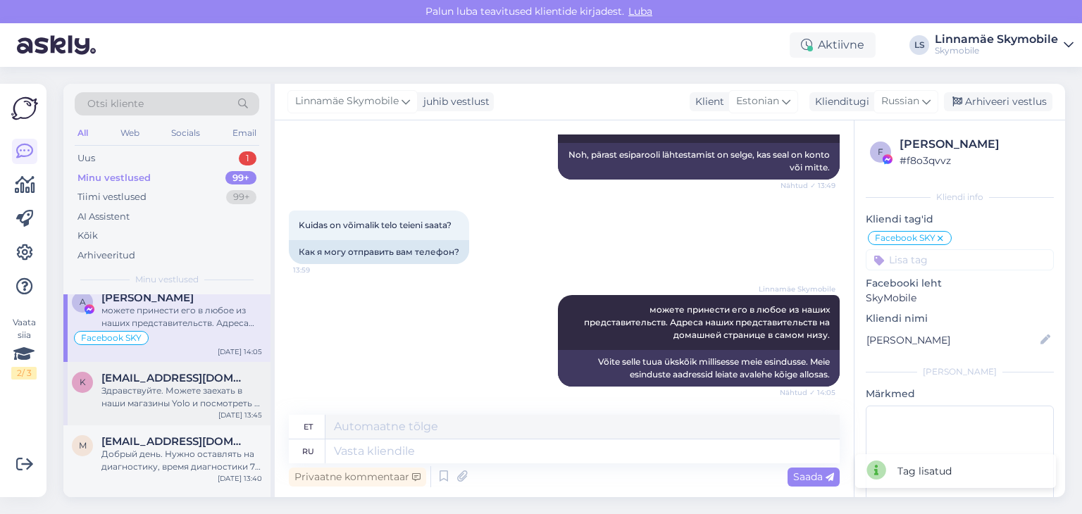
click at [152, 385] on div "Здравствуйте. Можете заехать в наши магазины Yolo и посмотреть в [GEOGRAPHIC_DA…" at bounding box center [181, 397] width 161 height 25
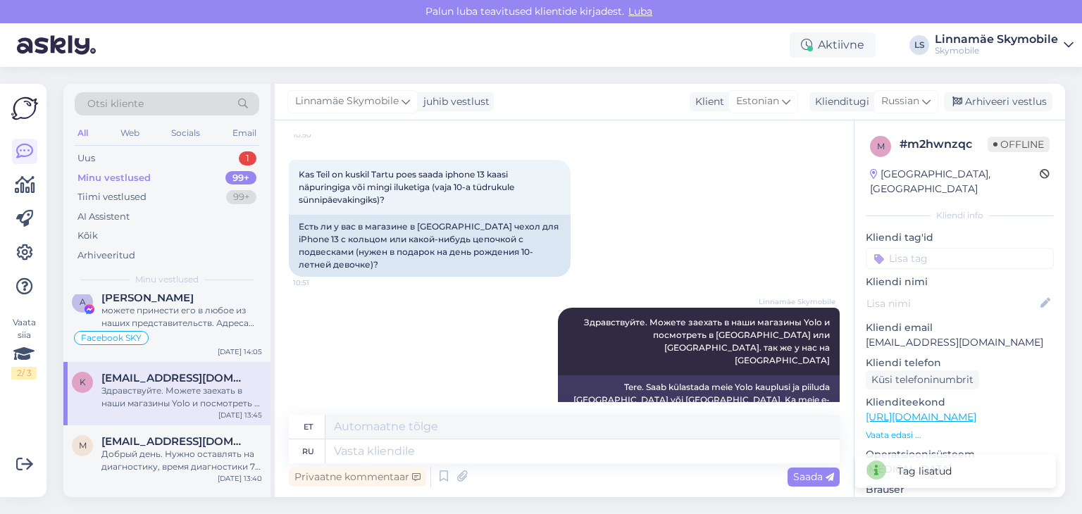
click at [930, 248] on input at bounding box center [960, 258] width 188 height 21
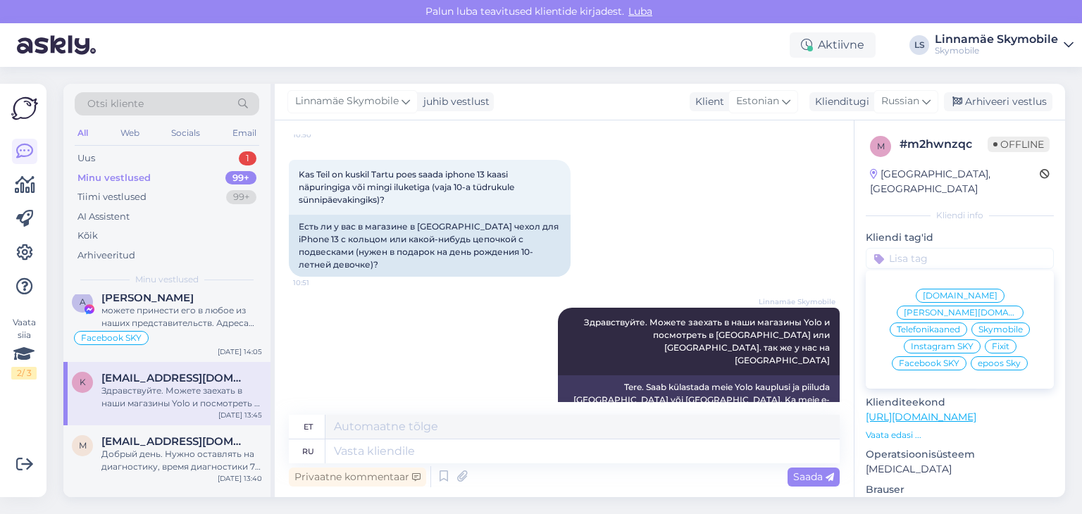
click at [924, 292] on span "[DOMAIN_NAME]" at bounding box center [960, 296] width 75 height 8
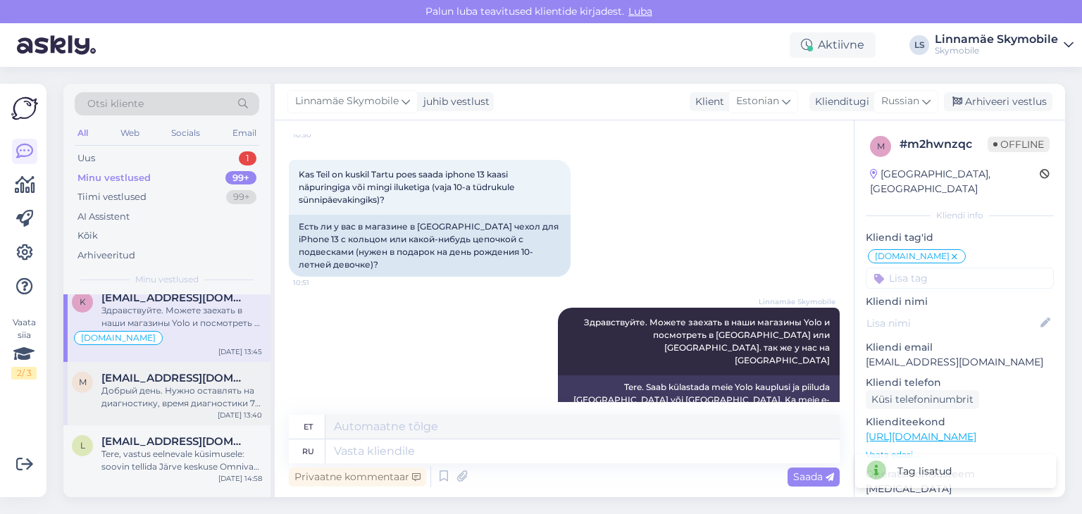
scroll to position [2677, 0]
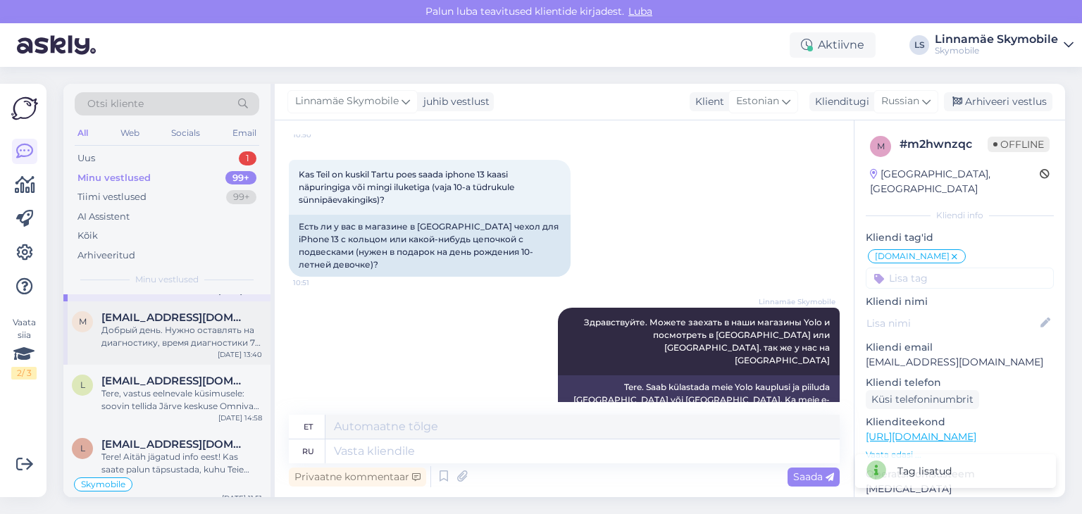
click at [128, 335] on div "Добрый день. Нужно оставлять на диагностику, время диагностики 7 рабочих дней." at bounding box center [181, 336] width 161 height 25
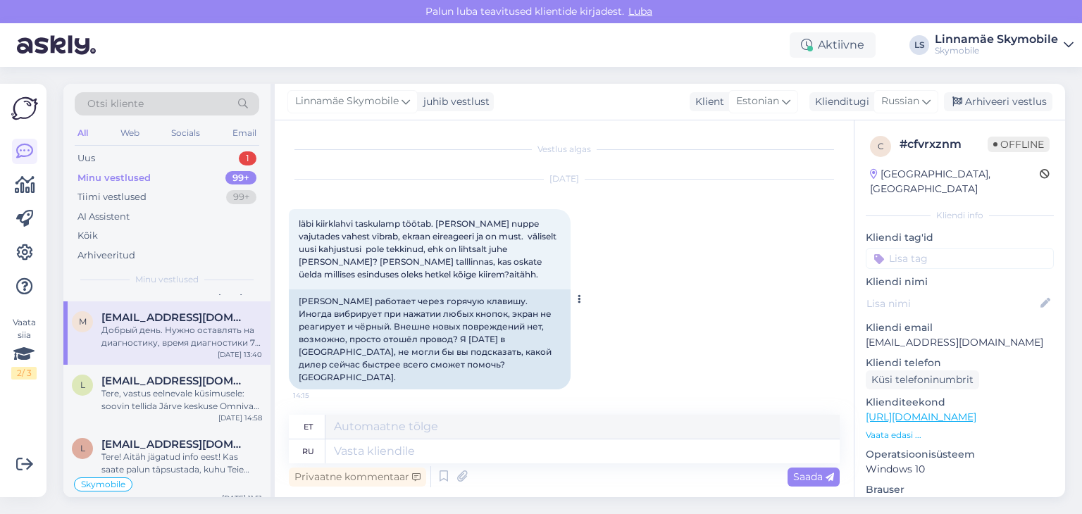
scroll to position [130, 0]
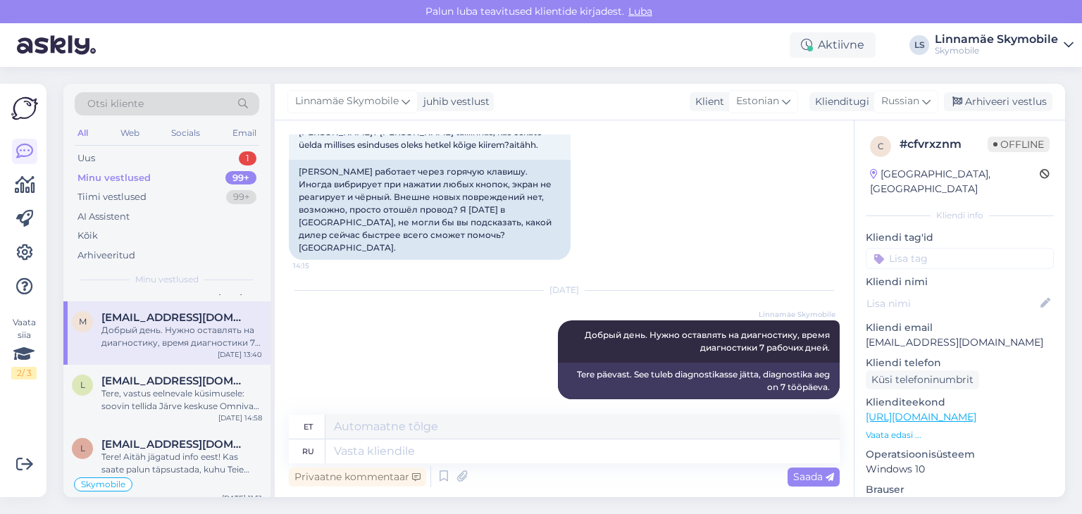
click at [927, 248] on input at bounding box center [960, 258] width 188 height 21
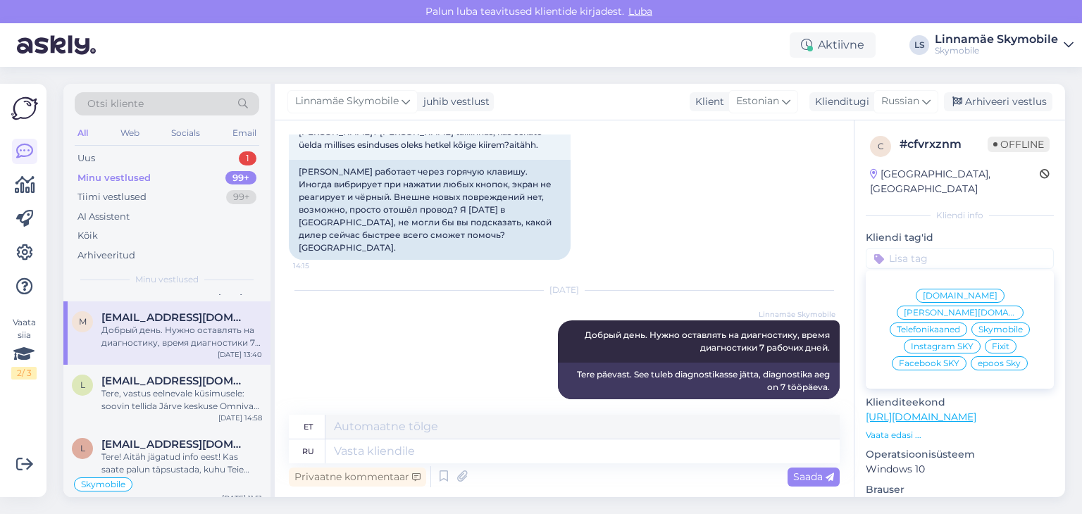
click at [979, 325] on span "Skymobile" at bounding box center [1001, 329] width 44 height 8
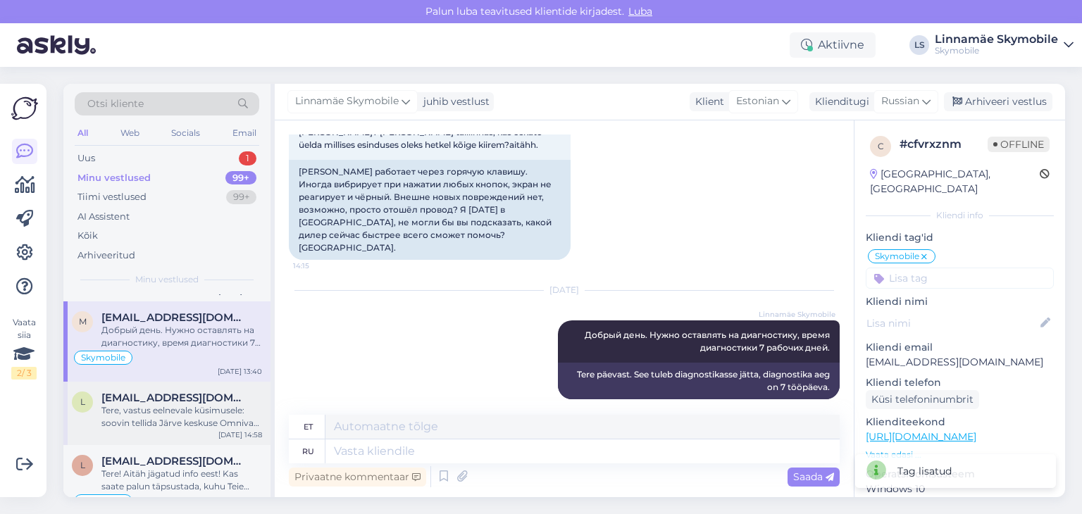
click at [131, 404] on div "Tere, vastus eelnevale küsimusele: soovin tellida Järve keskuse Omniva pakiauto…" at bounding box center [181, 416] width 161 height 25
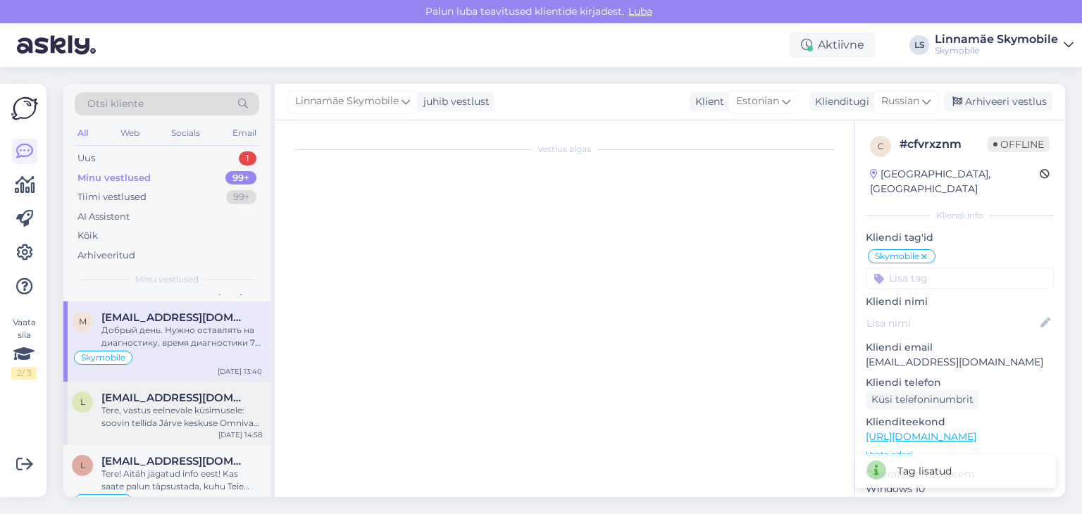
scroll to position [0, 0]
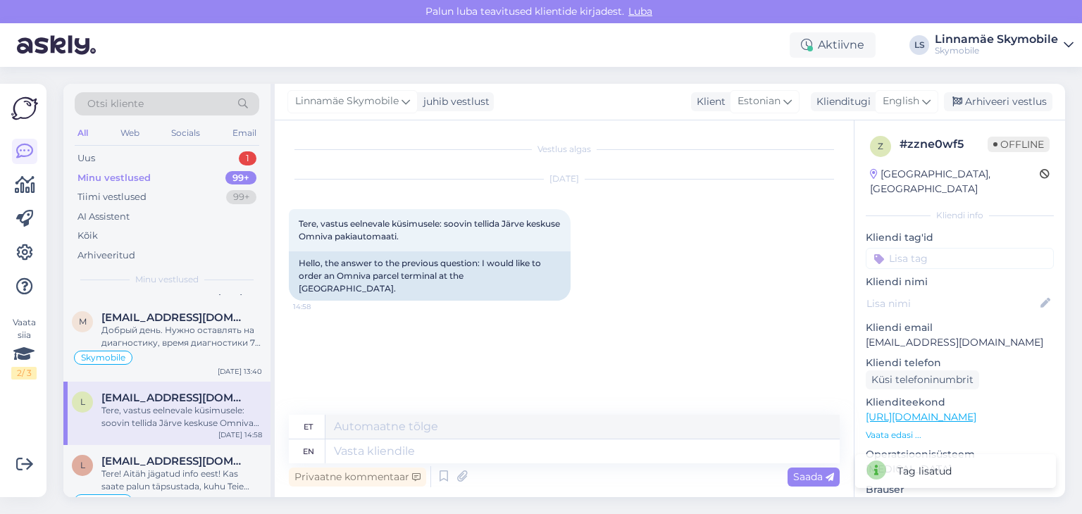
click at [910, 248] on input at bounding box center [960, 258] width 188 height 21
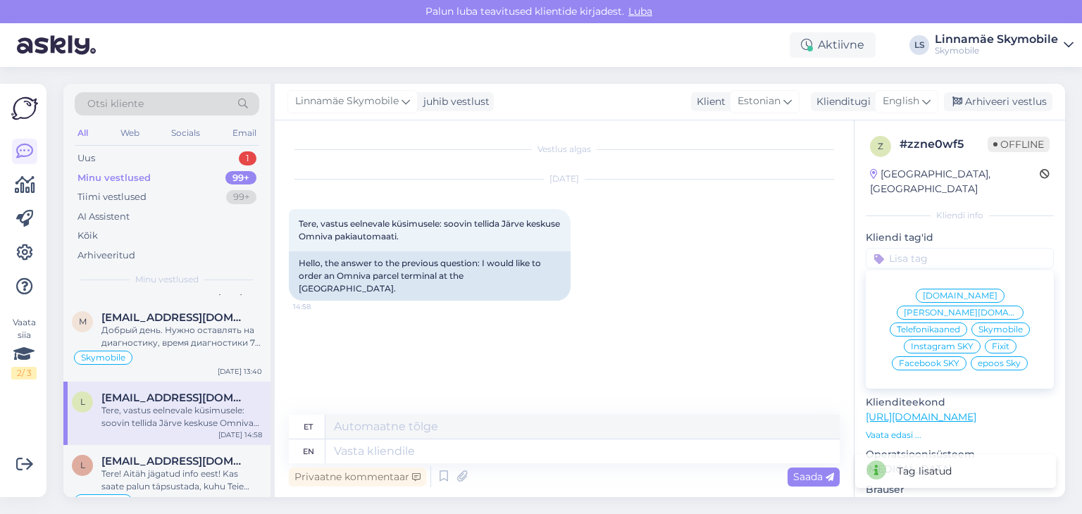
click at [986, 325] on span "Skymobile" at bounding box center [1001, 329] width 44 height 8
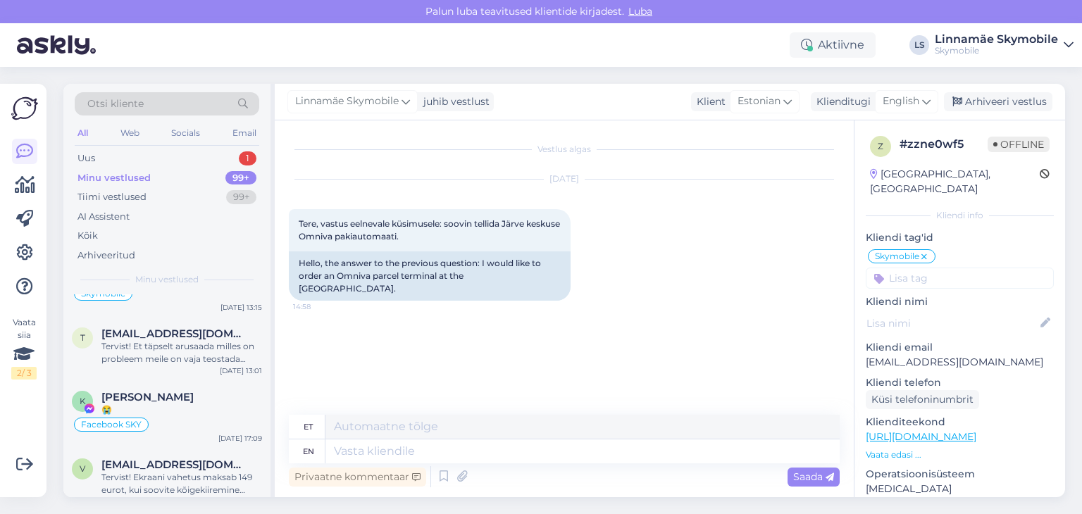
scroll to position [6482, 0]
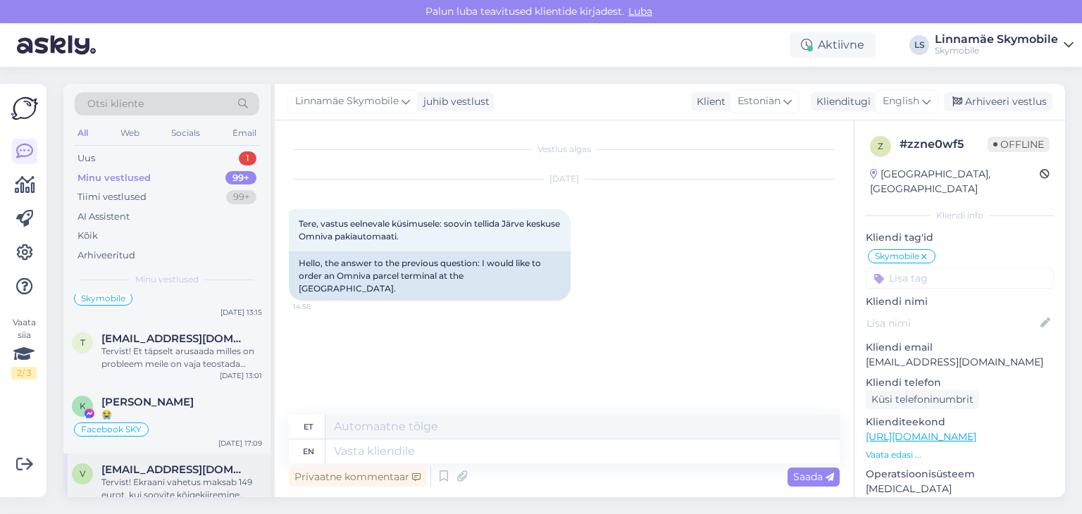
click at [155, 464] on span "[EMAIL_ADDRESS][DOMAIN_NAME]" at bounding box center [174, 470] width 147 height 13
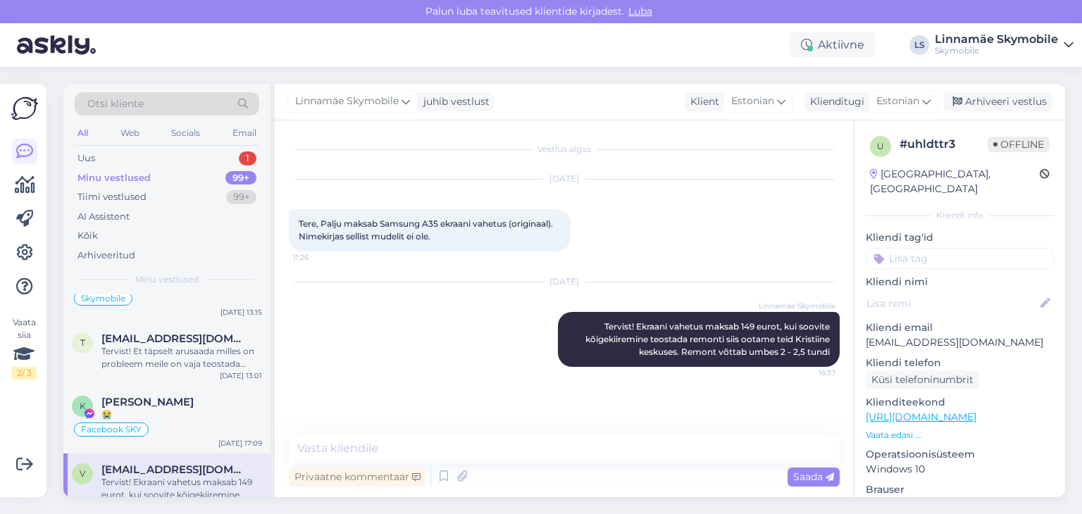
click at [911, 248] on input at bounding box center [960, 258] width 188 height 21
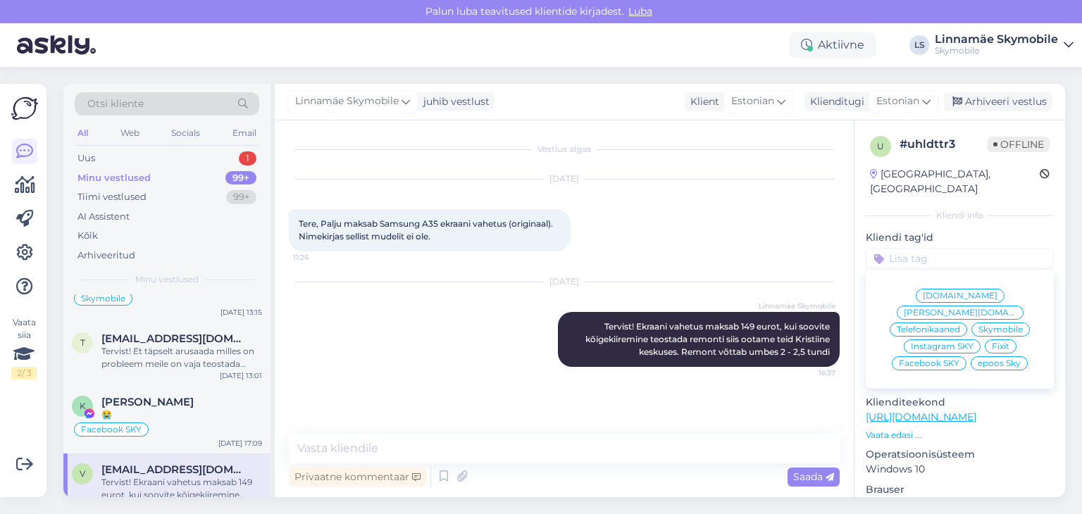
click at [993, 325] on span "Skymobile" at bounding box center [1001, 329] width 44 height 8
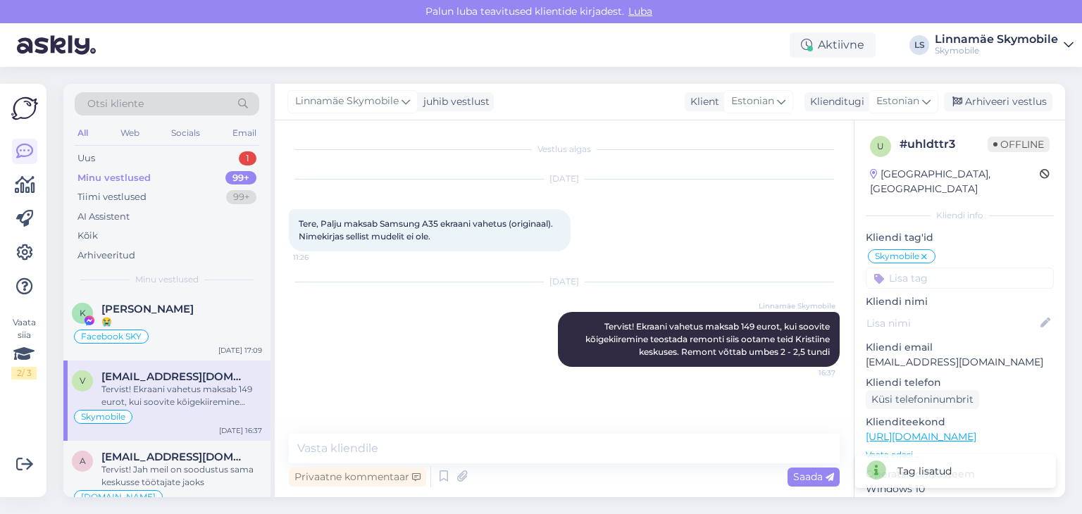
scroll to position [6411, 0]
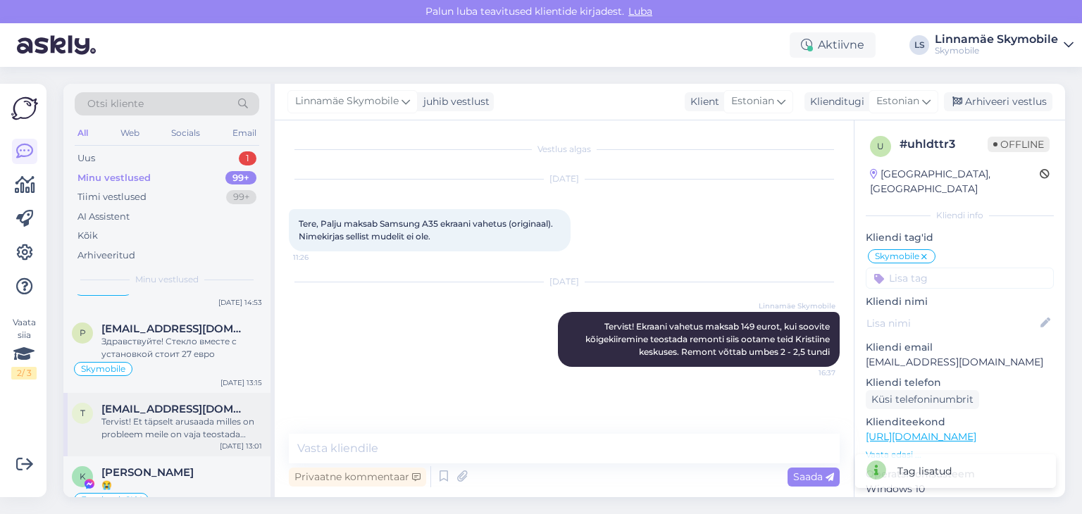
click at [189, 416] on div "Tervist! Et täpselt arusaada milles on probleem meile on vaja teostada diagnost…" at bounding box center [181, 428] width 161 height 25
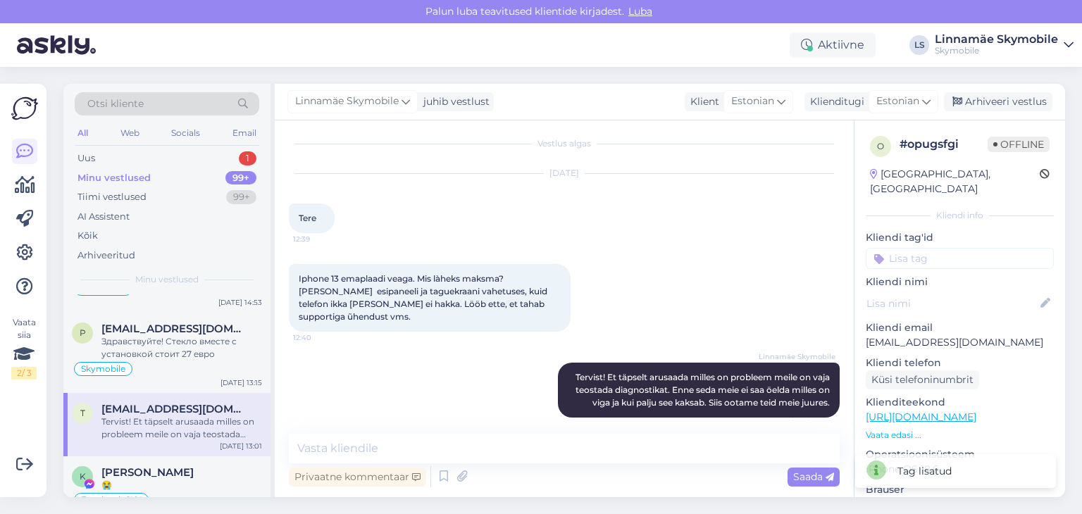
click at [961, 249] on input at bounding box center [960, 258] width 188 height 21
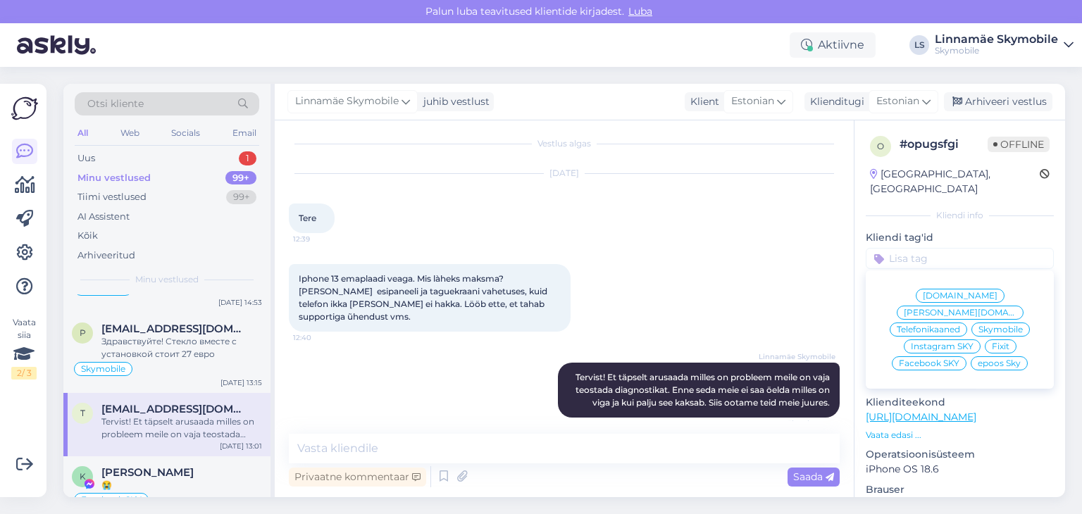
click at [979, 325] on span "Skymobile" at bounding box center [1001, 329] width 44 height 8
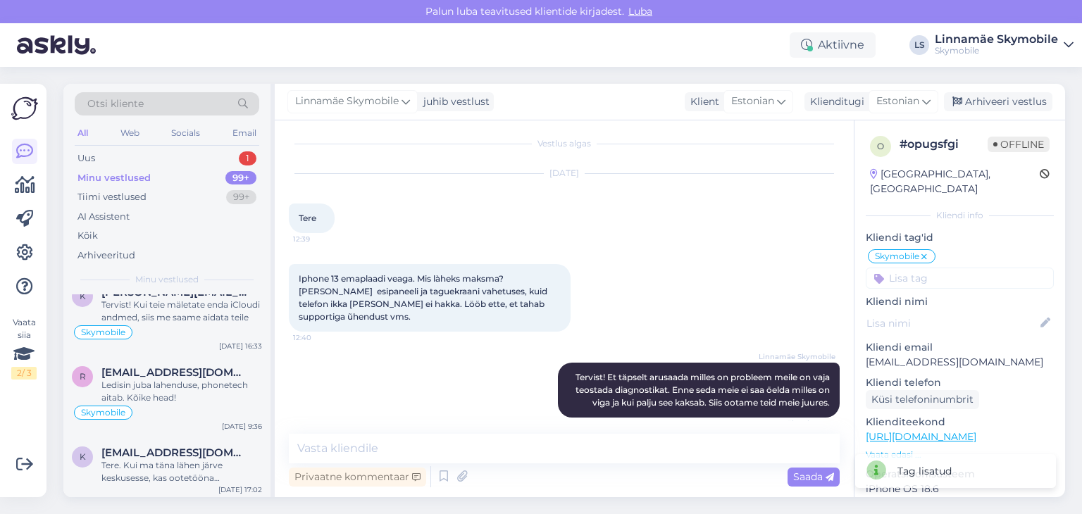
scroll to position [6904, 0]
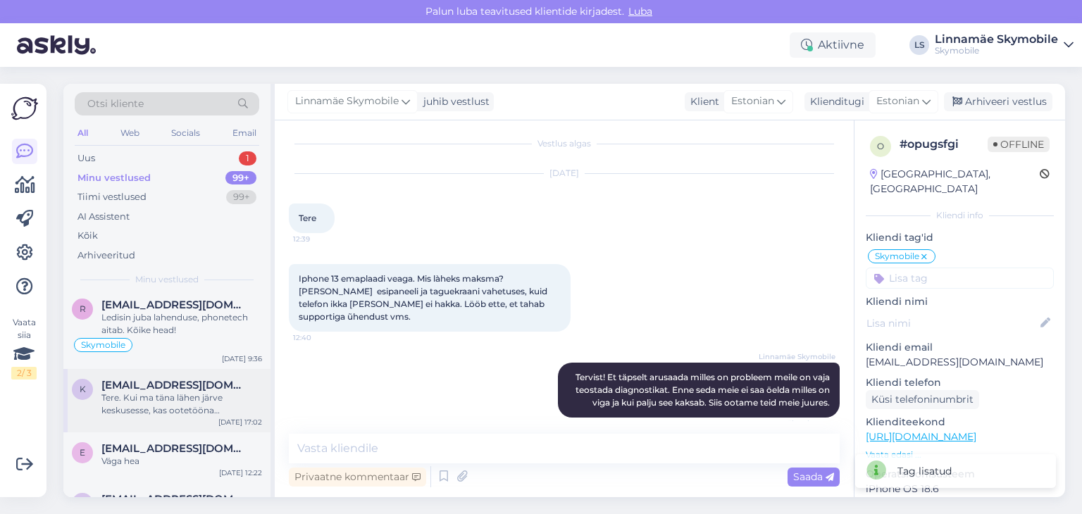
click at [188, 392] on div "Tere. Kui ma täna lähen järve keskusesse, kas ootetööna [PERSON_NAME] Iphone 12…" at bounding box center [181, 404] width 161 height 25
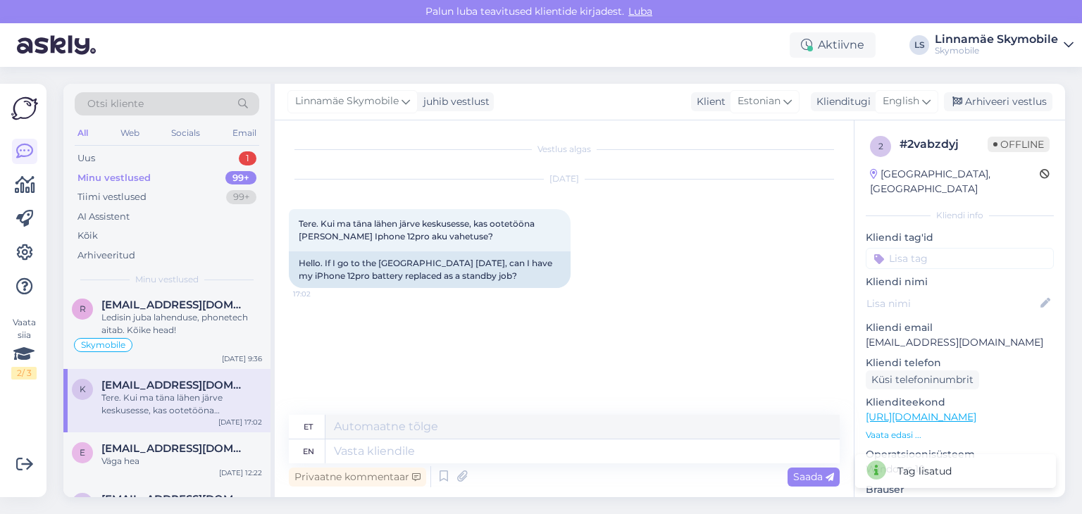
click at [978, 248] on input at bounding box center [960, 258] width 188 height 21
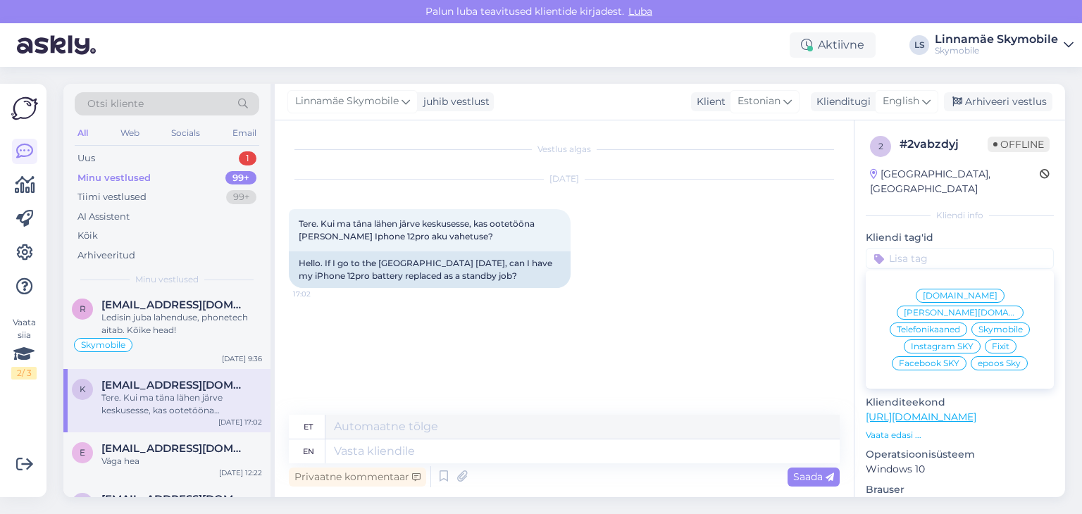
click at [991, 325] on span "Skymobile" at bounding box center [1001, 329] width 44 height 8
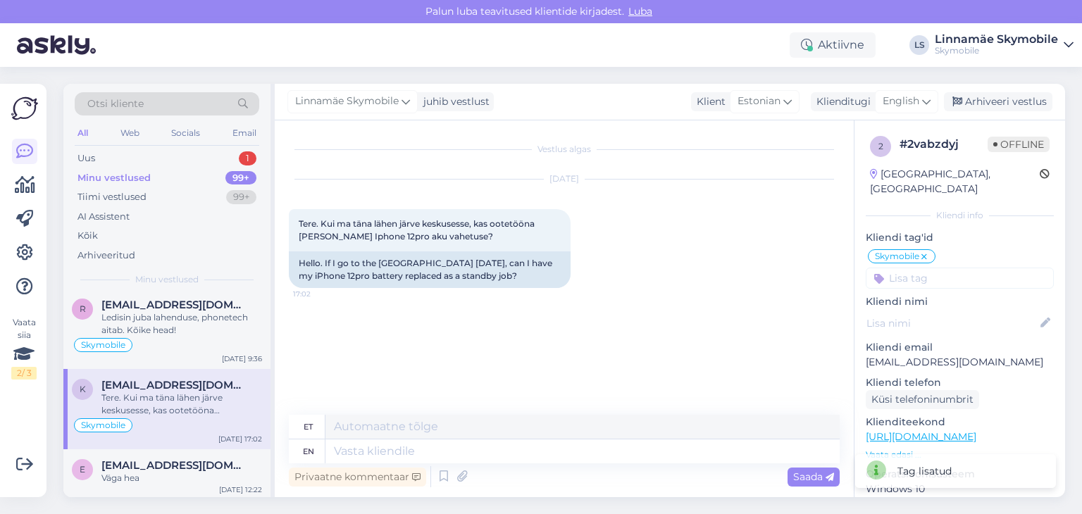
scroll to position [7045, 0]
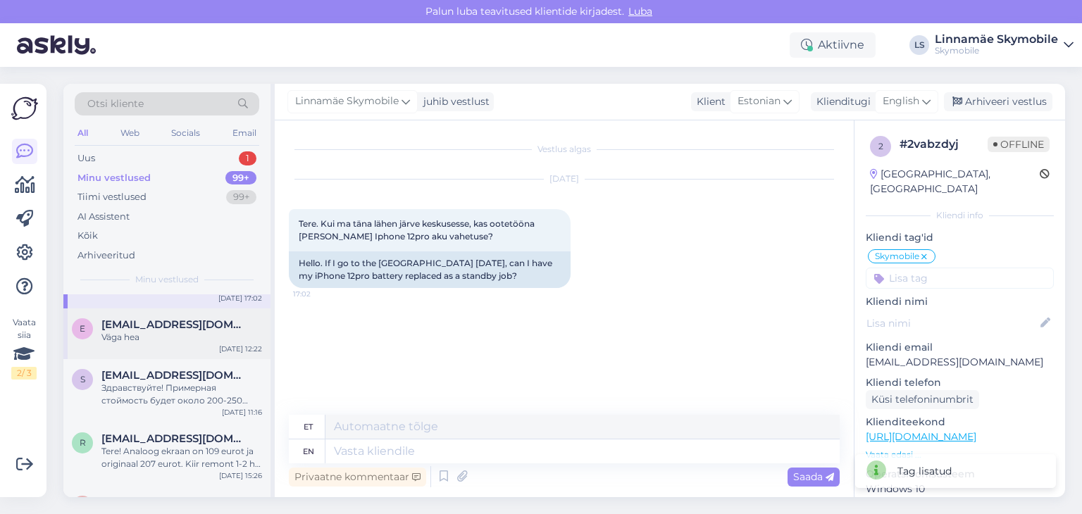
click at [159, 331] on div "Väga hea" at bounding box center [181, 337] width 161 height 13
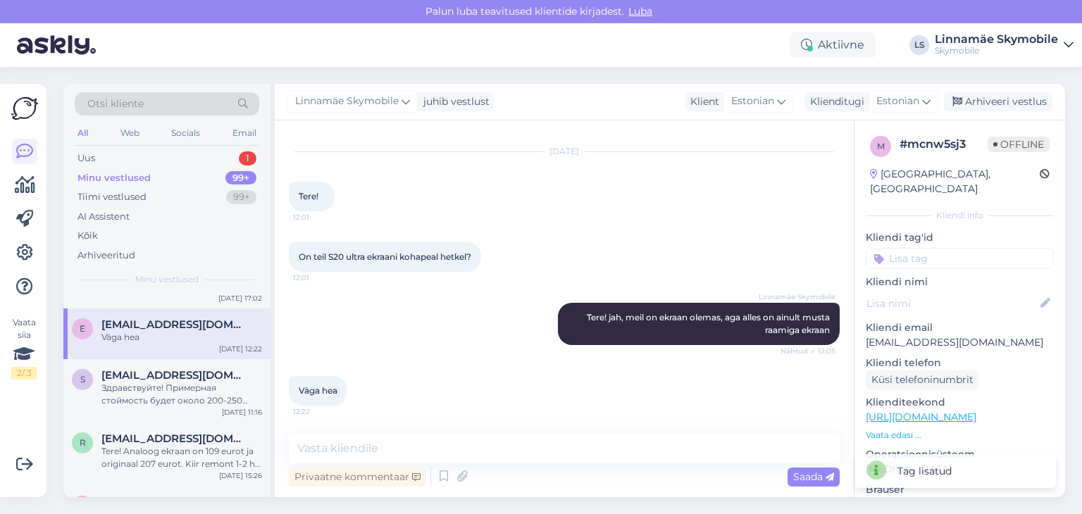
click at [946, 248] on input at bounding box center [960, 258] width 188 height 21
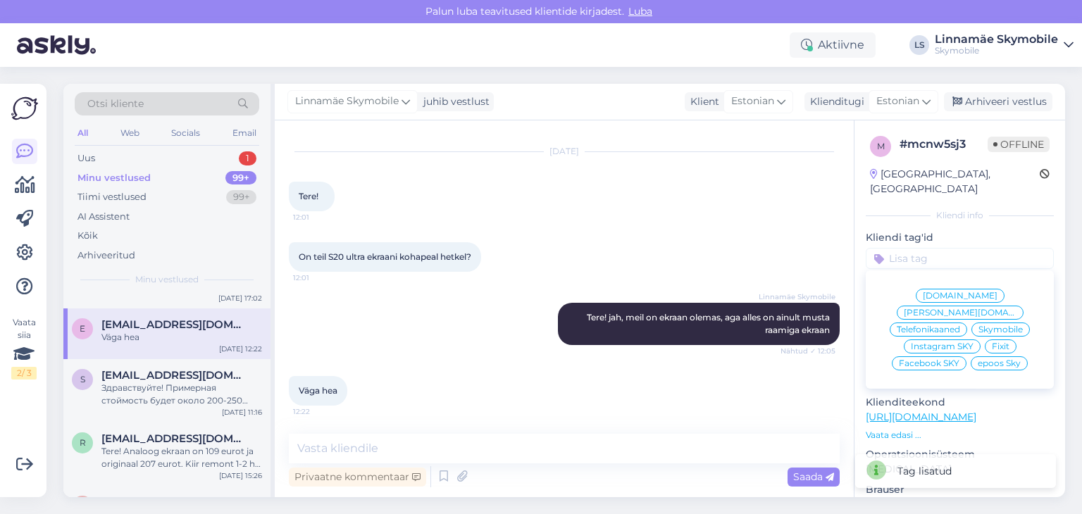
click at [981, 323] on div "Skymobile" at bounding box center [1001, 330] width 58 height 14
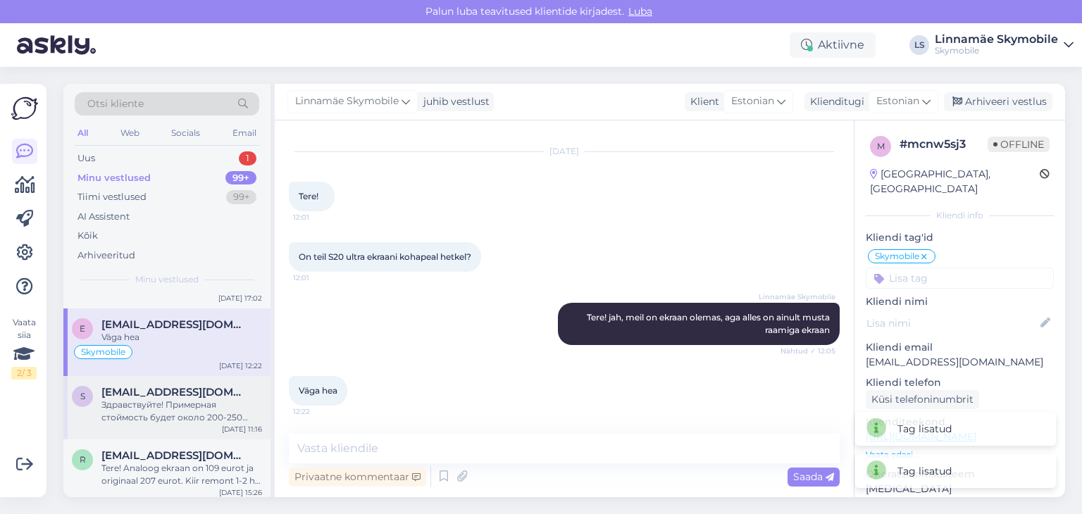
click at [159, 399] on div "Здравствуйте! Примерная стоймость будет около 200-250 евро" at bounding box center [181, 411] width 161 height 25
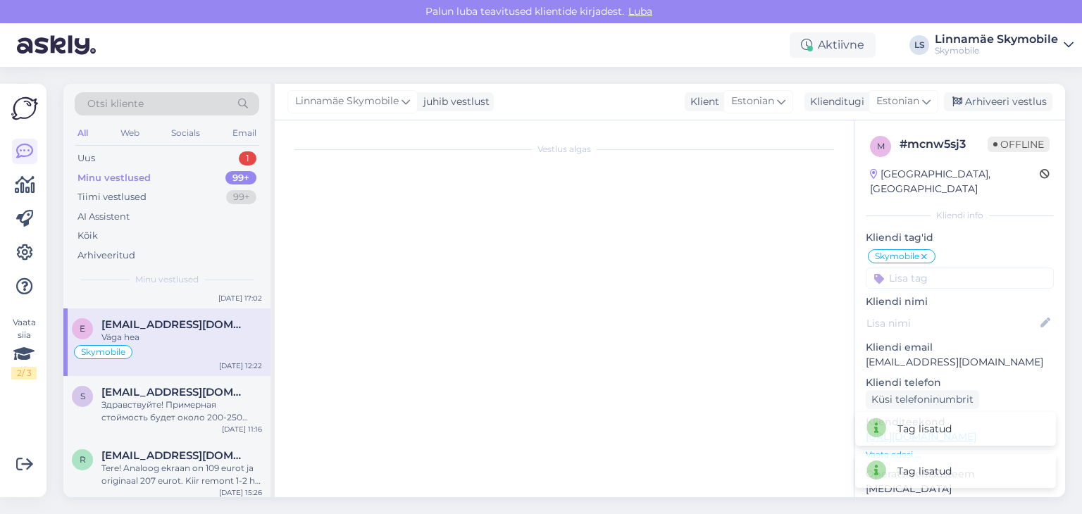
scroll to position [0, 0]
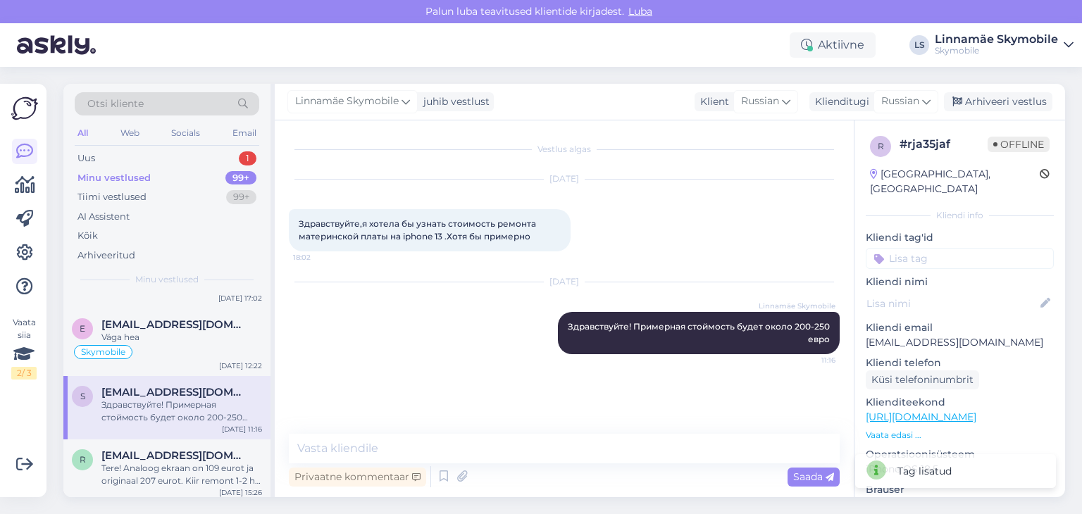
click at [931, 249] on input at bounding box center [960, 258] width 188 height 21
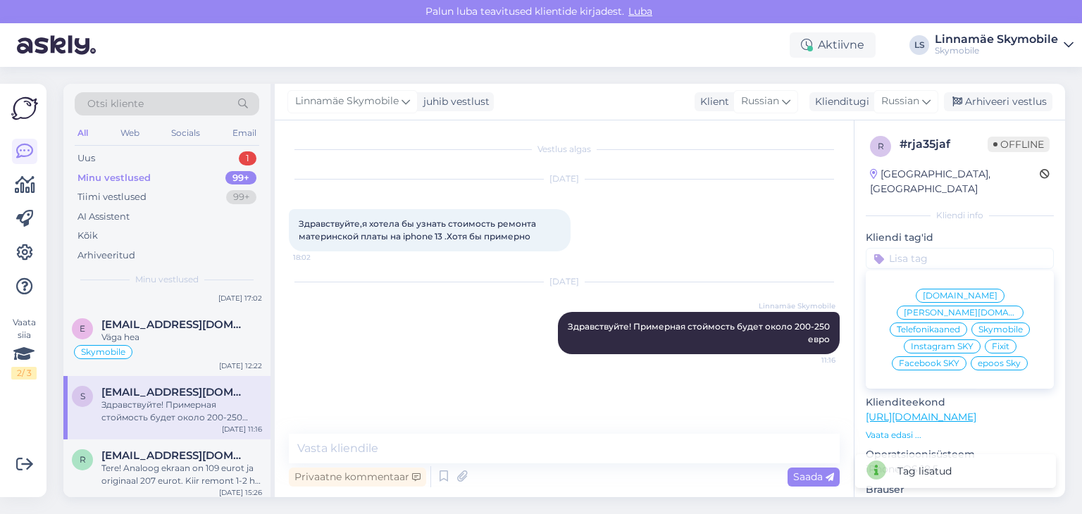
click at [979, 325] on span "Skymobile" at bounding box center [1001, 329] width 44 height 8
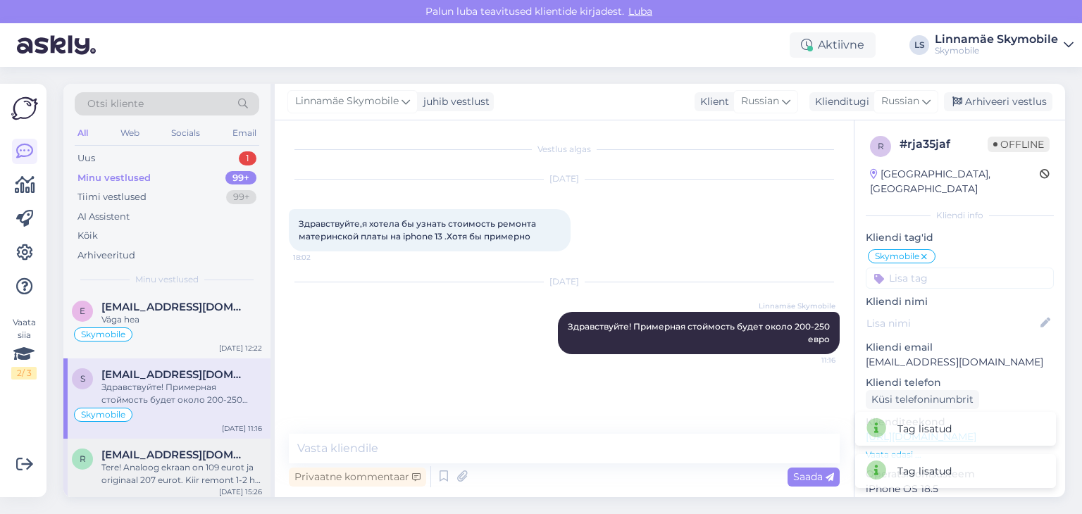
scroll to position [7116, 0]
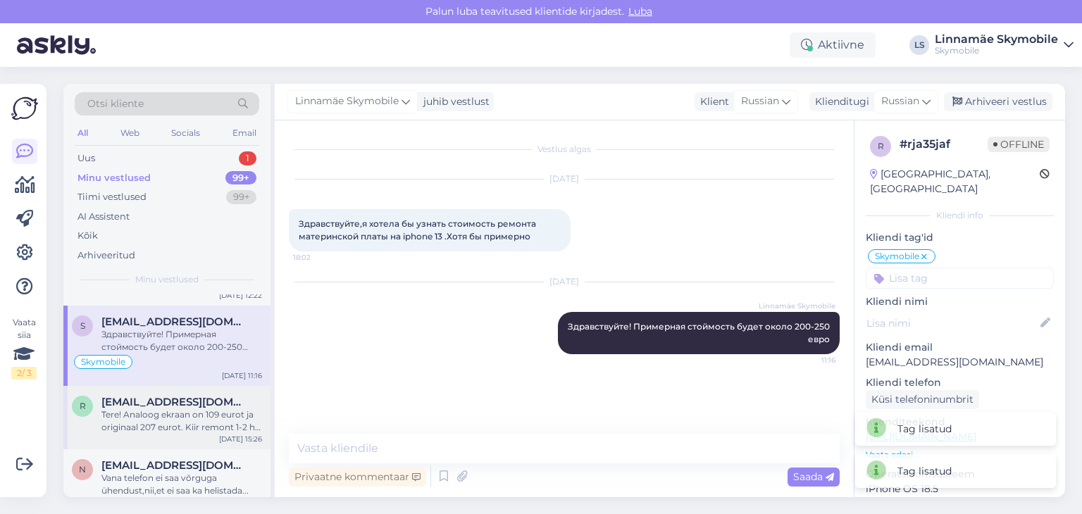
click at [175, 396] on span "[EMAIL_ADDRESS][DOMAIN_NAME]" at bounding box center [174, 402] width 147 height 13
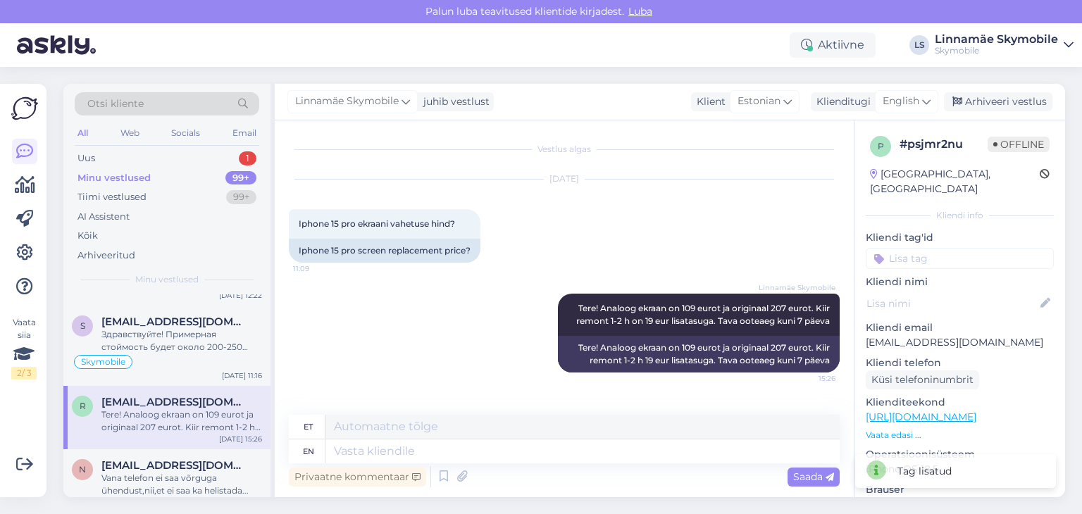
click at [945, 248] on input at bounding box center [960, 258] width 188 height 21
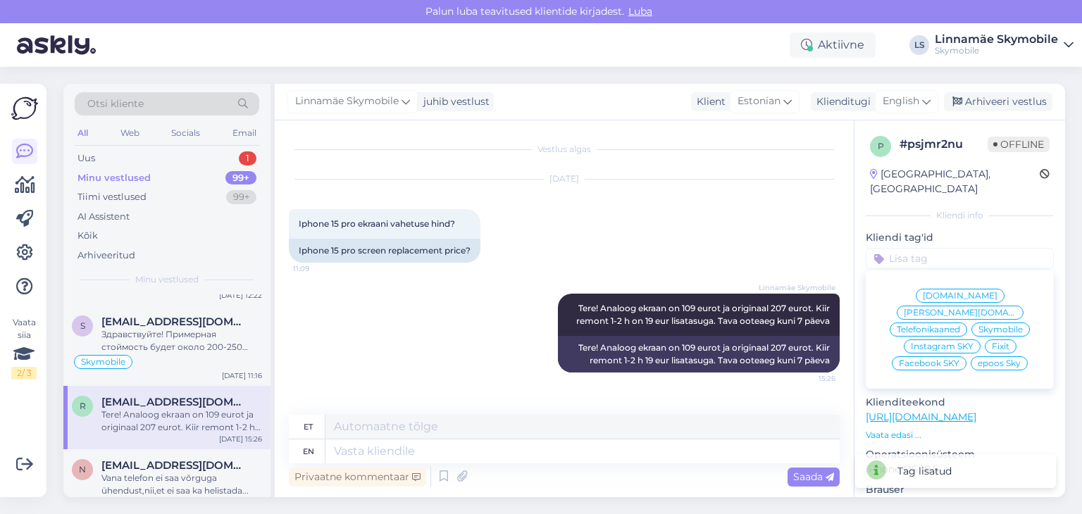
click at [984, 325] on span "Skymobile" at bounding box center [1001, 329] width 44 height 8
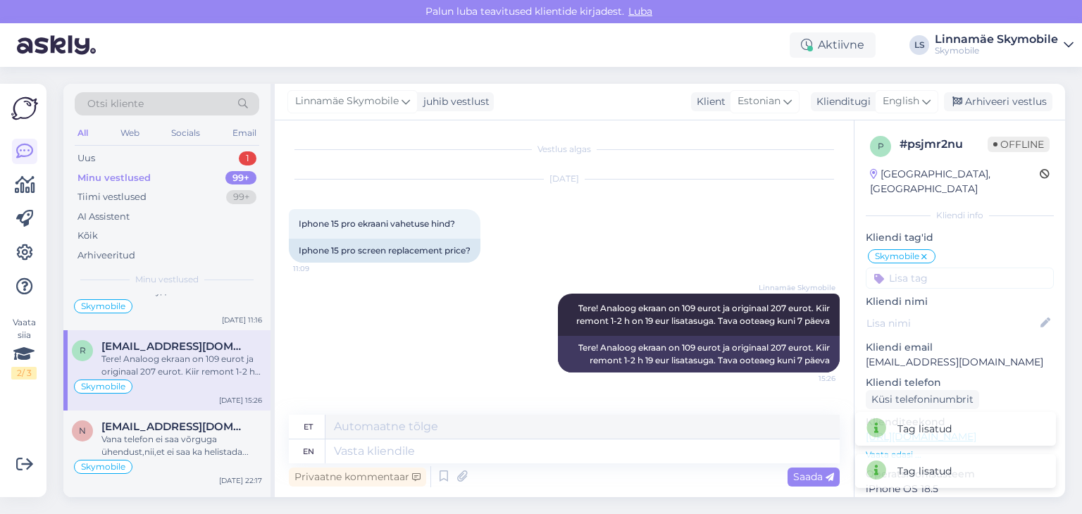
scroll to position [7257, 0]
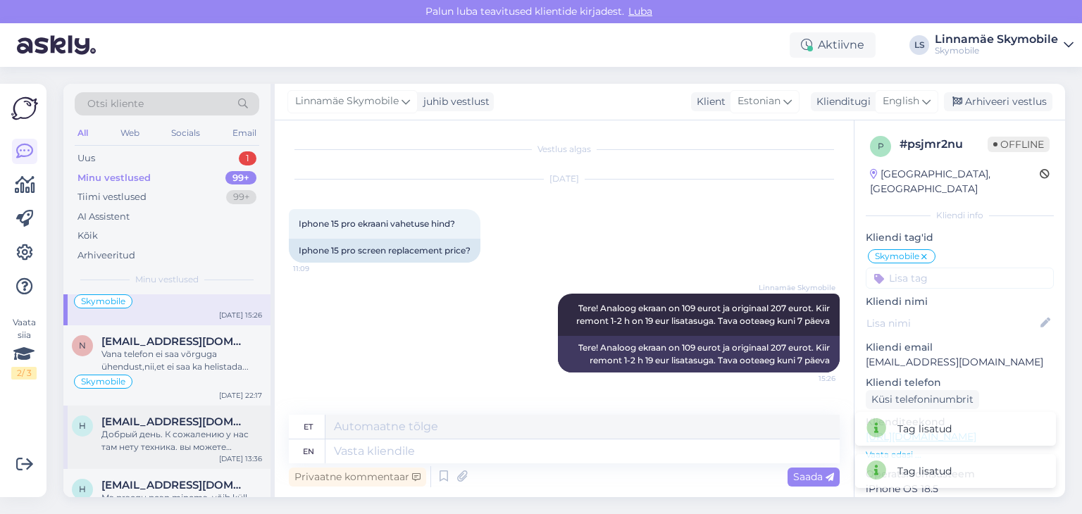
click at [172, 416] on span "[EMAIL_ADDRESS][DOMAIN_NAME]" at bounding box center [174, 422] width 147 height 13
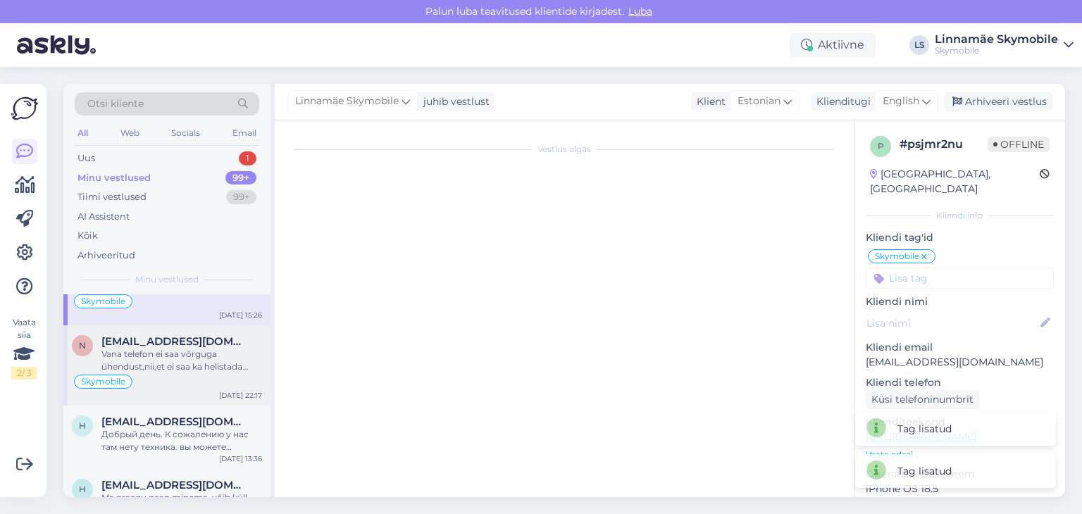
scroll to position [79, 0]
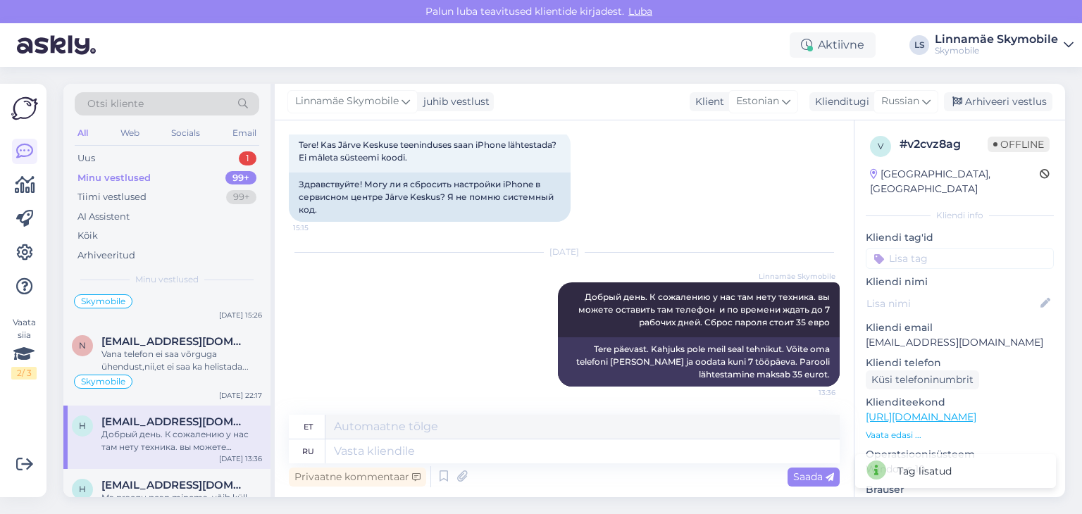
click at [919, 248] on input at bounding box center [960, 258] width 188 height 21
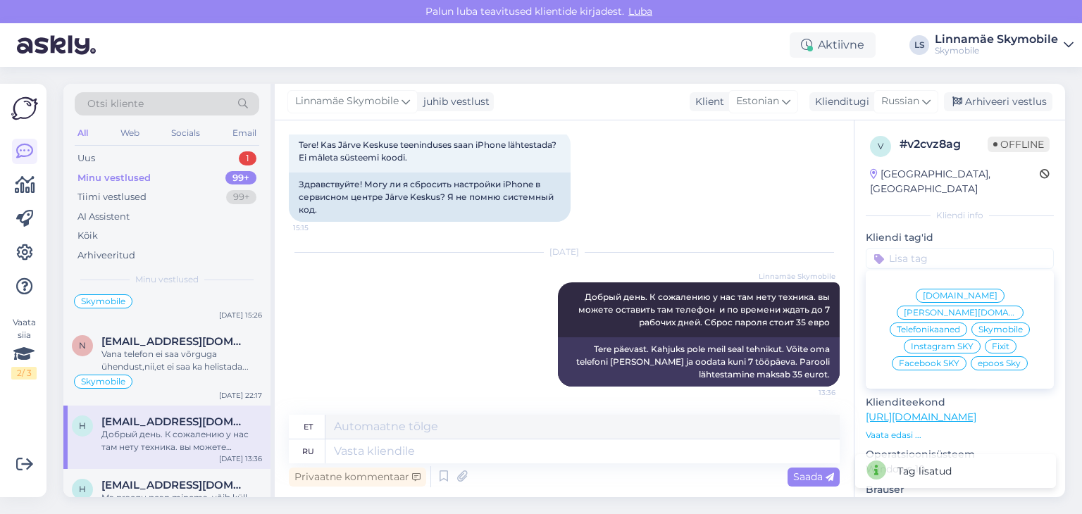
click at [986, 323] on div "Skymobile" at bounding box center [1001, 330] width 58 height 14
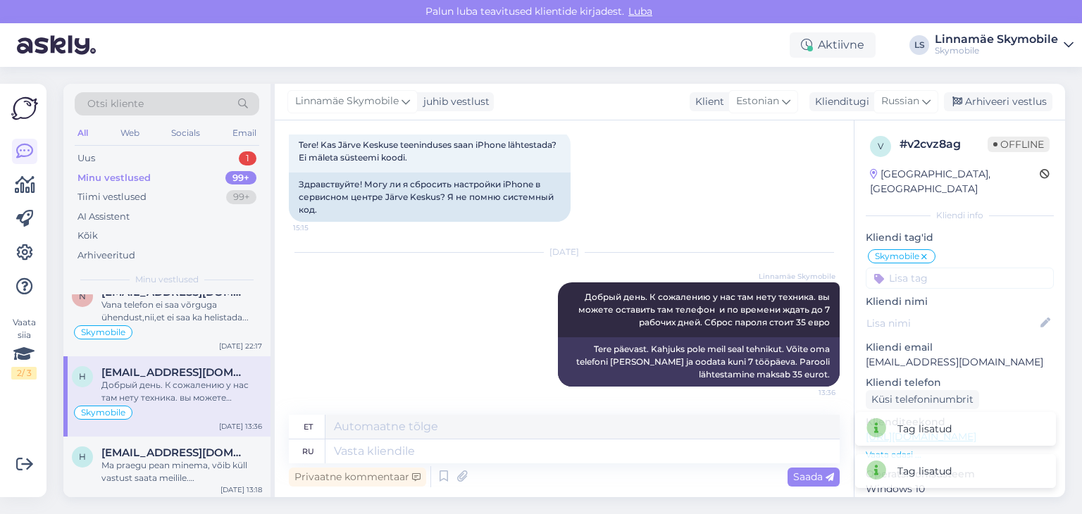
scroll to position [7327, 0]
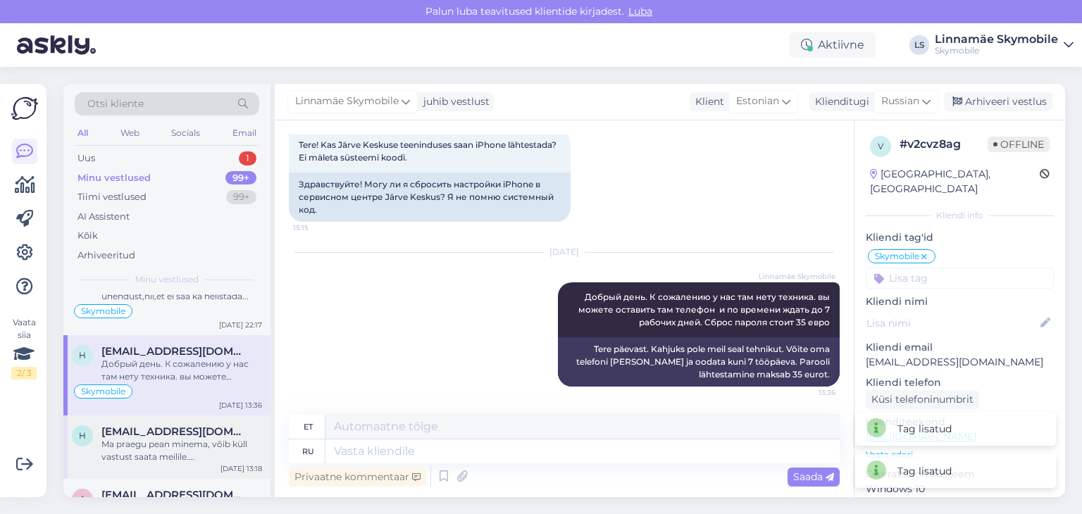
click at [161, 416] on div "h [EMAIL_ADDRESS][DOMAIN_NAME] Ma praegu pean minema, võib küll vastust saata m…" at bounding box center [166, 447] width 207 height 63
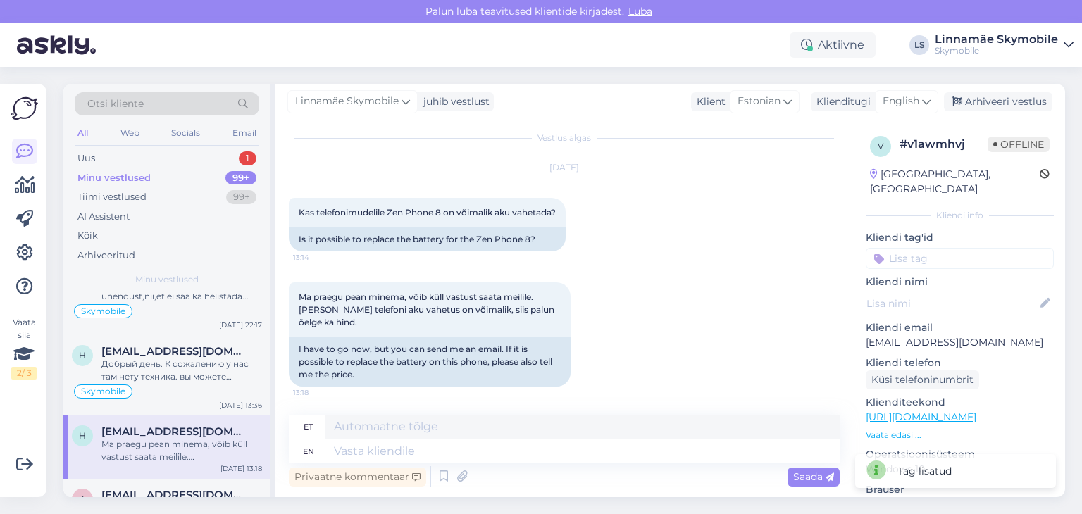
click at [910, 248] on input at bounding box center [960, 258] width 188 height 21
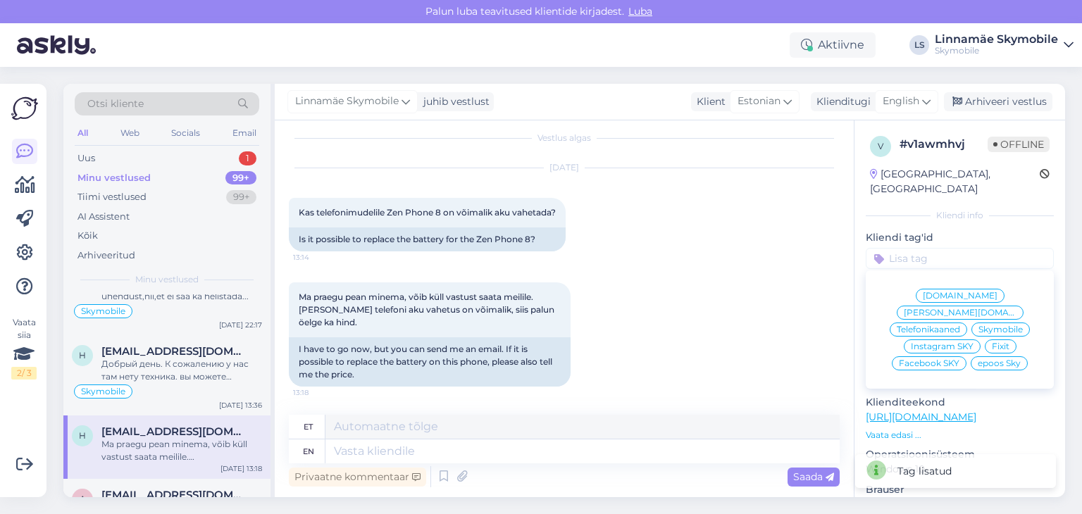
click at [988, 325] on span "Skymobile" at bounding box center [1001, 329] width 44 height 8
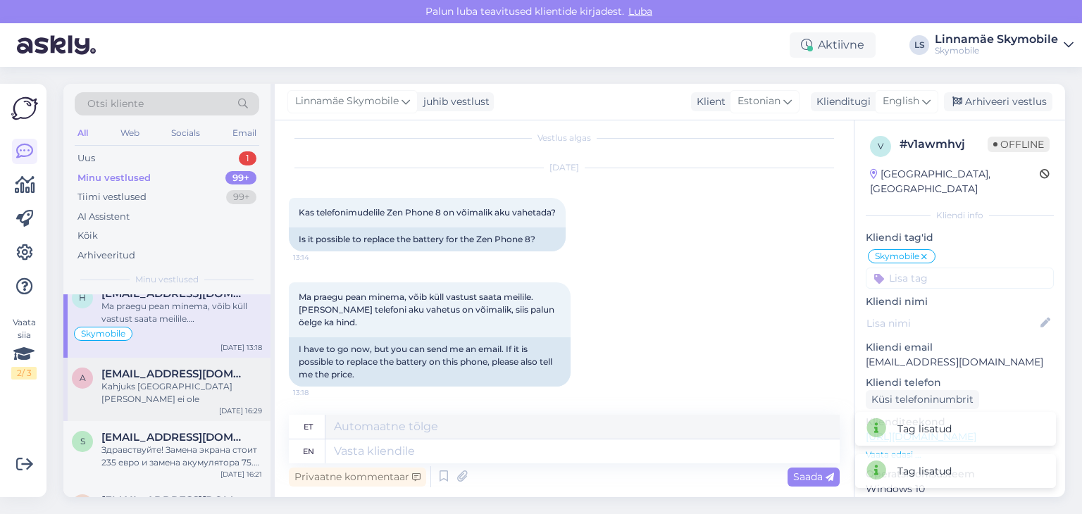
scroll to position [7468, 0]
drag, startPoint x: 189, startPoint y: 344, endPoint x: 206, endPoint y: 340, distance: 17.4
click at [190, 365] on span "[EMAIL_ADDRESS][DOMAIN_NAME]" at bounding box center [174, 371] width 147 height 13
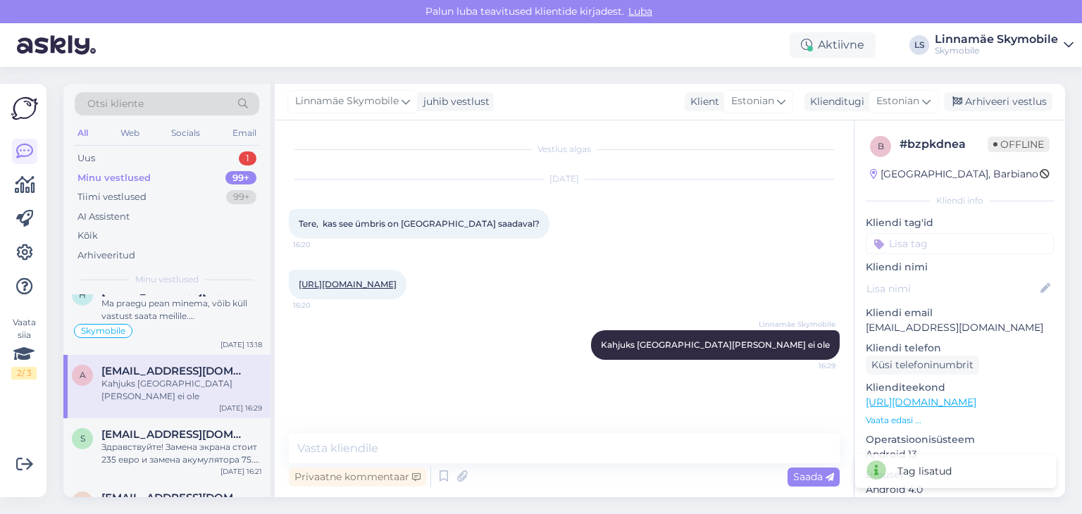
click at [955, 247] on input at bounding box center [960, 243] width 188 height 21
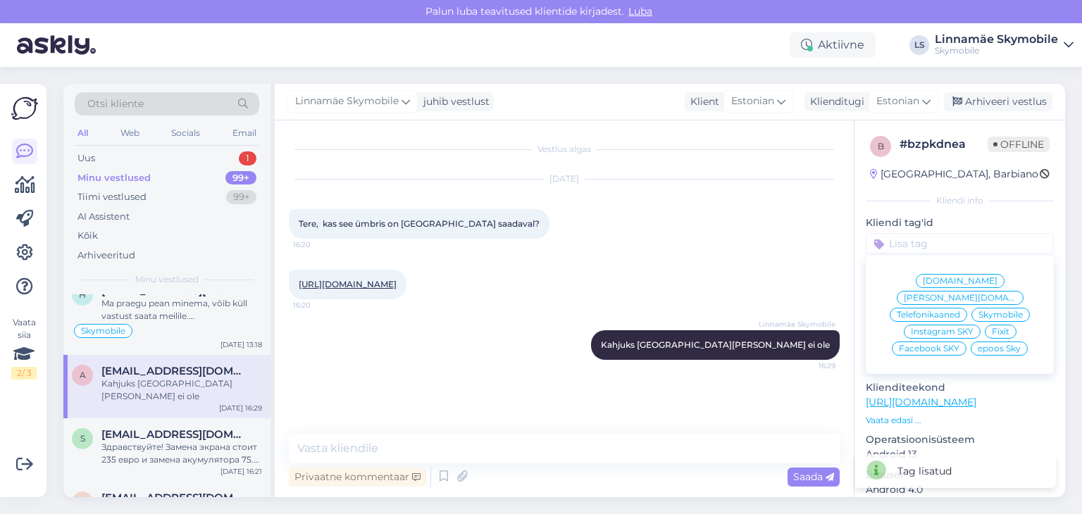
click at [926, 283] on span "[DOMAIN_NAME]" at bounding box center [960, 281] width 75 height 8
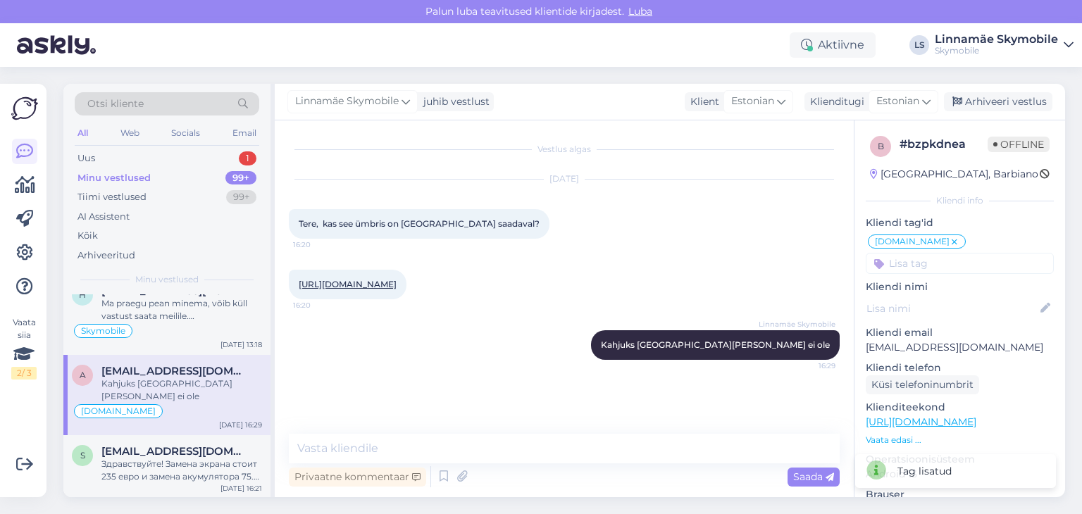
click at [175, 389] on div "a [EMAIL_ADDRESS][DOMAIN_NAME] Kahjuks [GEOGRAPHIC_DATA][PERSON_NAME] ei ole [D…" at bounding box center [166, 395] width 207 height 80
click at [211, 445] on span "[EMAIL_ADDRESS][DOMAIN_NAME]" at bounding box center [174, 451] width 147 height 13
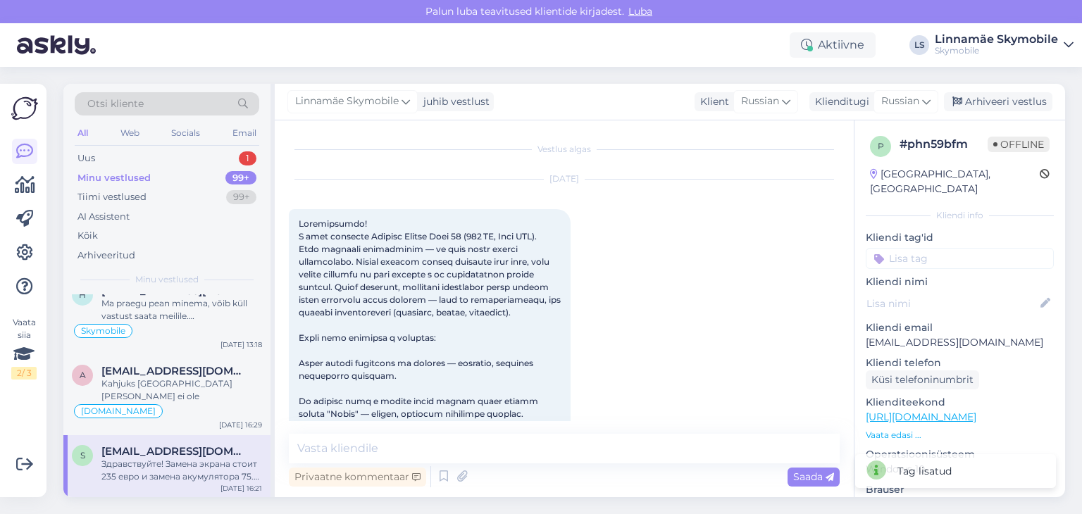
scroll to position [291, 0]
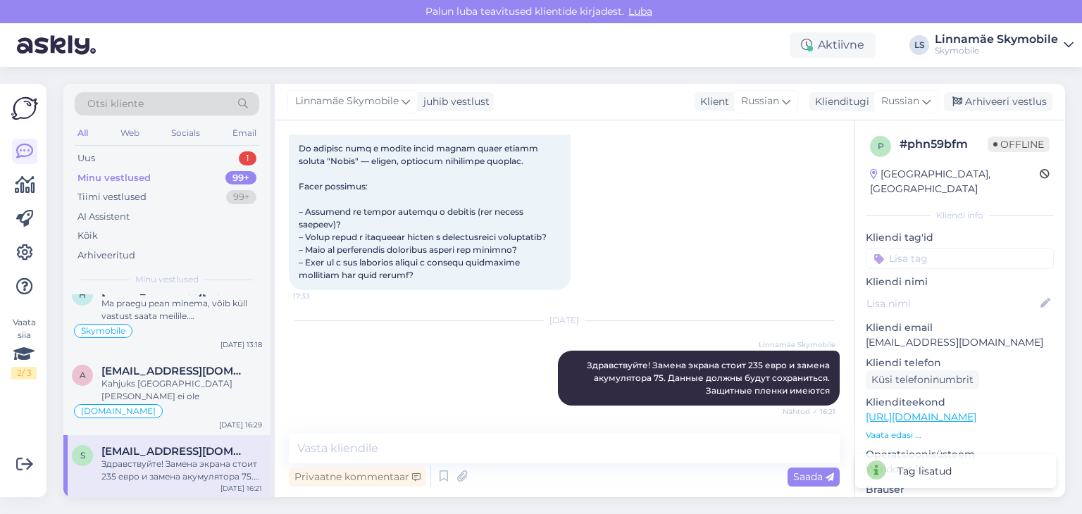
click at [927, 232] on div "Kliendi tag'id [DOMAIN_NAME] [PERSON_NAME][DOMAIN_NAME] Telefonikaaned Skymobil…" at bounding box center [960, 249] width 188 height 39
click at [927, 248] on input at bounding box center [960, 258] width 188 height 21
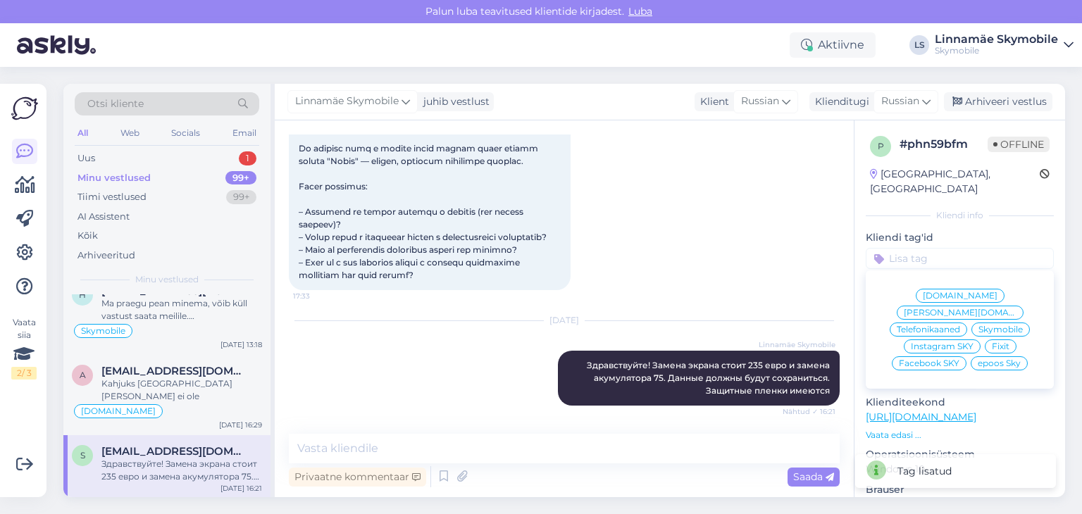
click at [995, 325] on span "Skymobile" at bounding box center [1001, 329] width 44 height 8
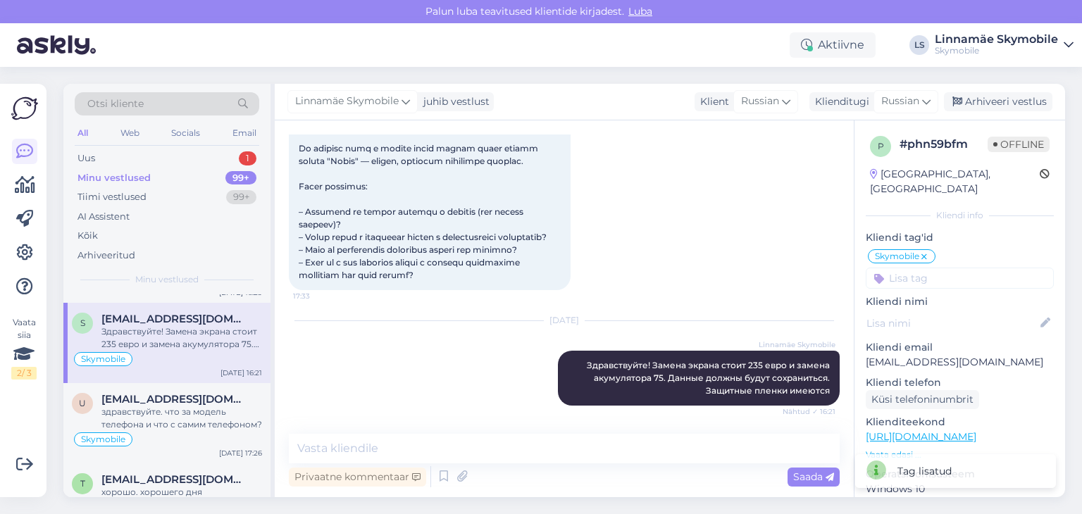
scroll to position [7609, 0]
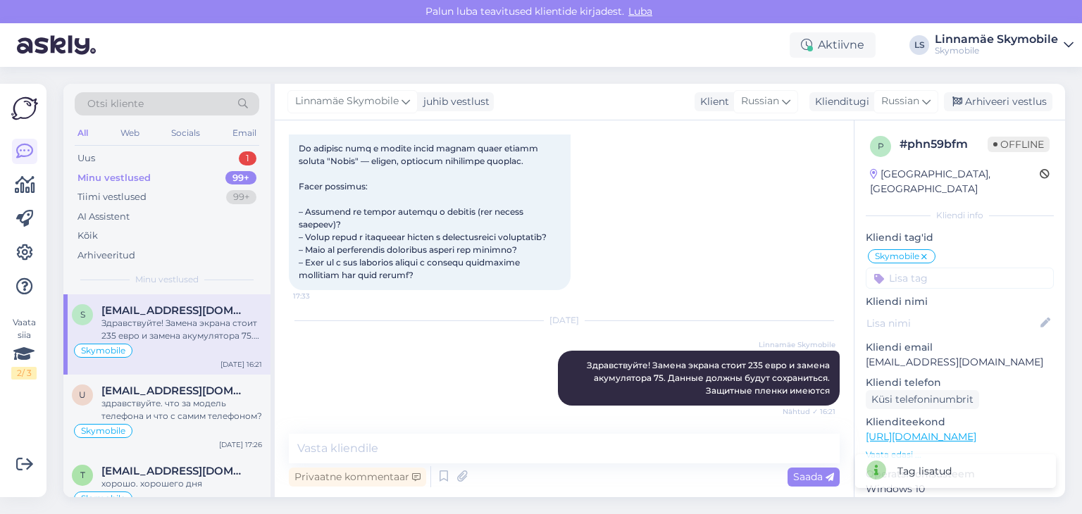
click at [141, 397] on div "здравствуйте. что за модель телефона и что с самим телефоном?" at bounding box center [181, 409] width 161 height 25
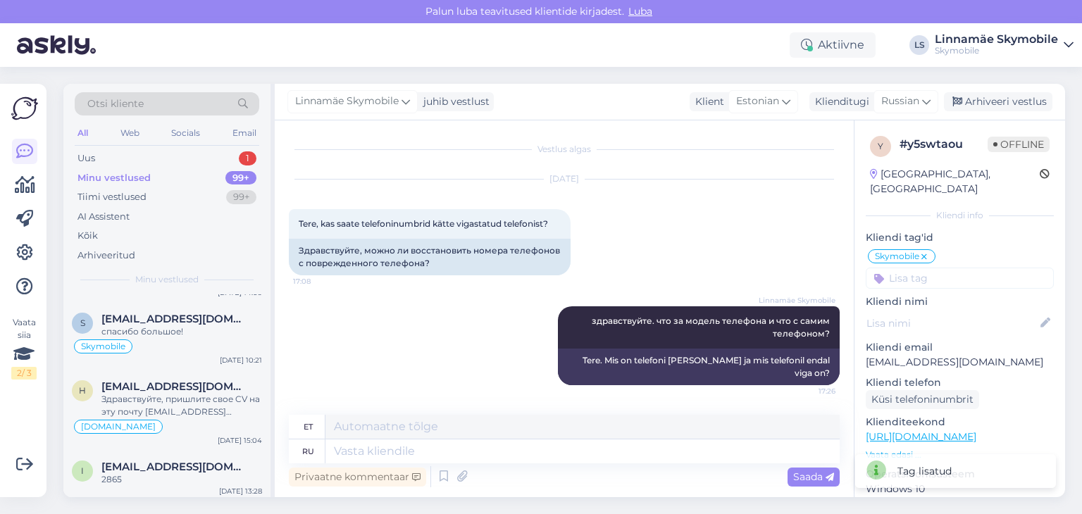
scroll to position [8243, 0]
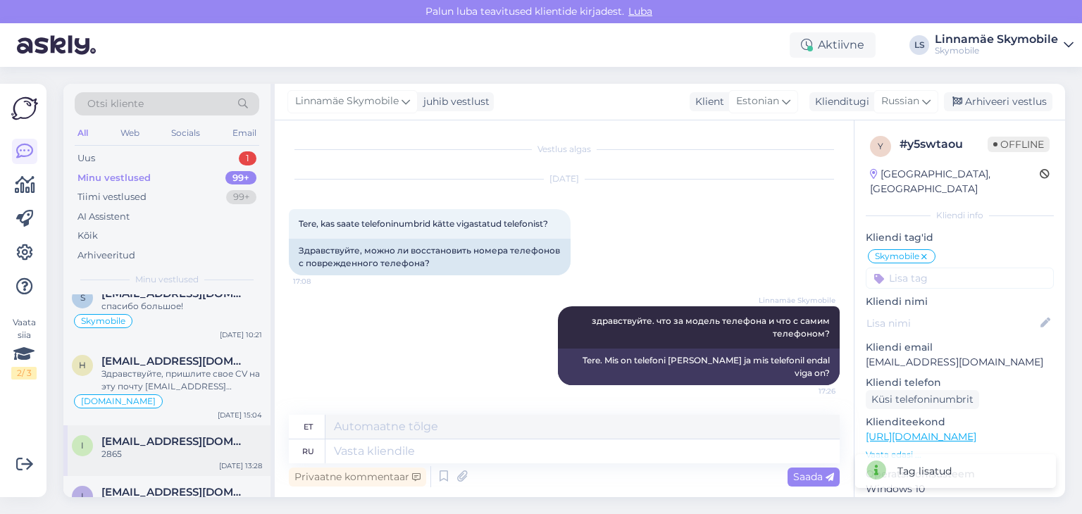
click at [150, 426] on div "i [EMAIL_ADDRESS][DOMAIN_NAME] [DATE] 13:28" at bounding box center [166, 451] width 207 height 51
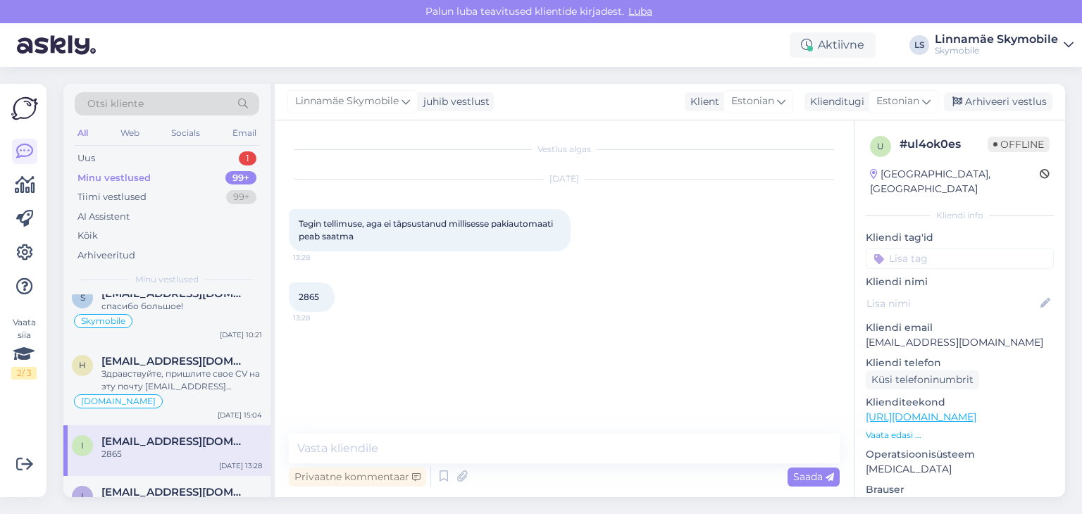
click at [921, 248] on input at bounding box center [960, 258] width 188 height 21
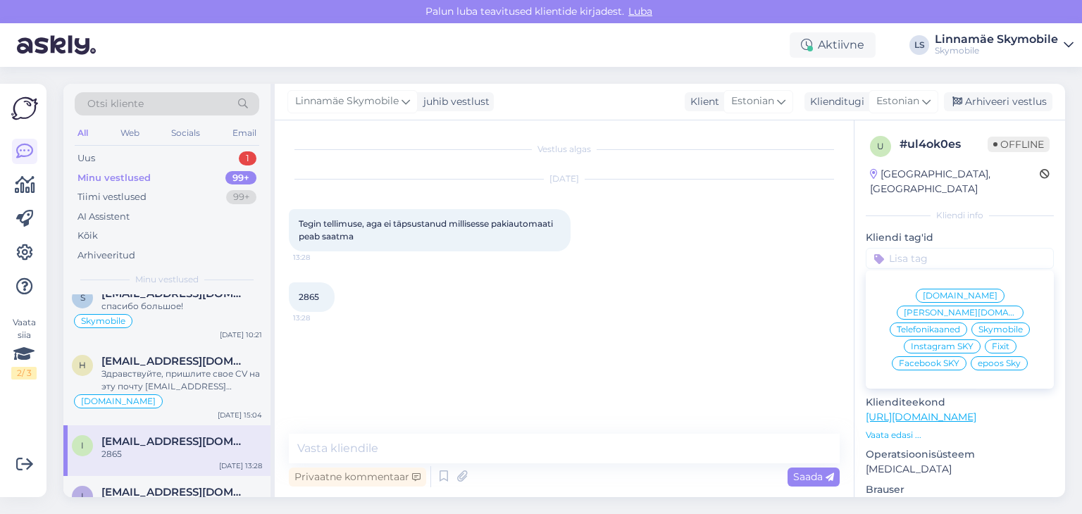
click at [923, 292] on span "[DOMAIN_NAME]" at bounding box center [960, 296] width 75 height 8
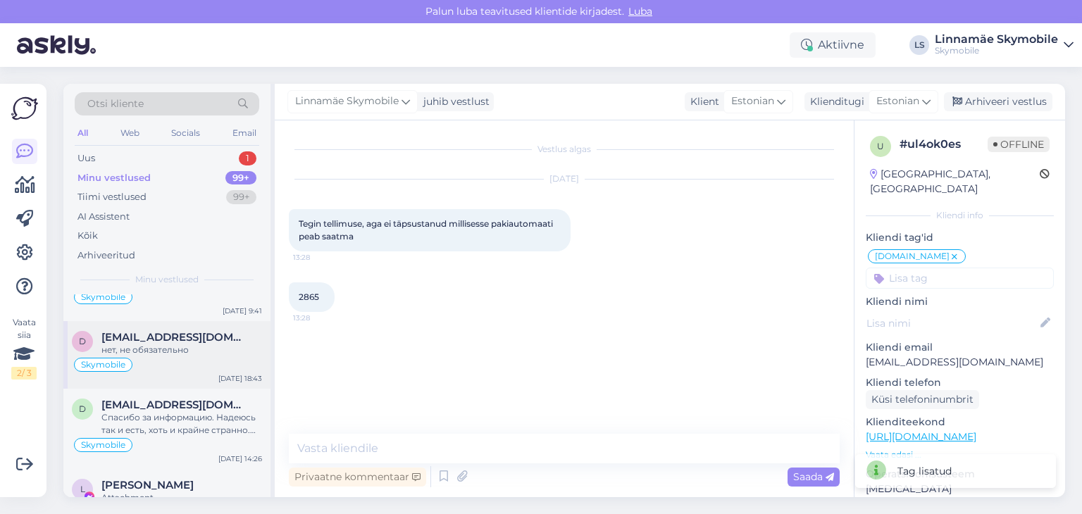
scroll to position [8807, 0]
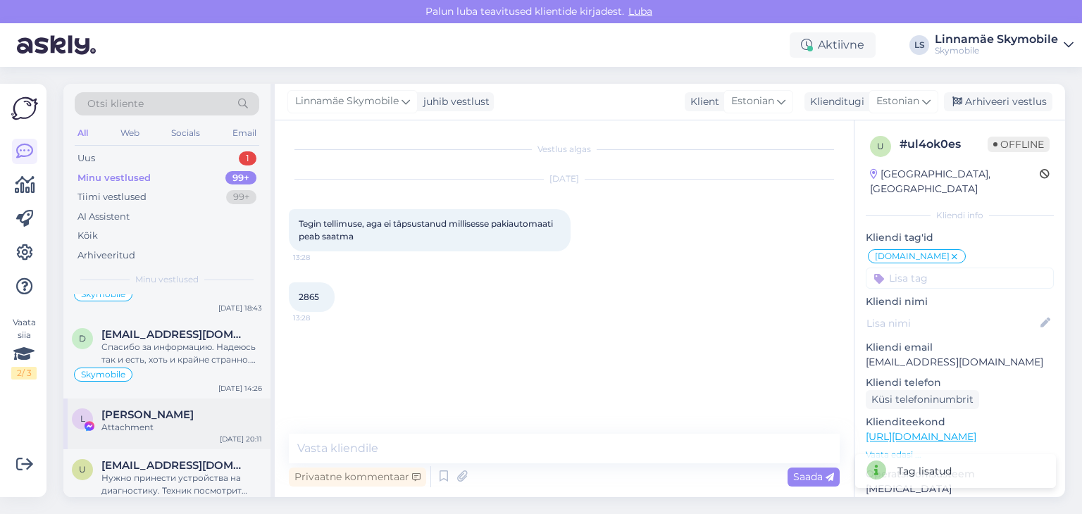
click at [132, 409] on span "[PERSON_NAME]" at bounding box center [147, 415] width 92 height 13
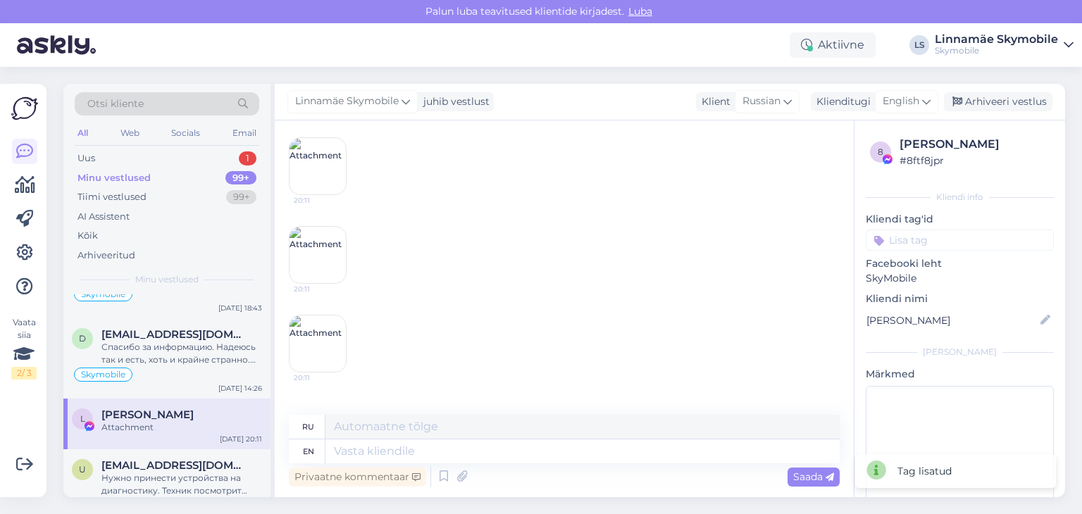
click at [898, 238] on input at bounding box center [960, 240] width 188 height 21
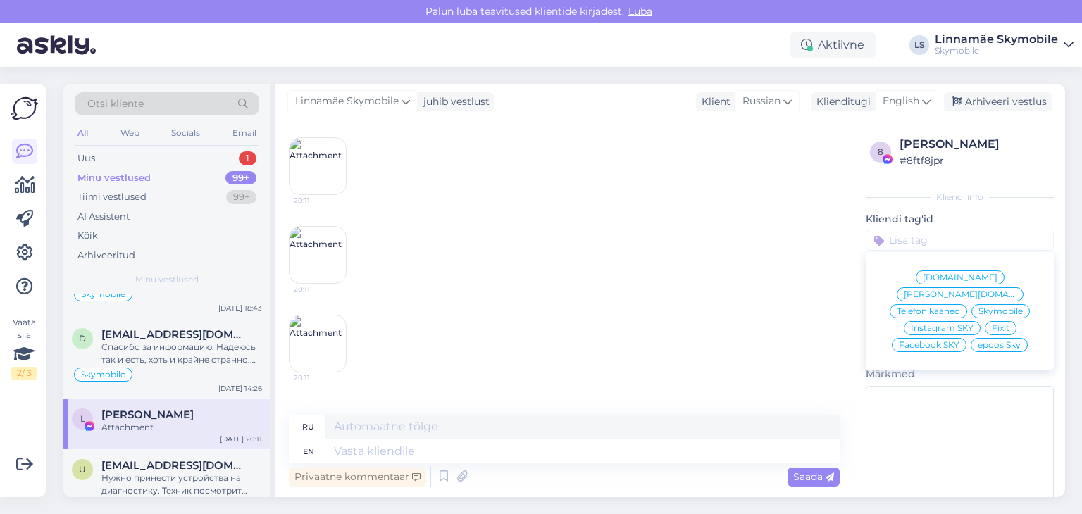
click at [931, 341] on span "Facebook SKY" at bounding box center [929, 345] width 61 height 8
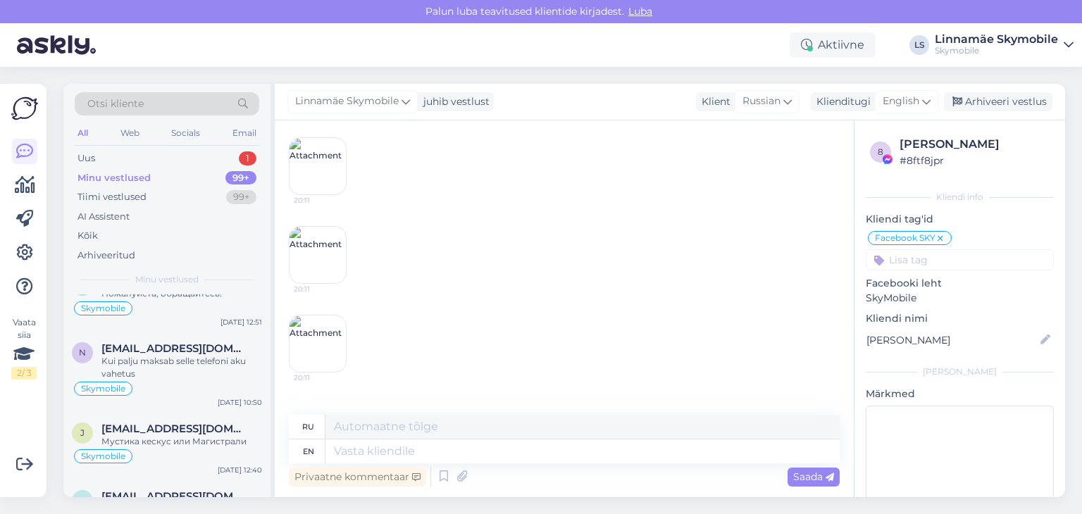
scroll to position [10991, 0]
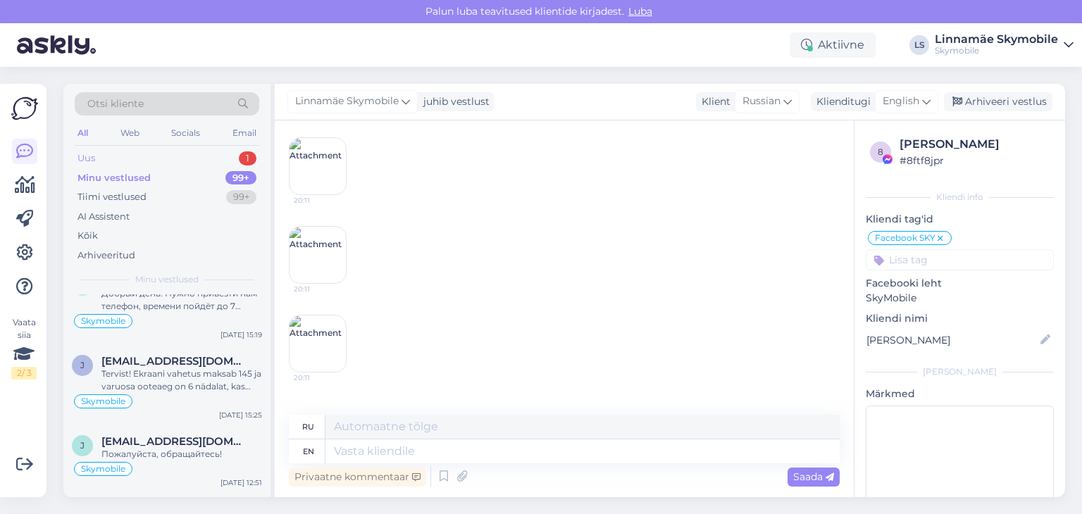
click at [139, 157] on div "Uus 1" at bounding box center [167, 159] width 185 height 20
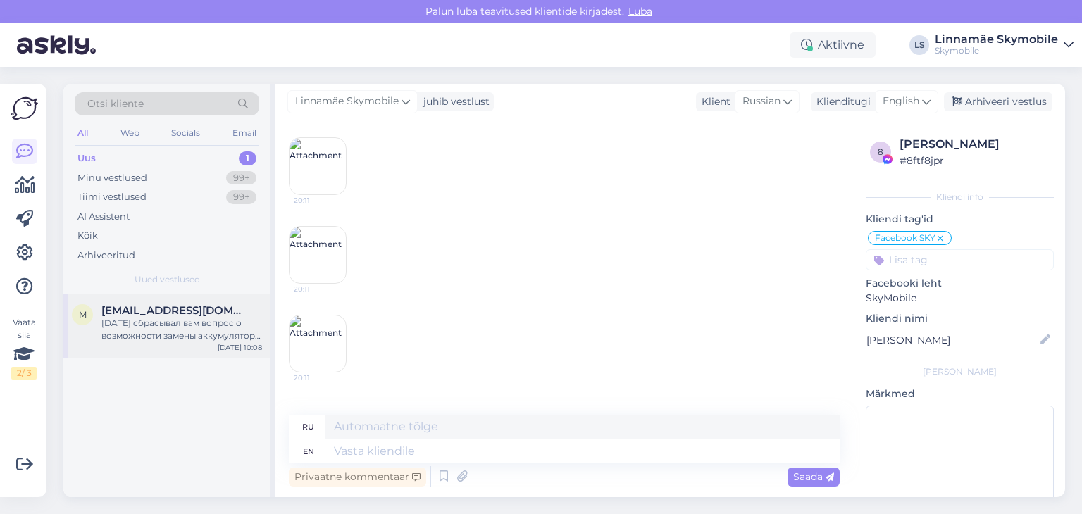
click at [128, 318] on div "[DATE] сбрасывал вам вопрос о возможности замены аккумулятора POCO F3" at bounding box center [181, 329] width 161 height 25
